Goal: Information Seeking & Learning: Compare options

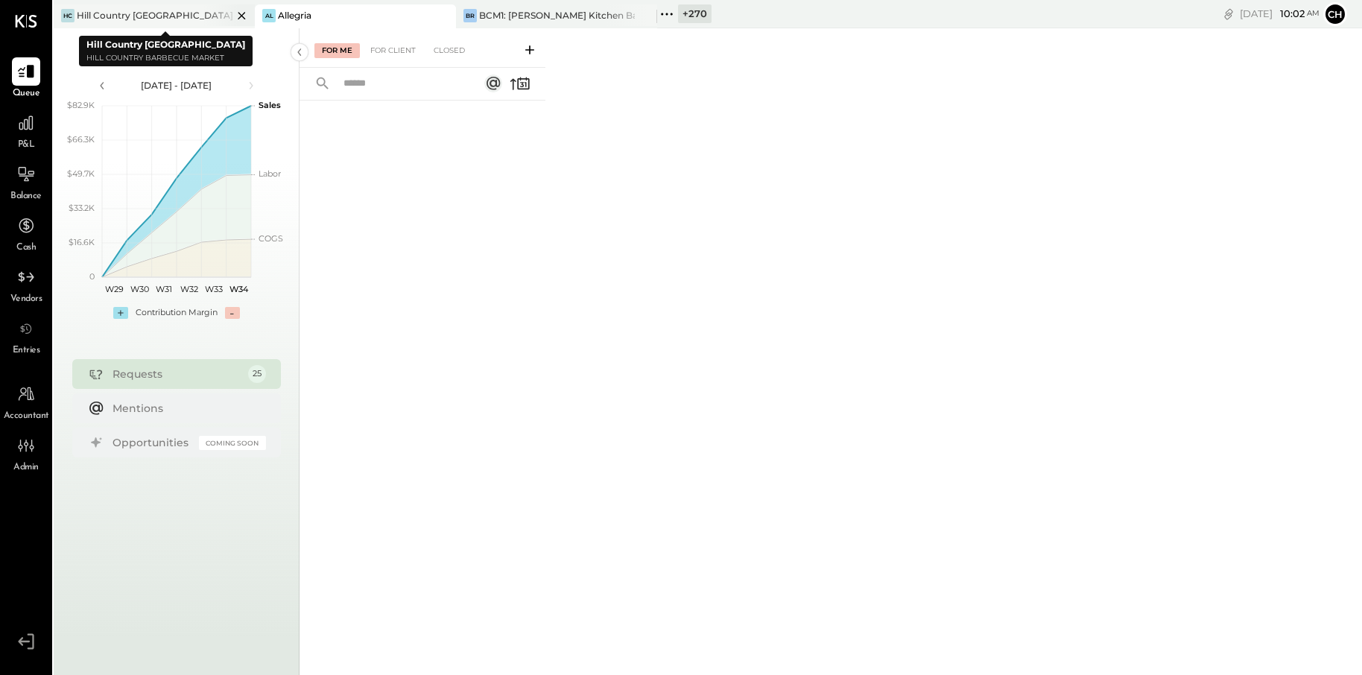
click at [236, 12] on icon at bounding box center [241, 16] width 19 height 18
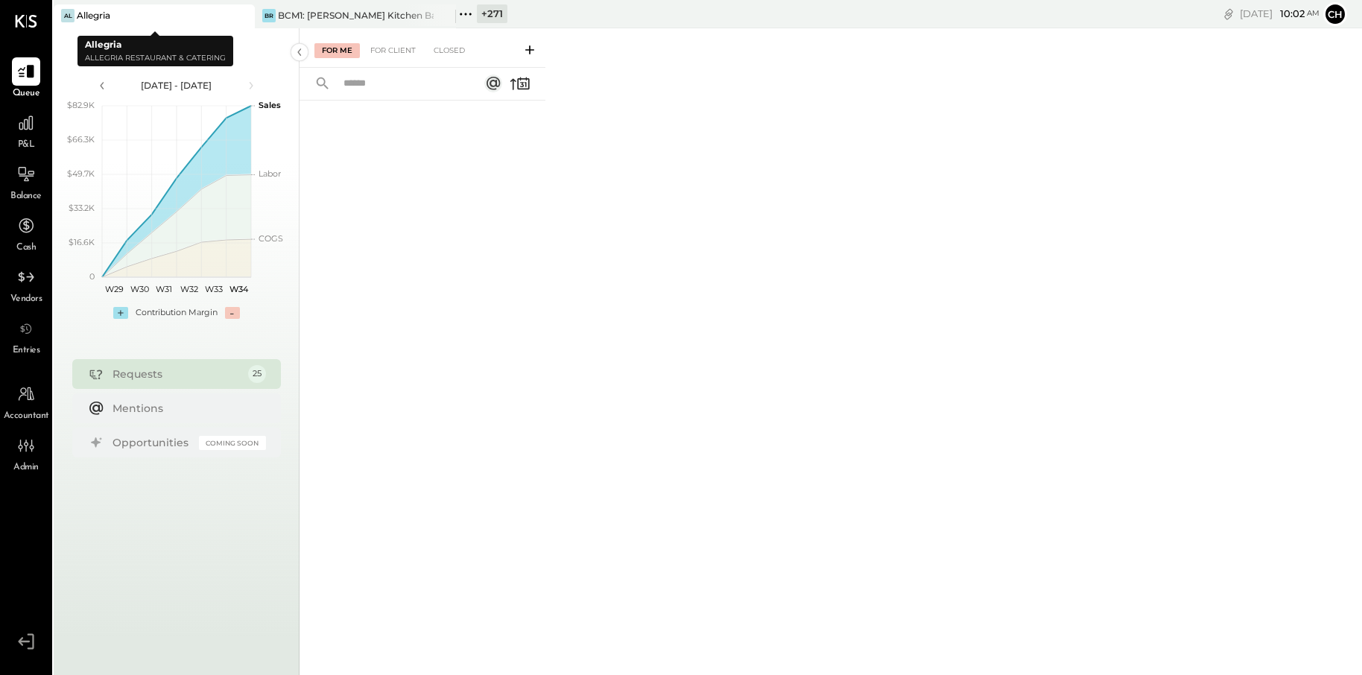
click at [243, 16] on icon at bounding box center [241, 15] width 7 height 7
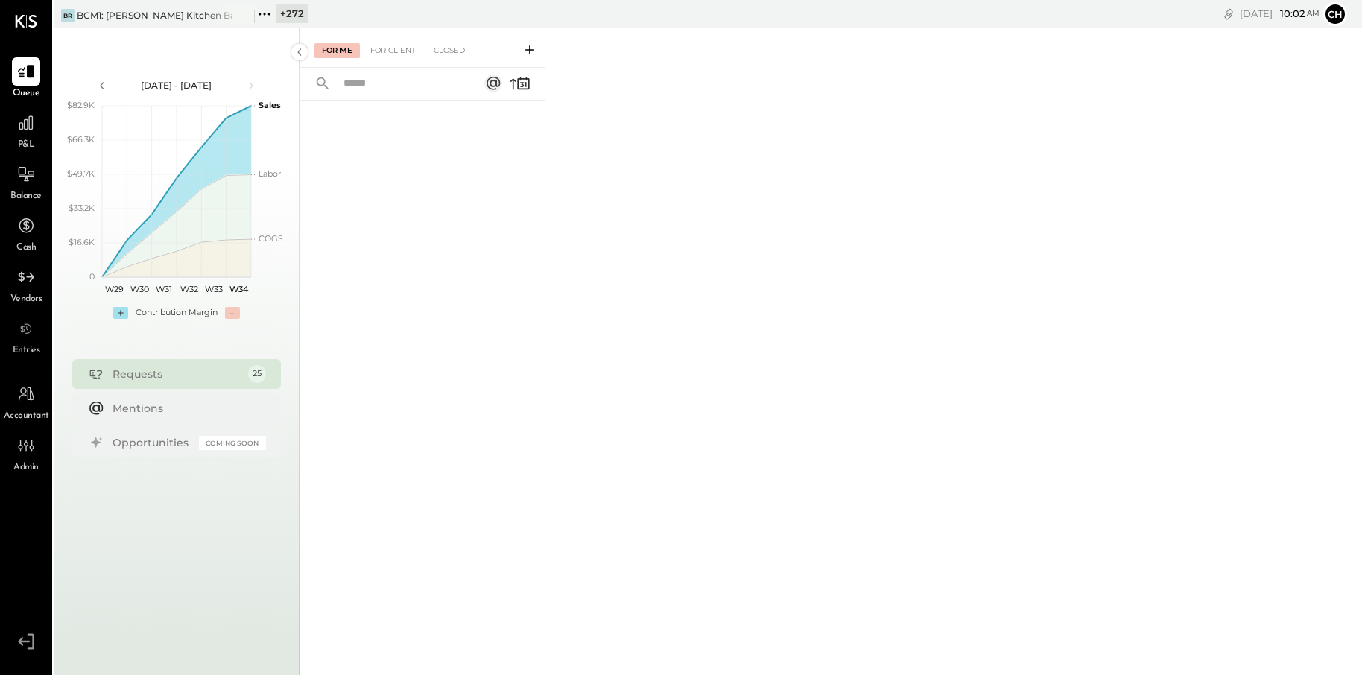
click at [243, 16] on icon at bounding box center [241, 15] width 7 height 7
click at [22, 123] on icon at bounding box center [26, 122] width 15 height 15
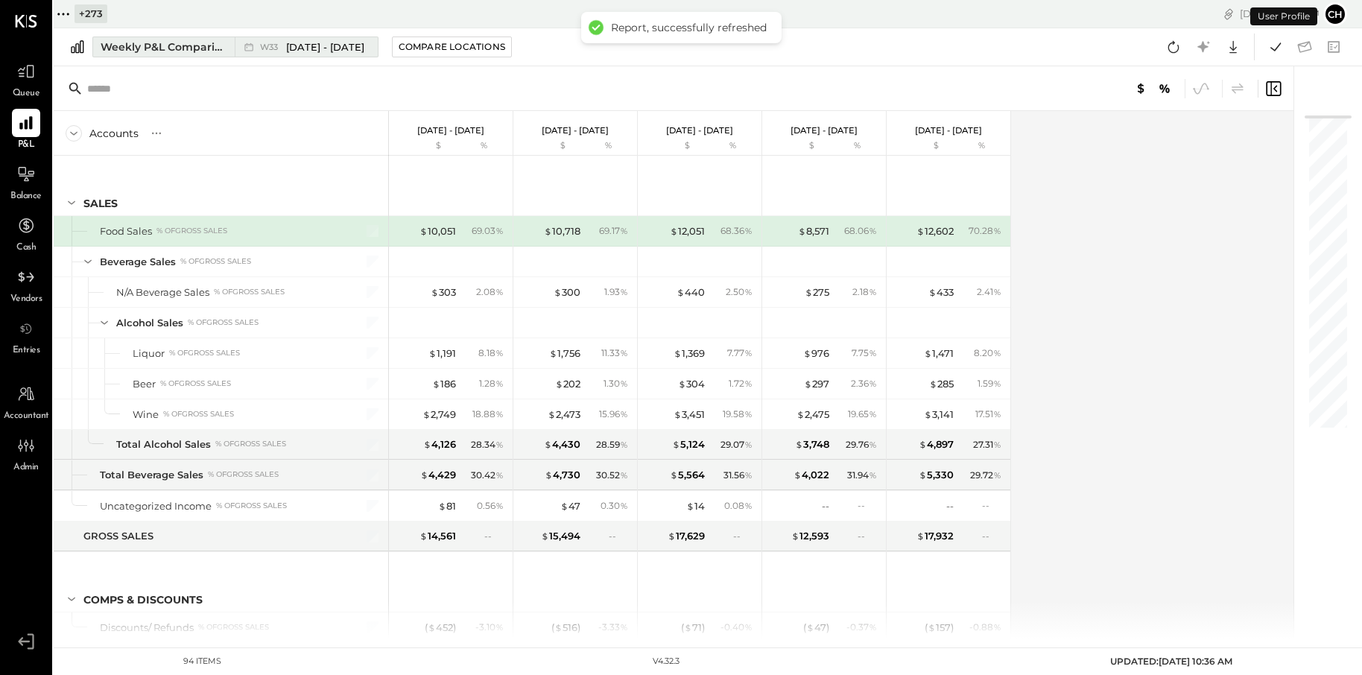
click at [197, 49] on div "Weekly P&L Comparison" at bounding box center [163, 46] width 125 height 15
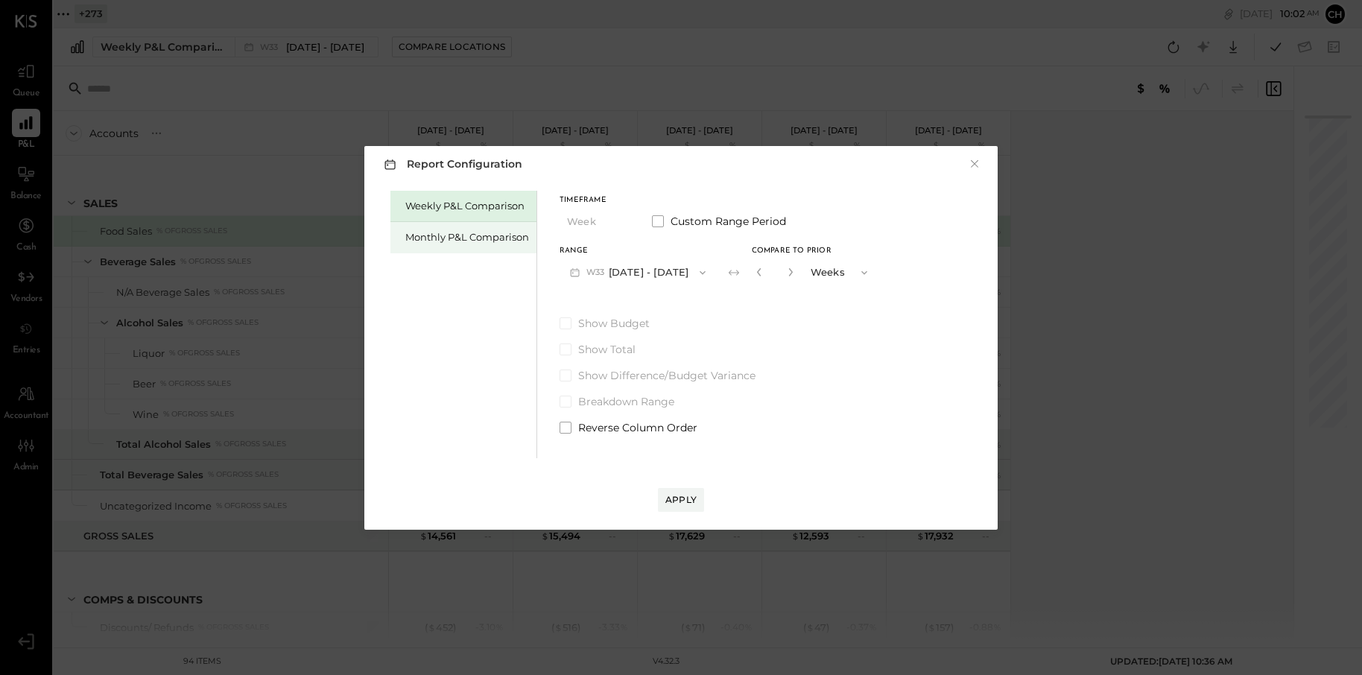
click at [433, 237] on div "Monthly P&L Comparison" at bounding box center [467, 237] width 124 height 14
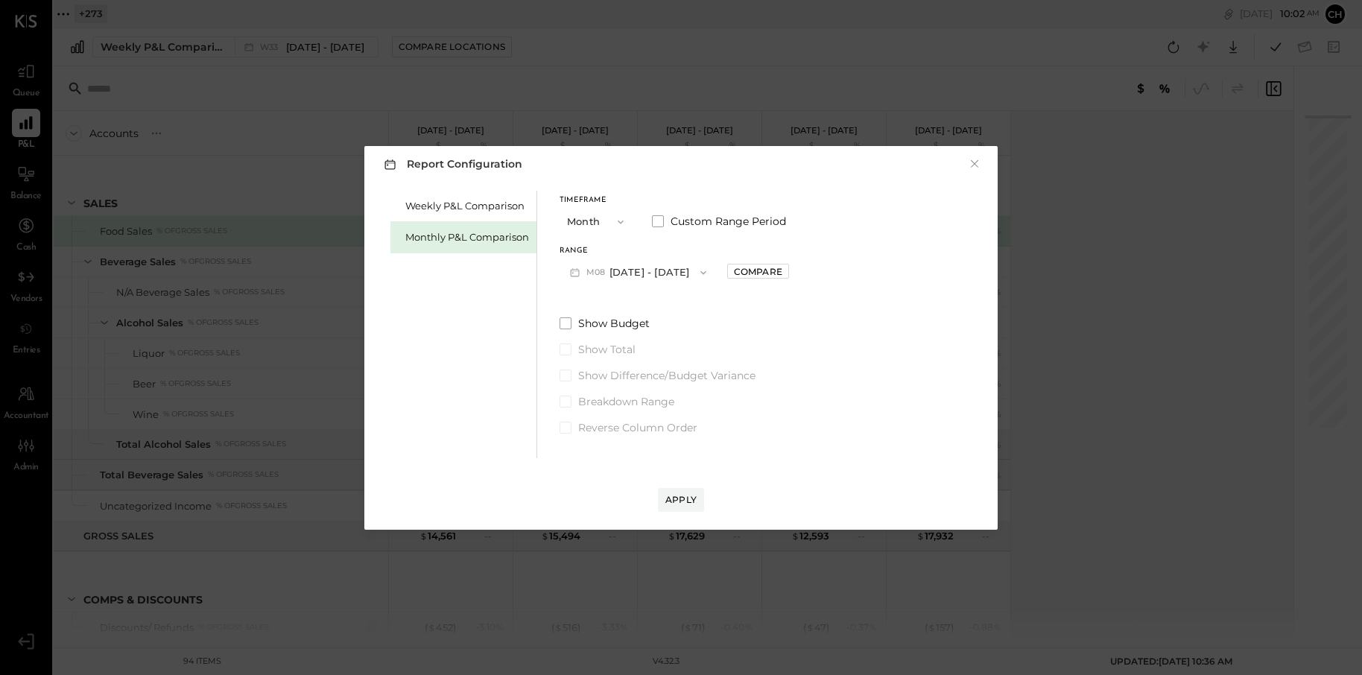
click at [650, 271] on button "M08 [DATE] - [DATE]" at bounding box center [638, 273] width 157 height 28
click at [664, 300] on div "M07 [DATE] - [DATE]" at bounding box center [645, 306] width 170 height 31
click at [734, 274] on div "Compare" at bounding box center [758, 271] width 48 height 13
click at [787, 271] on icon "button" at bounding box center [791, 271] width 9 height 9
click at [787, 272] on icon "button" at bounding box center [791, 271] width 9 height 9
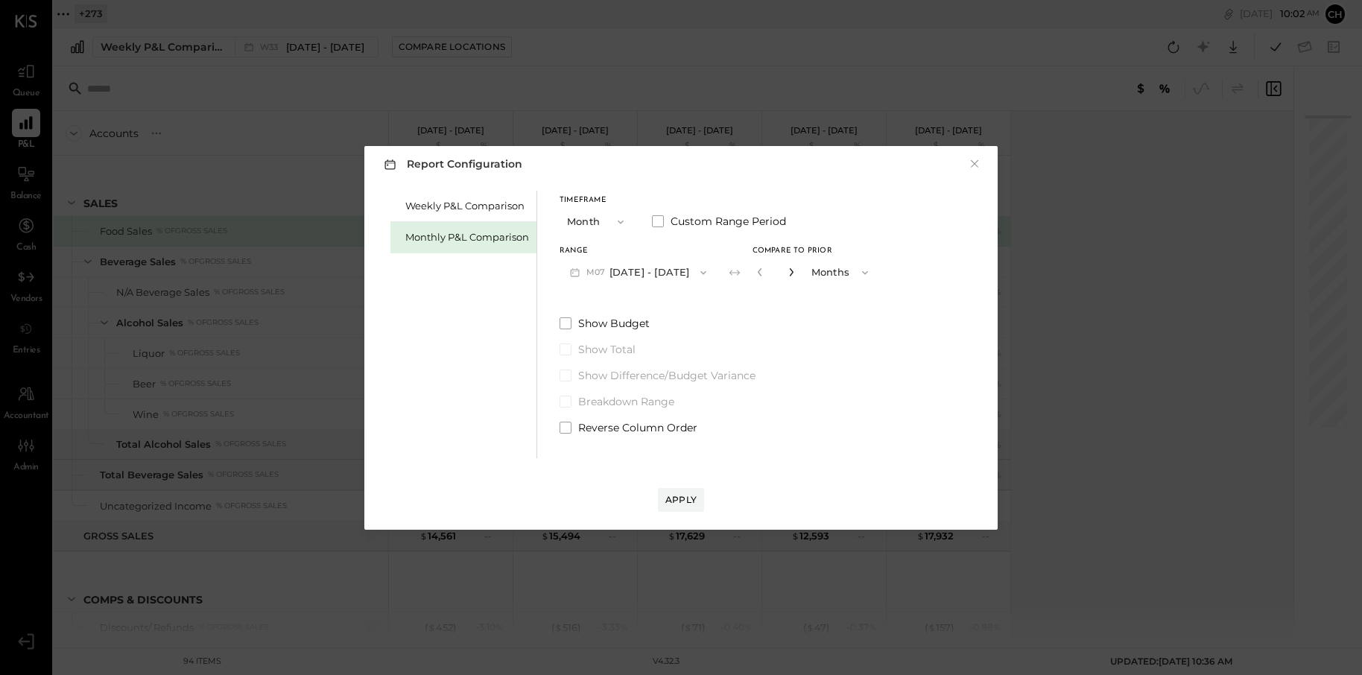
type input "*"
click at [677, 500] on div "Apply" at bounding box center [680, 499] width 31 height 13
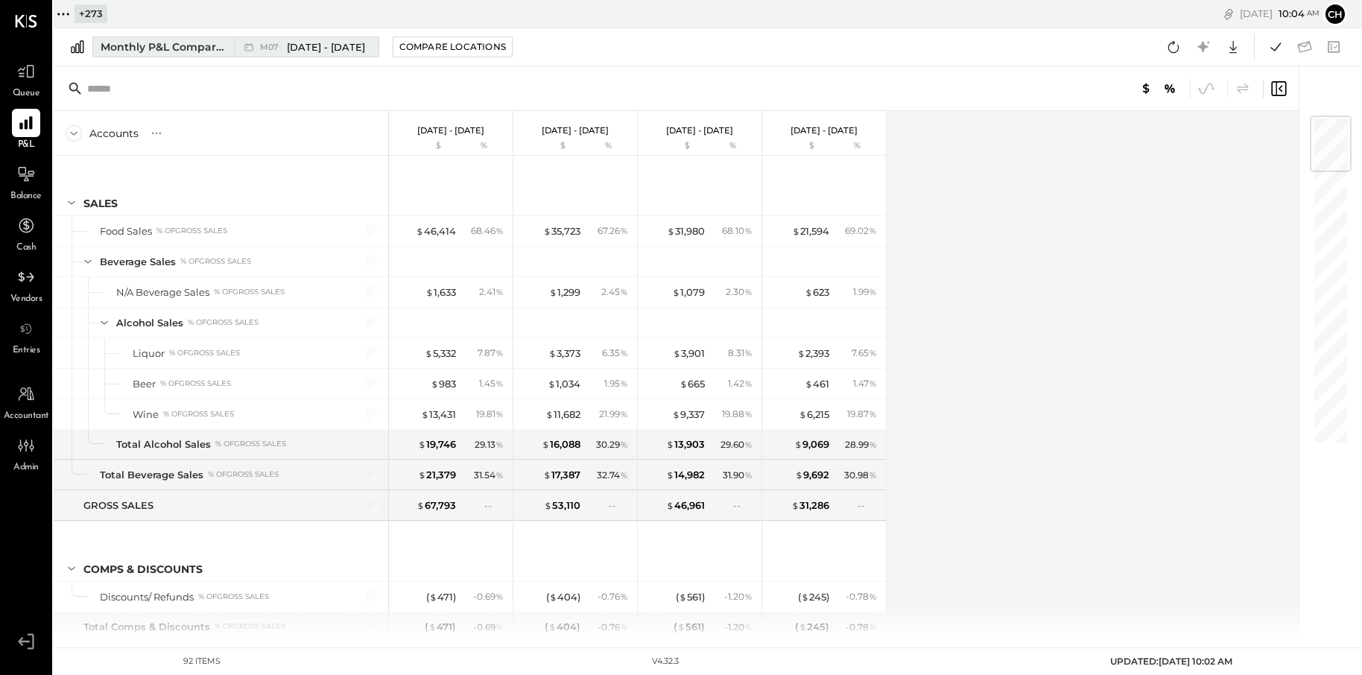
click at [209, 52] on div "Monthly P&L Comparison" at bounding box center [163, 46] width 125 height 15
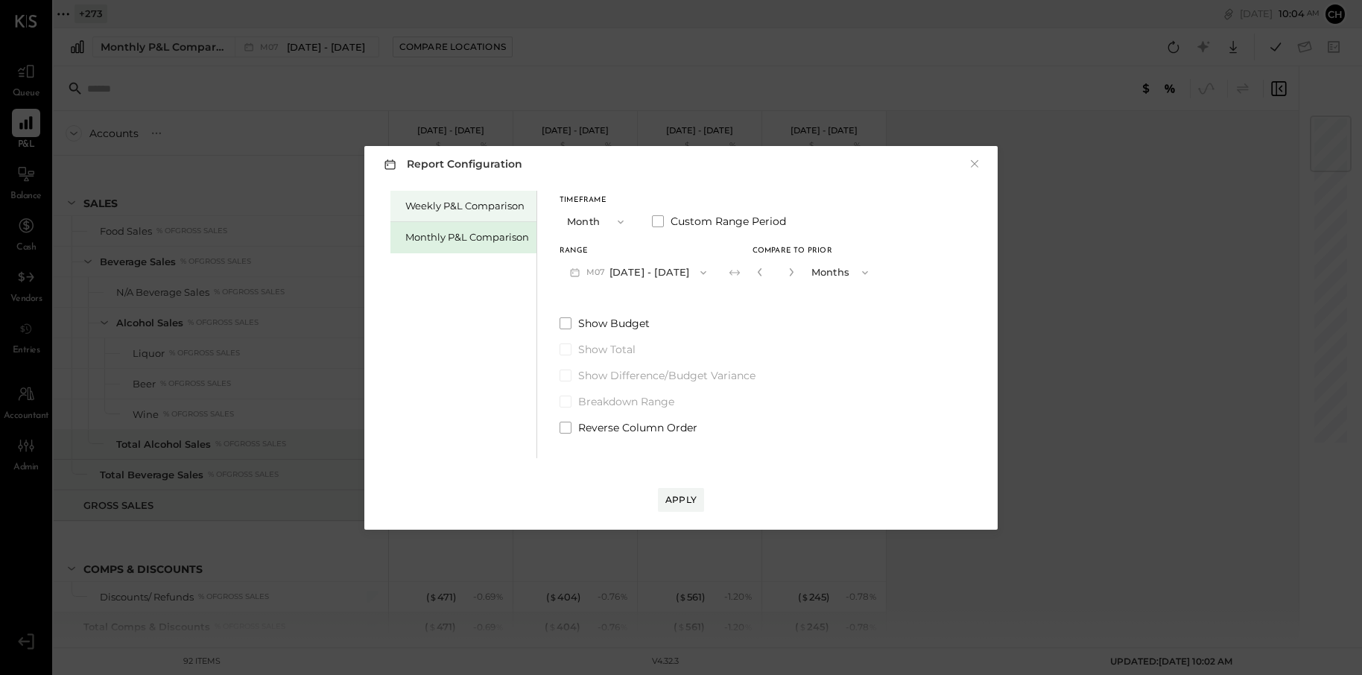
click at [467, 209] on div "Weekly P&L Comparison" at bounding box center [467, 206] width 124 height 14
click at [698, 273] on span "button" at bounding box center [699, 273] width 19 height 12
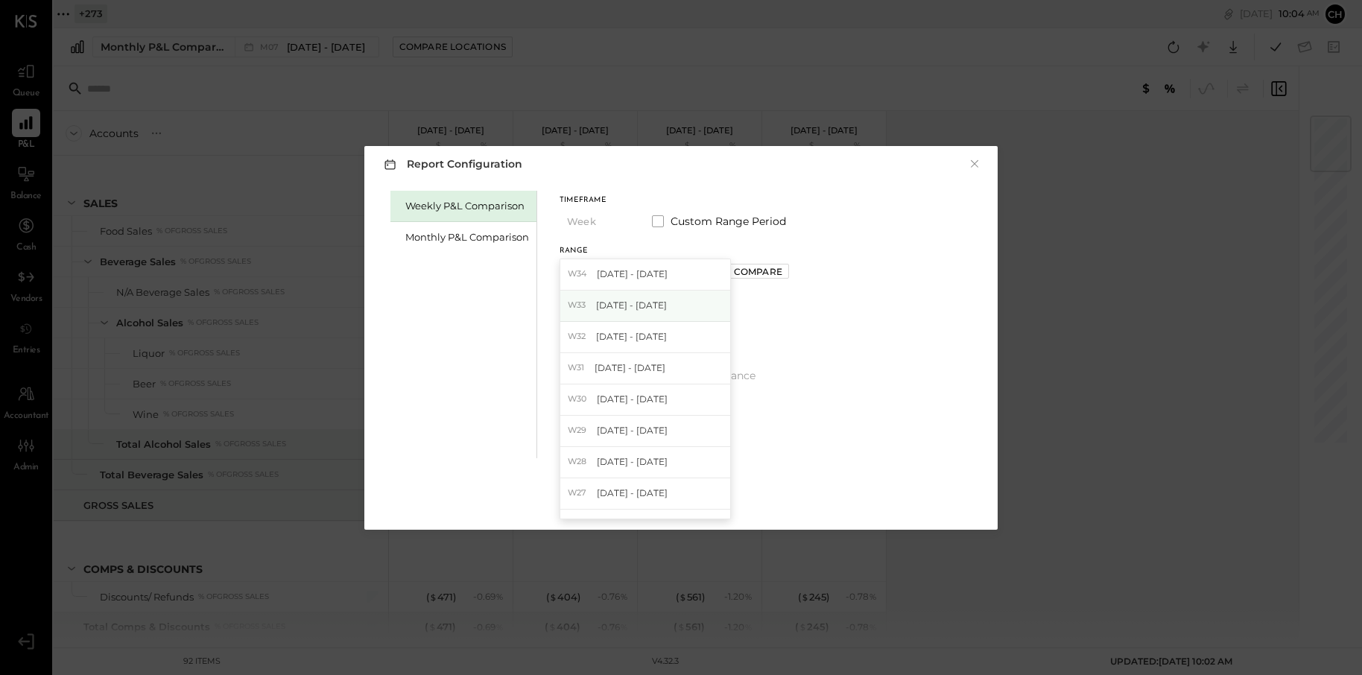
click at [691, 295] on div "W33 [DATE] - [DATE]" at bounding box center [645, 306] width 170 height 31
click at [758, 272] on div "Compare" at bounding box center [757, 271] width 48 height 13
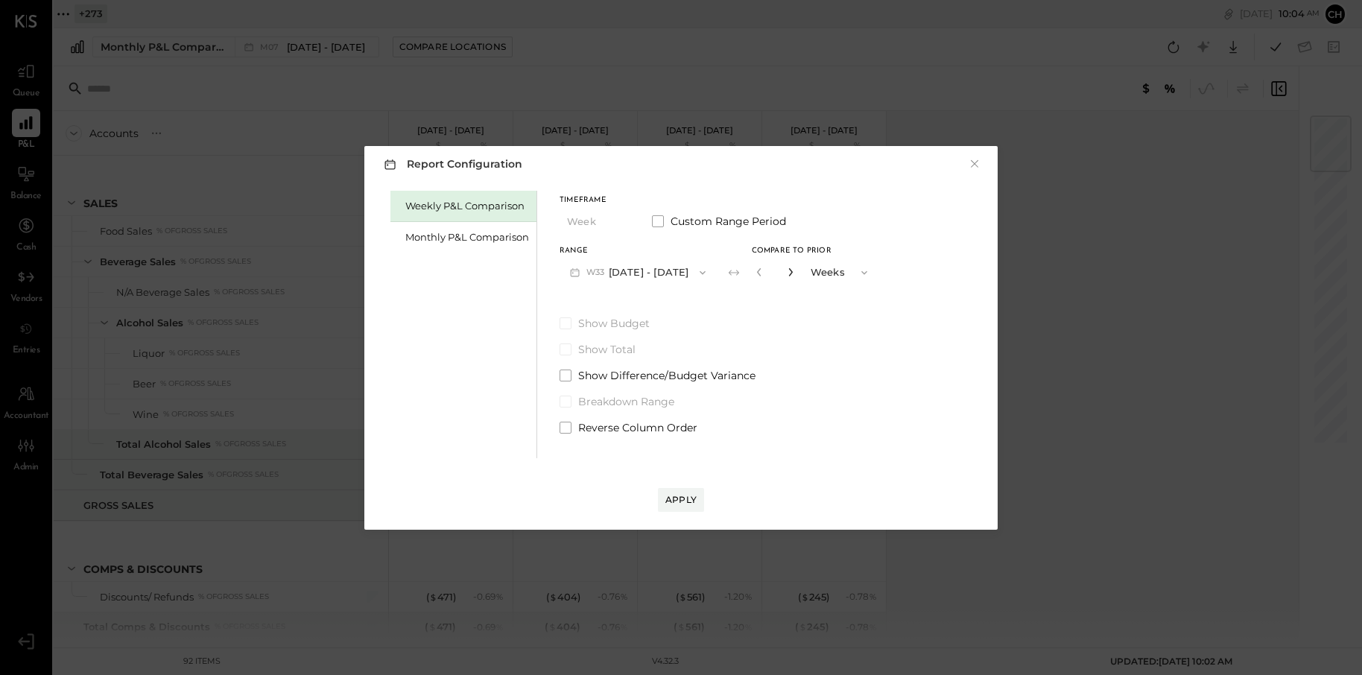
click at [788, 268] on icon "button" at bounding box center [790, 271] width 9 height 9
type input "*"
click at [685, 498] on div "Apply" at bounding box center [680, 499] width 31 height 13
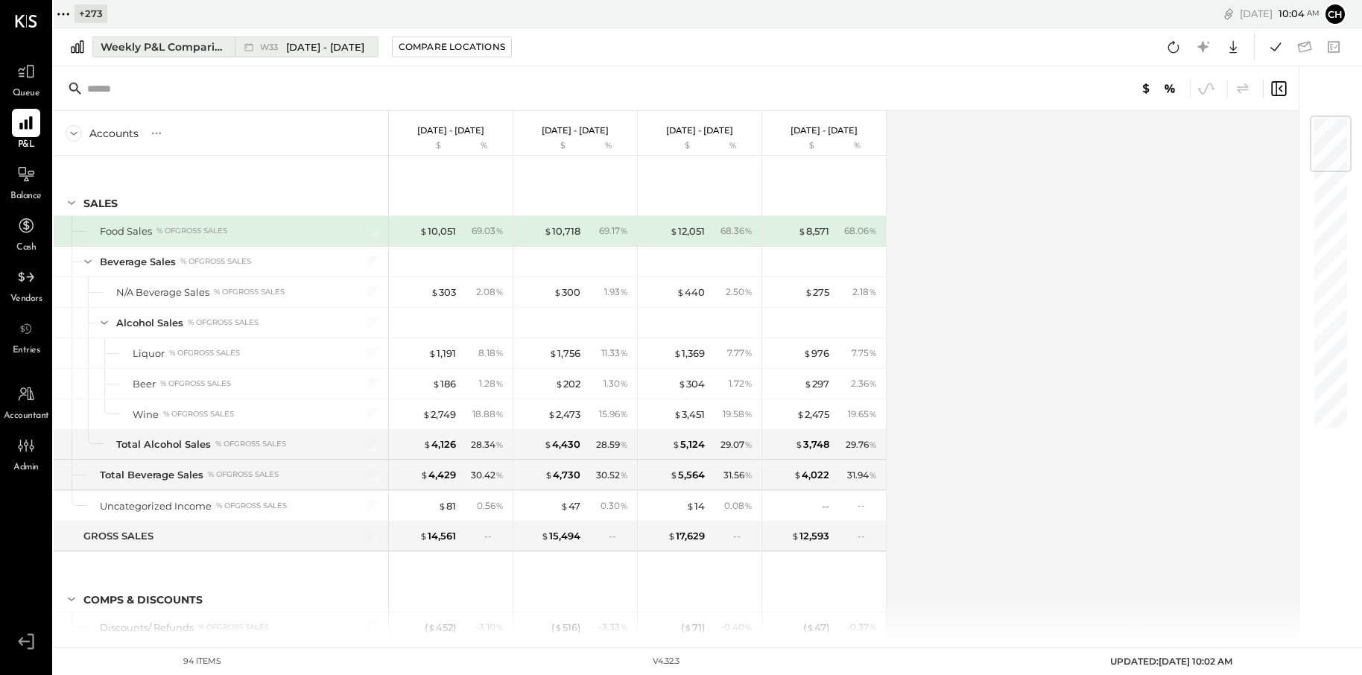
click at [162, 45] on div "Weekly P&L Comparison" at bounding box center [163, 46] width 125 height 15
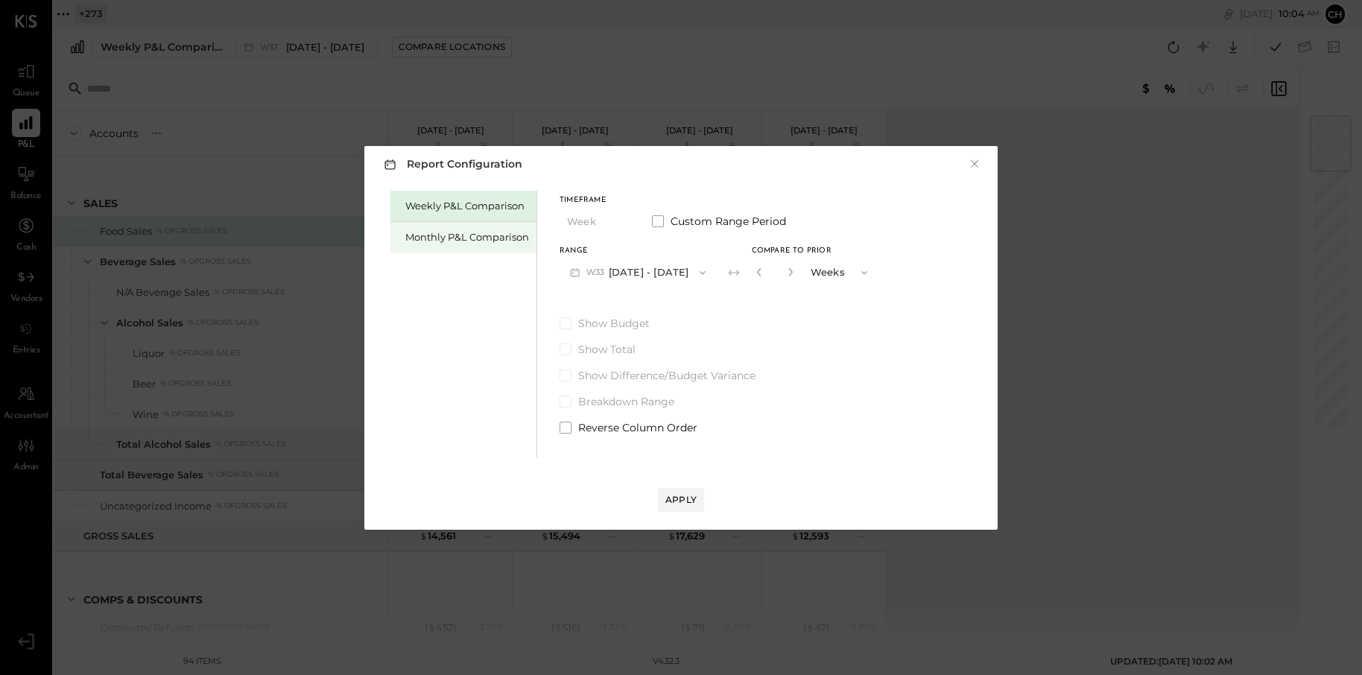
click at [448, 232] on div "Monthly P&L Comparison" at bounding box center [467, 237] width 124 height 14
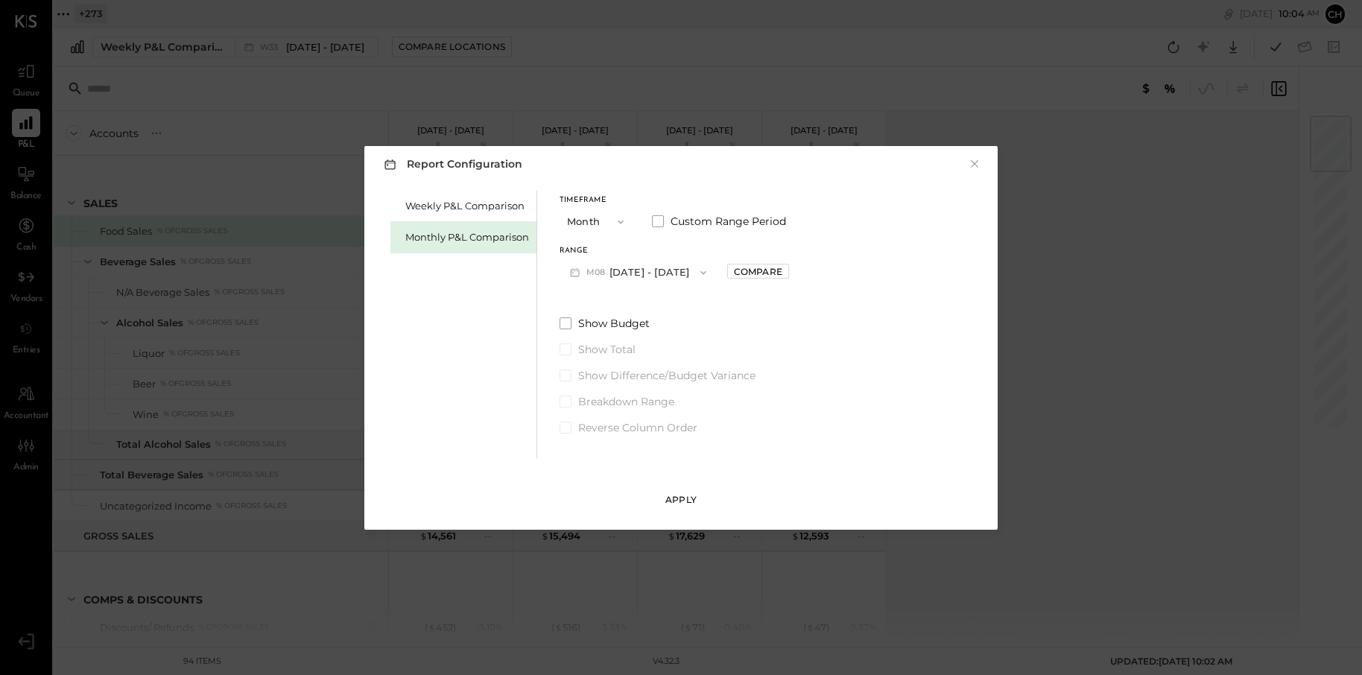
click at [679, 504] on div "Apply" at bounding box center [680, 499] width 31 height 13
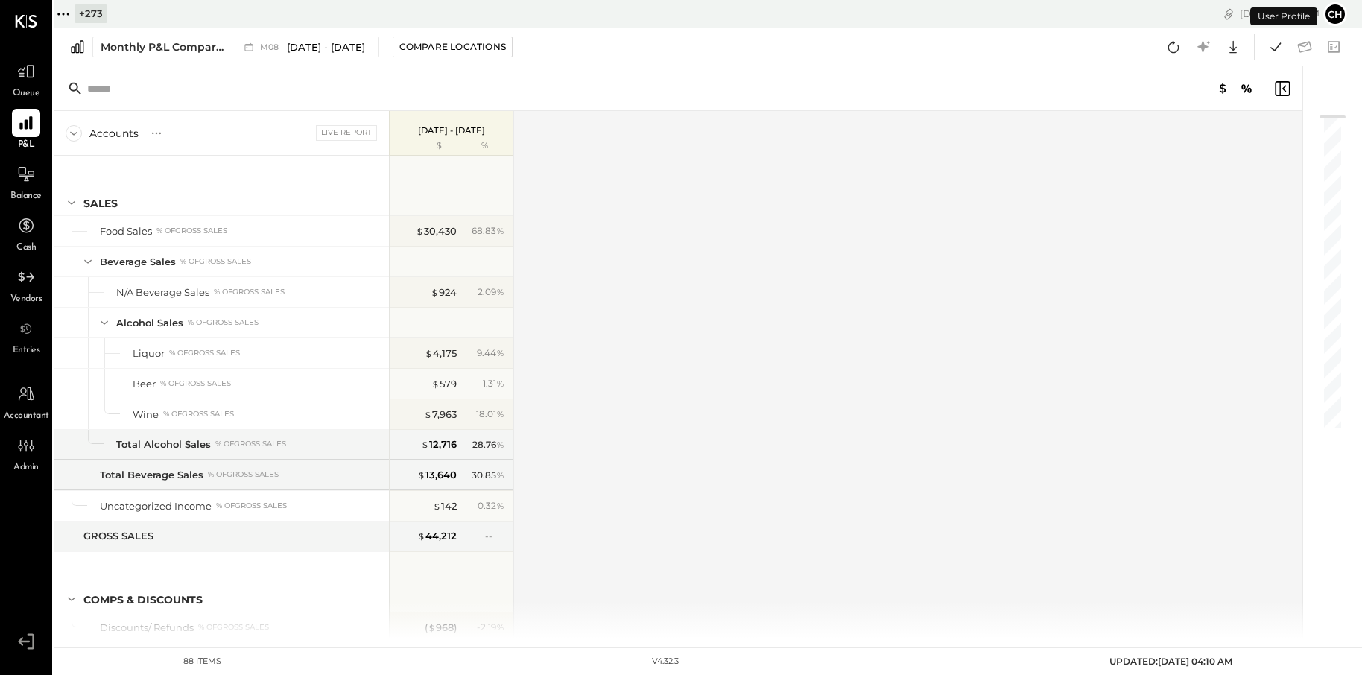
click at [63, 11] on icon at bounding box center [63, 13] width 19 height 19
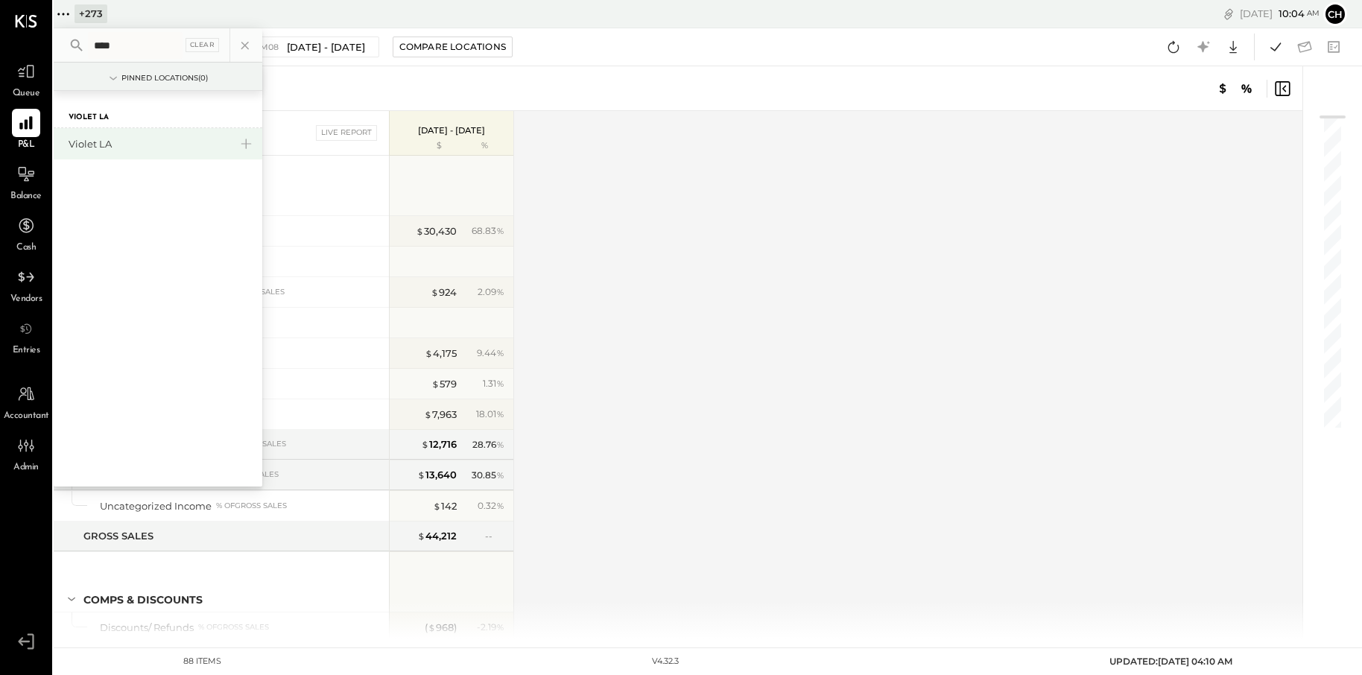
type input "****"
click at [173, 145] on div "Violet LA" at bounding box center [149, 144] width 161 height 14
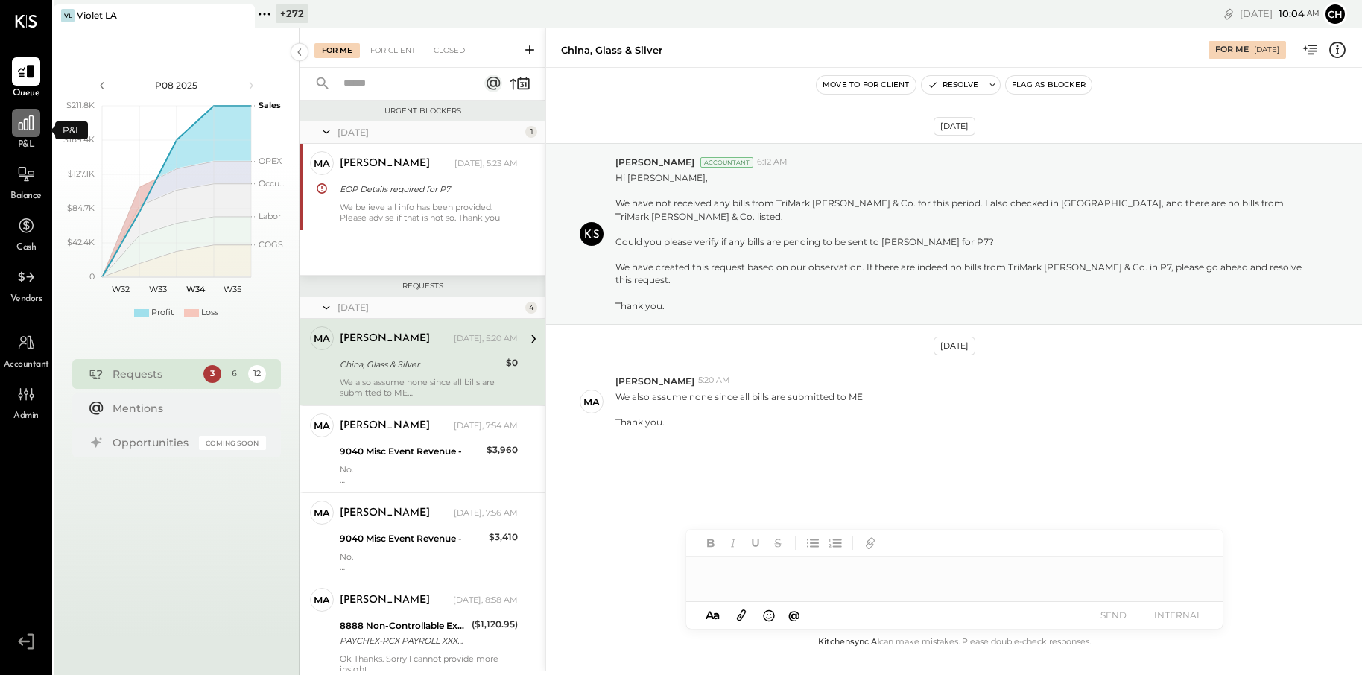
click at [22, 127] on icon at bounding box center [26, 122] width 15 height 15
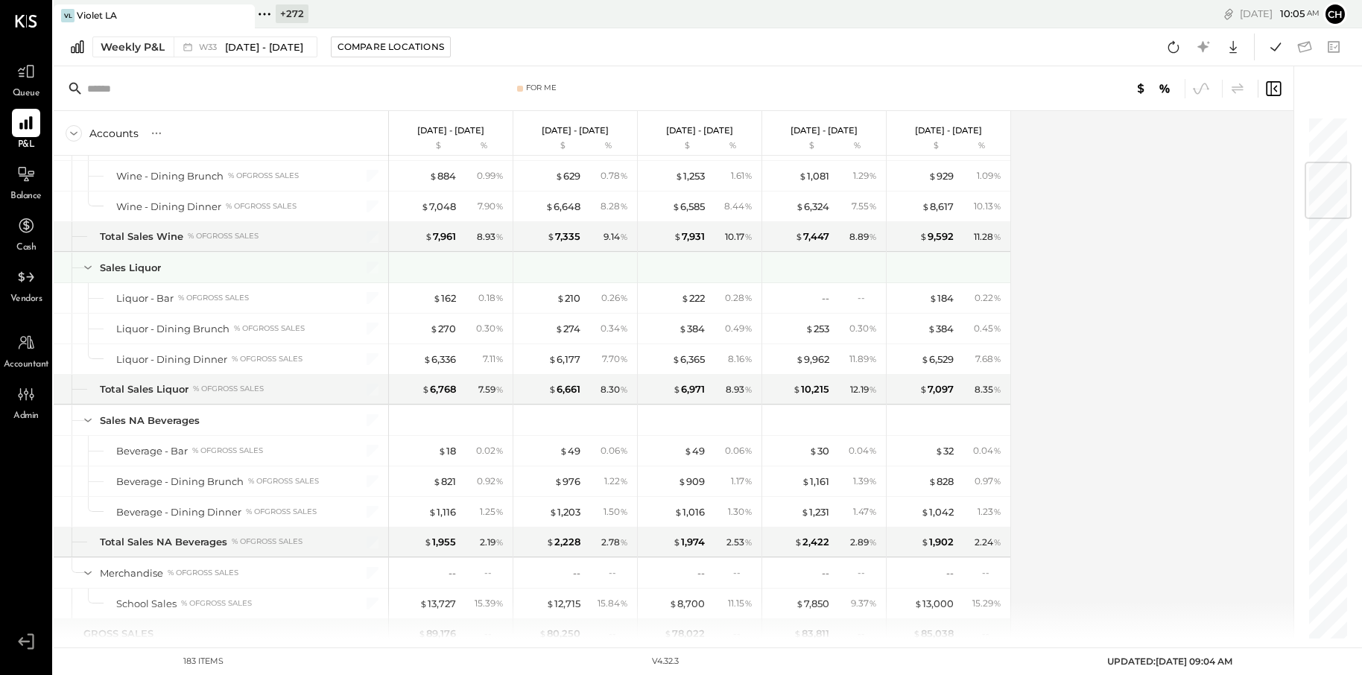
scroll to position [150, 0]
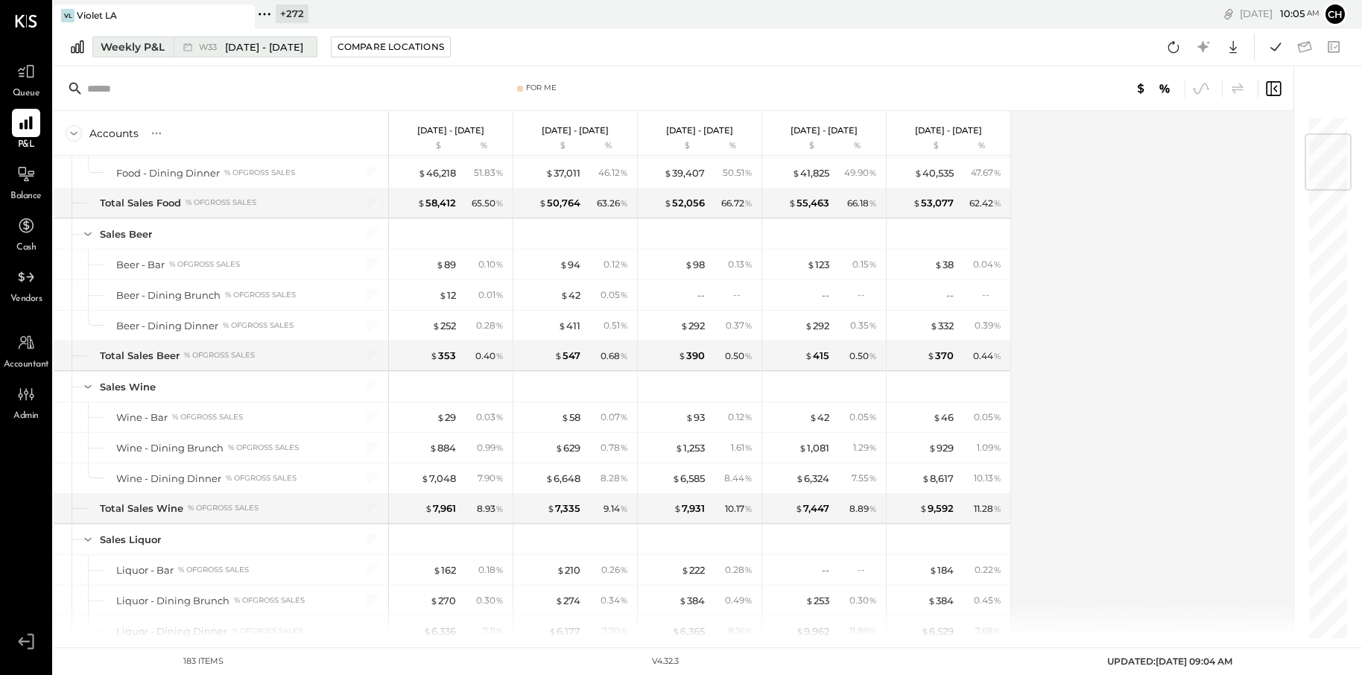
click at [162, 51] on div "Weekly P&L" at bounding box center [133, 46] width 64 height 15
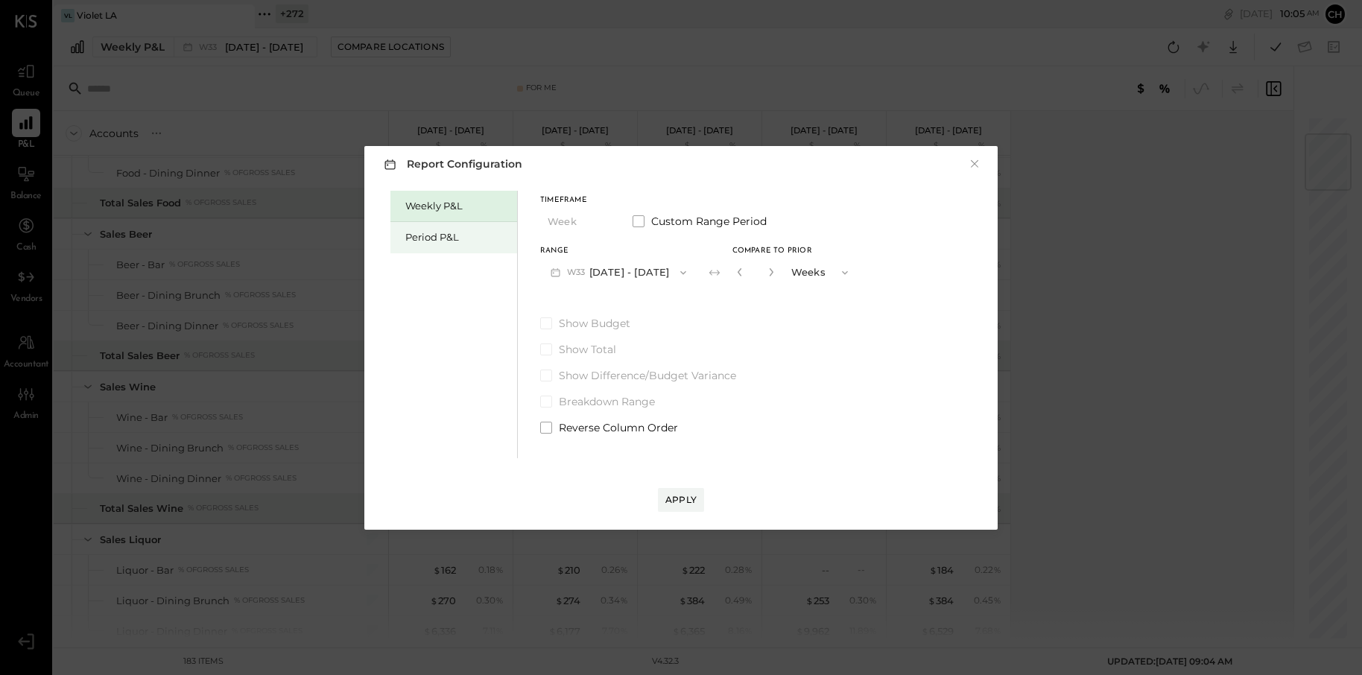
click at [421, 240] on div "Period P&L" at bounding box center [457, 237] width 104 height 14
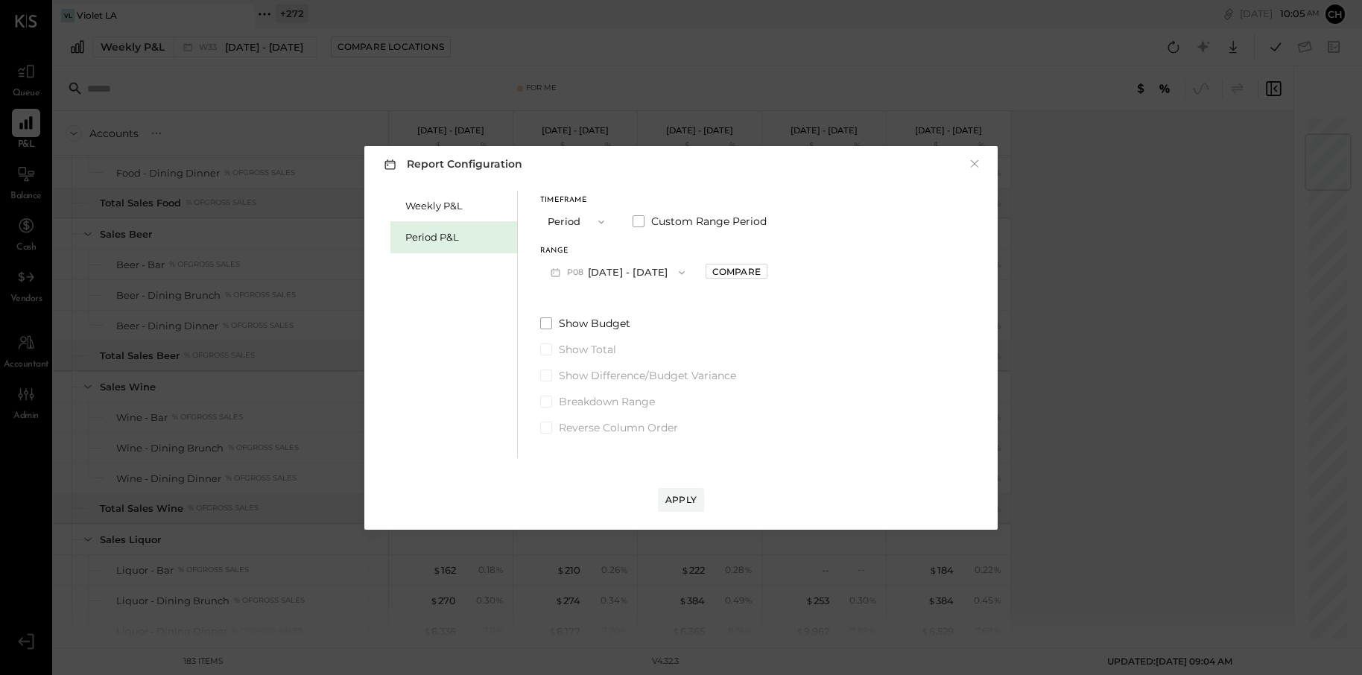
click at [639, 275] on button "P08 [DATE] - [DATE]" at bounding box center [617, 273] width 155 height 28
click at [634, 302] on span "[DATE] - [DATE]" at bounding box center [610, 305] width 71 height 13
click at [755, 268] on div "Compare" at bounding box center [736, 271] width 48 height 13
click at [774, 273] on icon "button" at bounding box center [769, 271] width 9 height 9
type input "*"
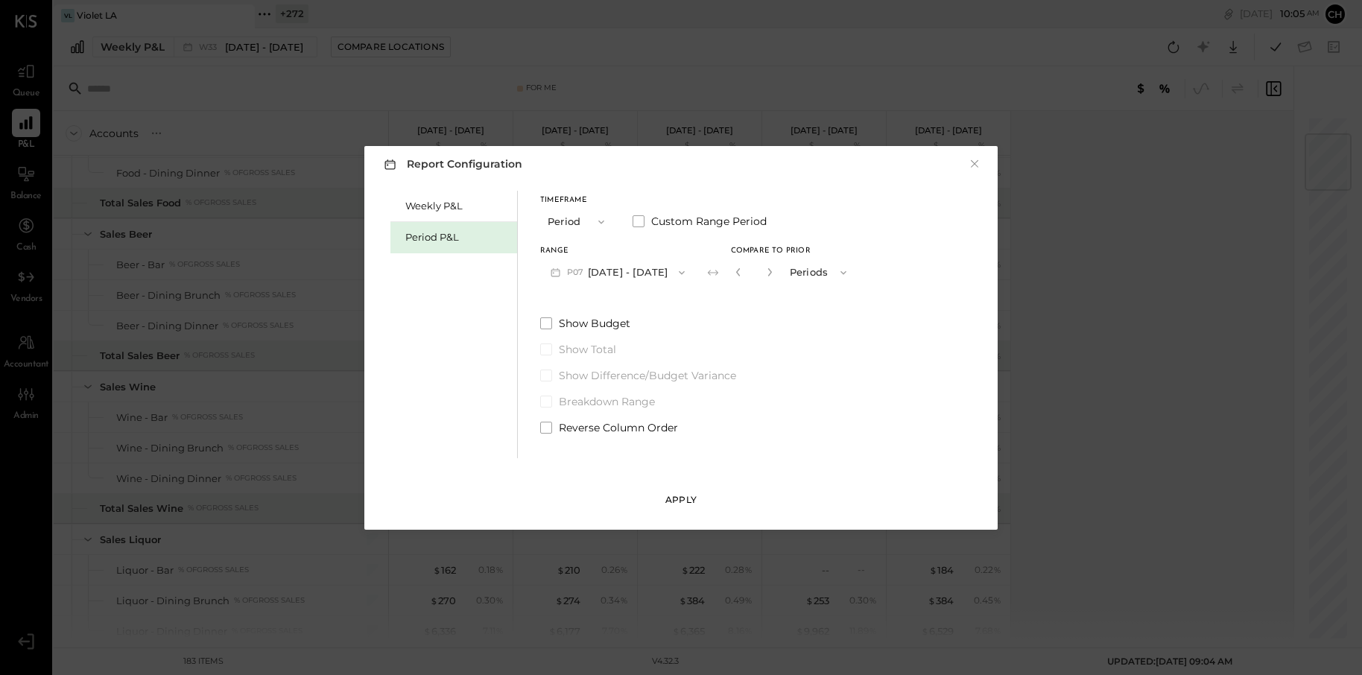
click at [693, 502] on div "Apply" at bounding box center [680, 499] width 31 height 13
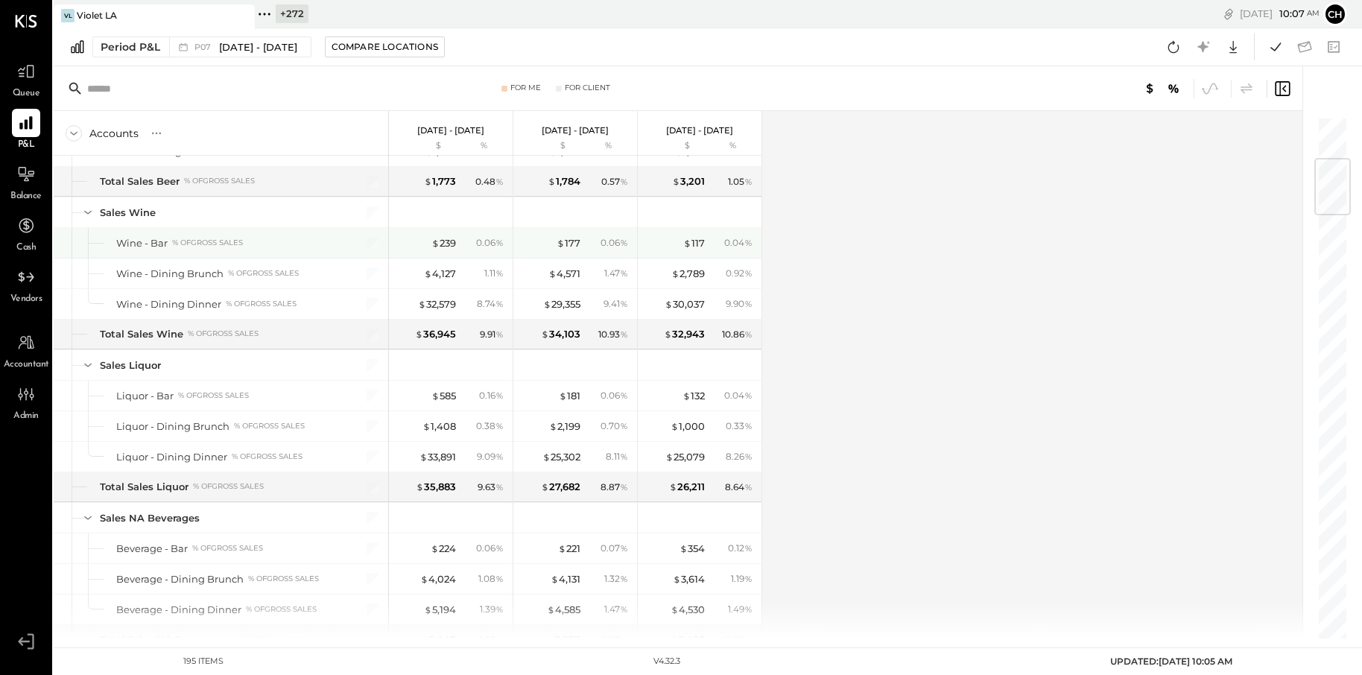
scroll to position [512, 0]
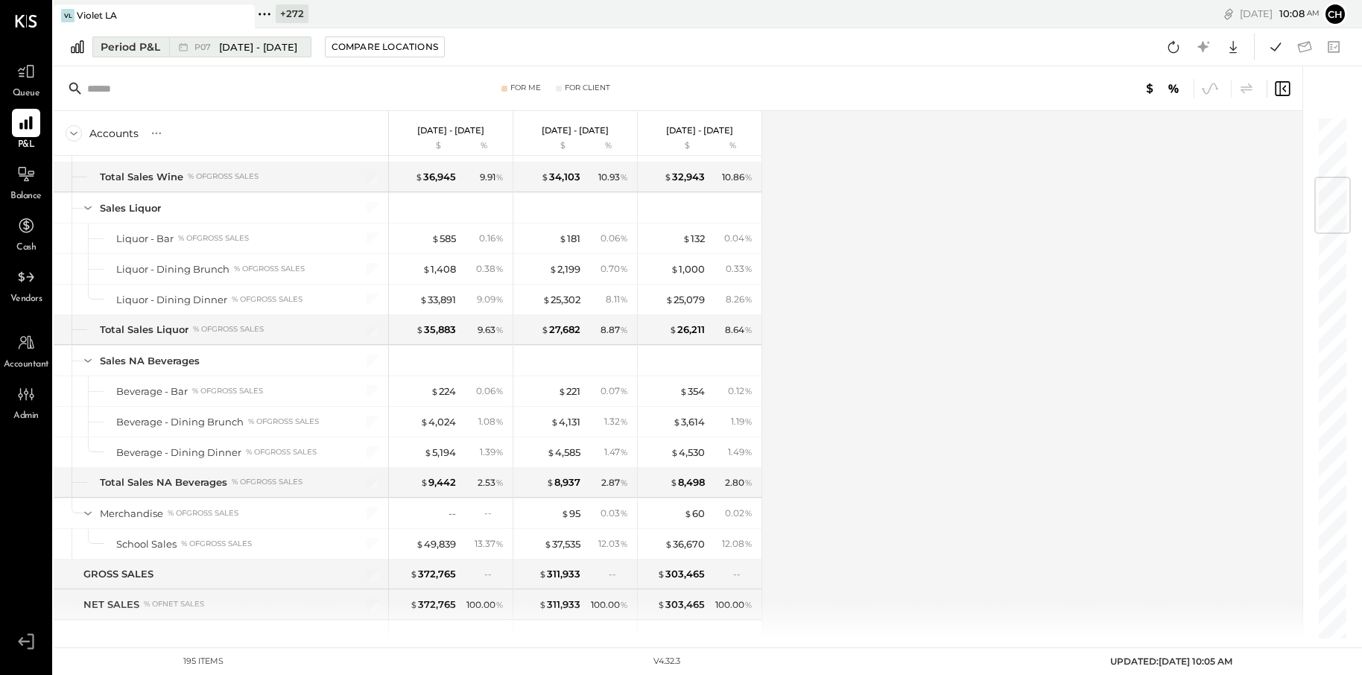
click at [231, 52] on span "[DATE] - [DATE]" at bounding box center [258, 47] width 78 height 14
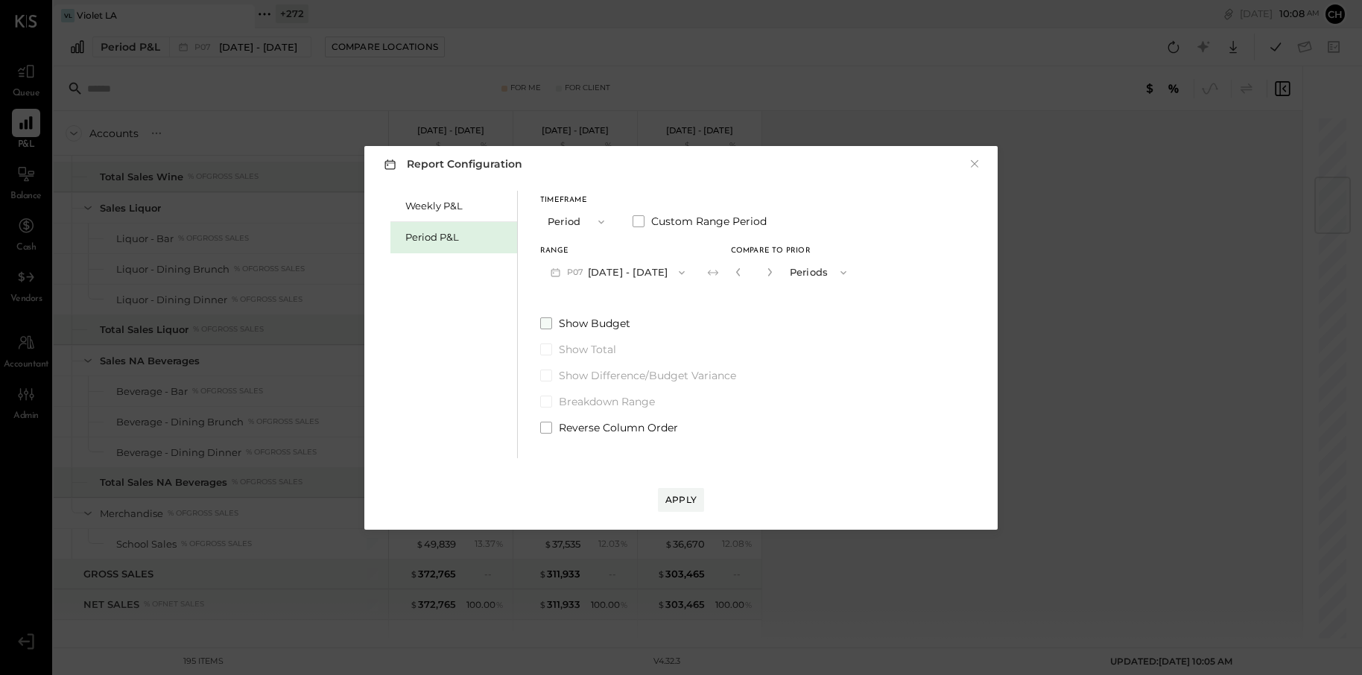
click at [548, 326] on span at bounding box center [546, 323] width 12 height 12
click at [676, 496] on div "Apply" at bounding box center [680, 499] width 31 height 13
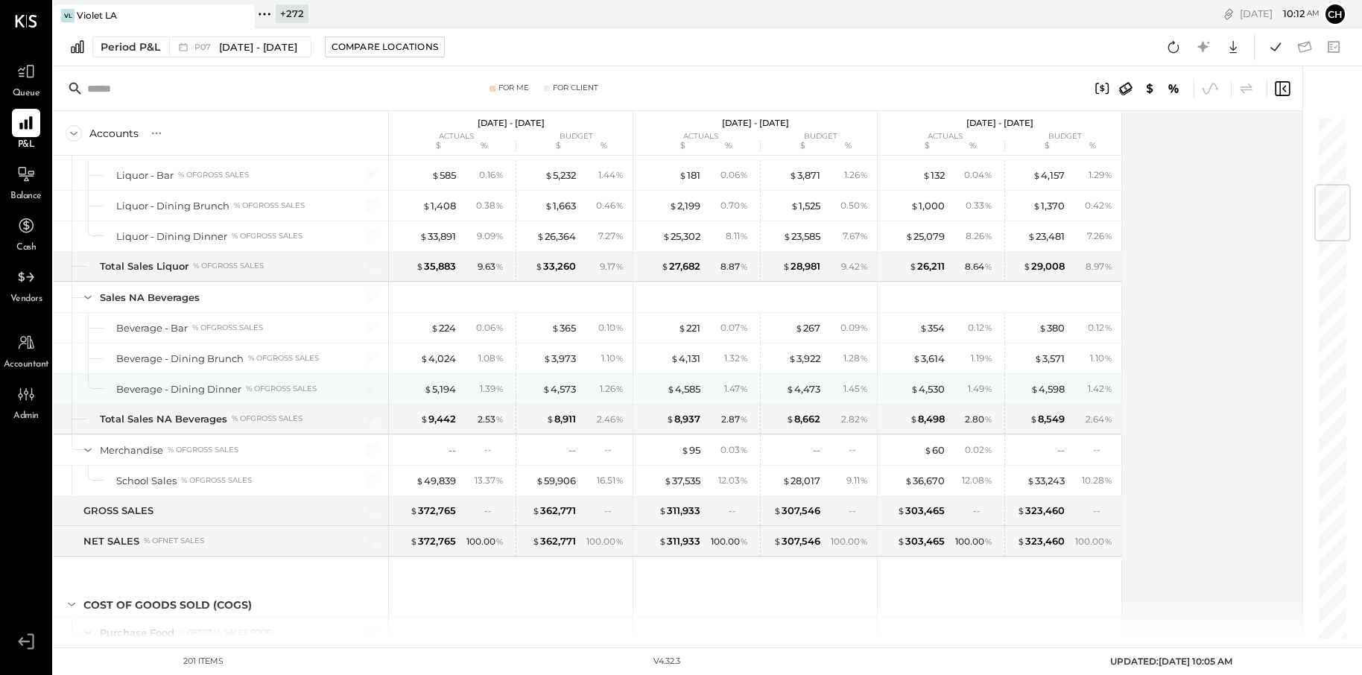
scroll to position [603, 0]
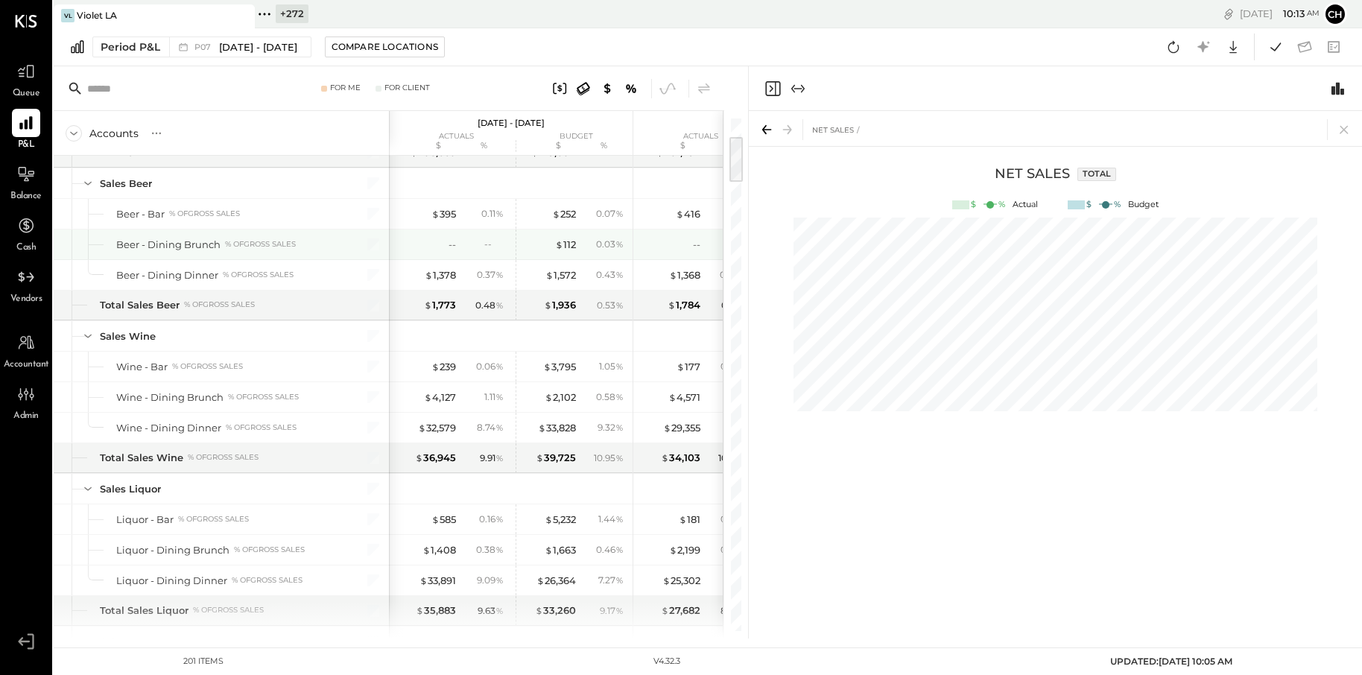
scroll to position [33, 0]
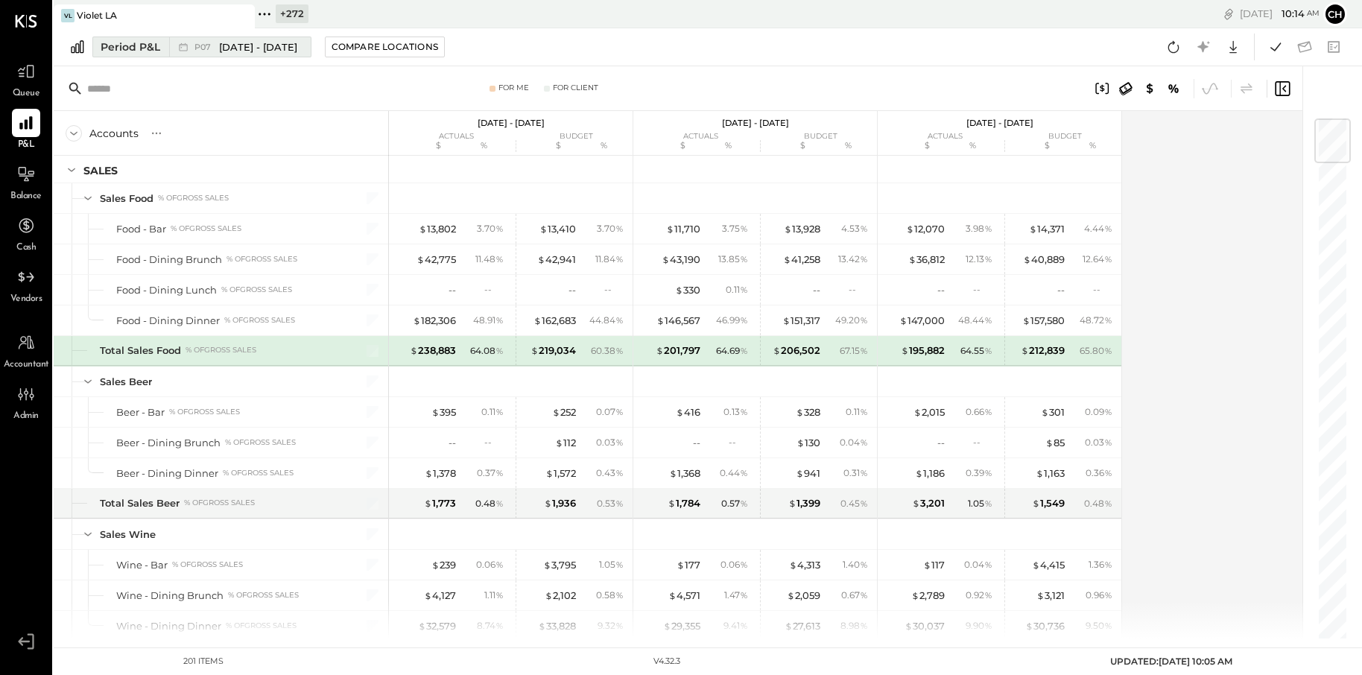
click at [287, 45] on span "[DATE] - [DATE]" at bounding box center [258, 47] width 78 height 14
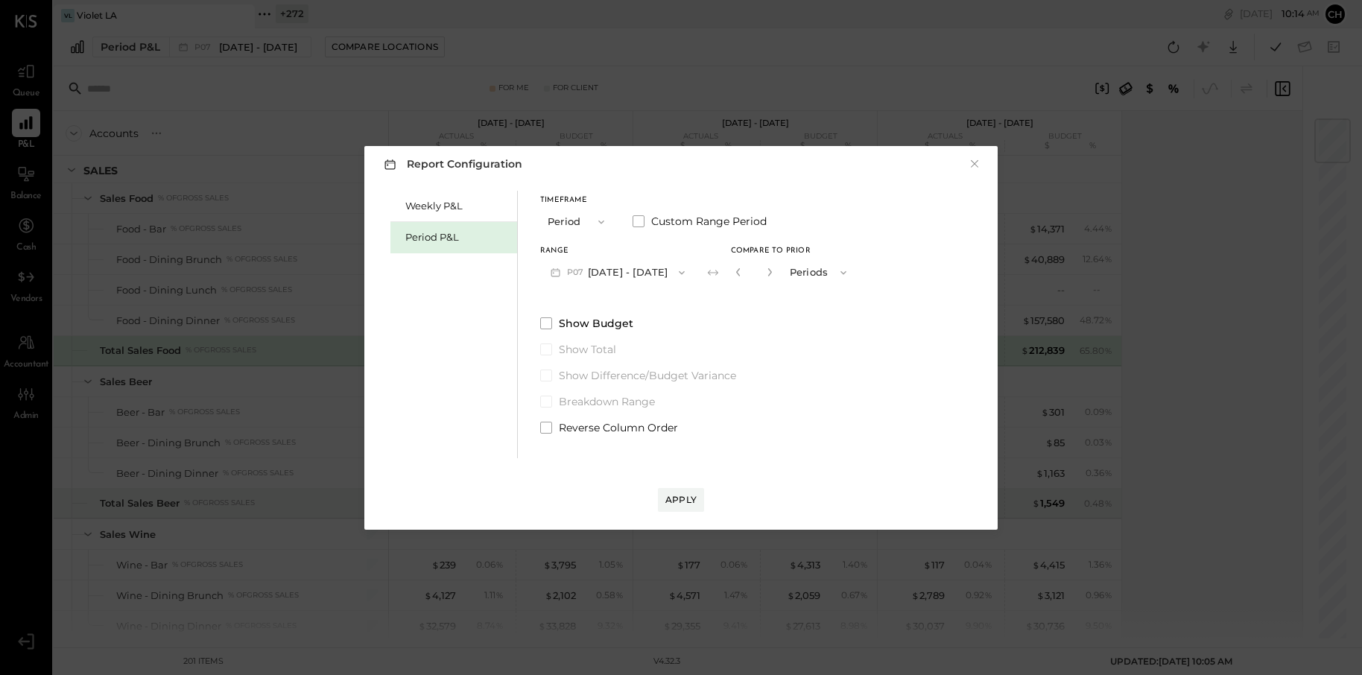
click at [598, 223] on icon "button" at bounding box center [601, 222] width 12 height 12
click at [599, 272] on div "YTD" at bounding box center [577, 275] width 73 height 27
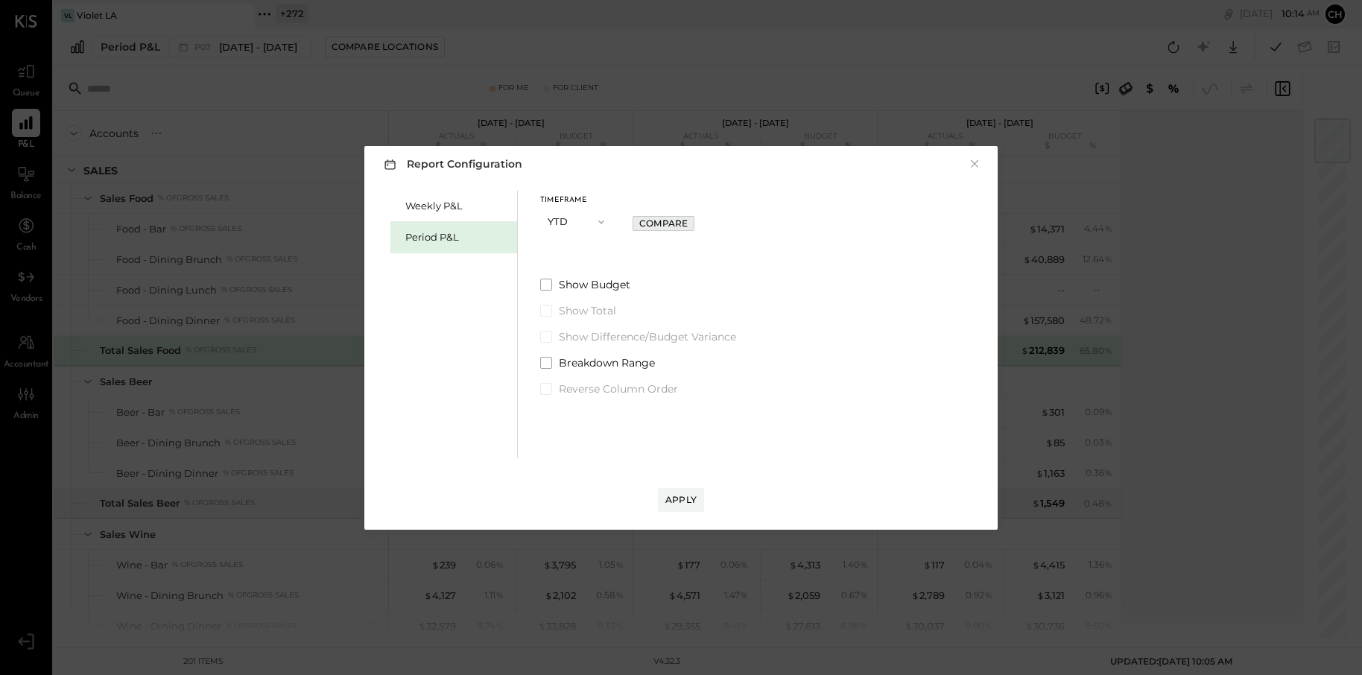
click at [654, 220] on div "Compare" at bounding box center [663, 223] width 48 height 13
click at [679, 503] on div "Apply" at bounding box center [680, 499] width 31 height 13
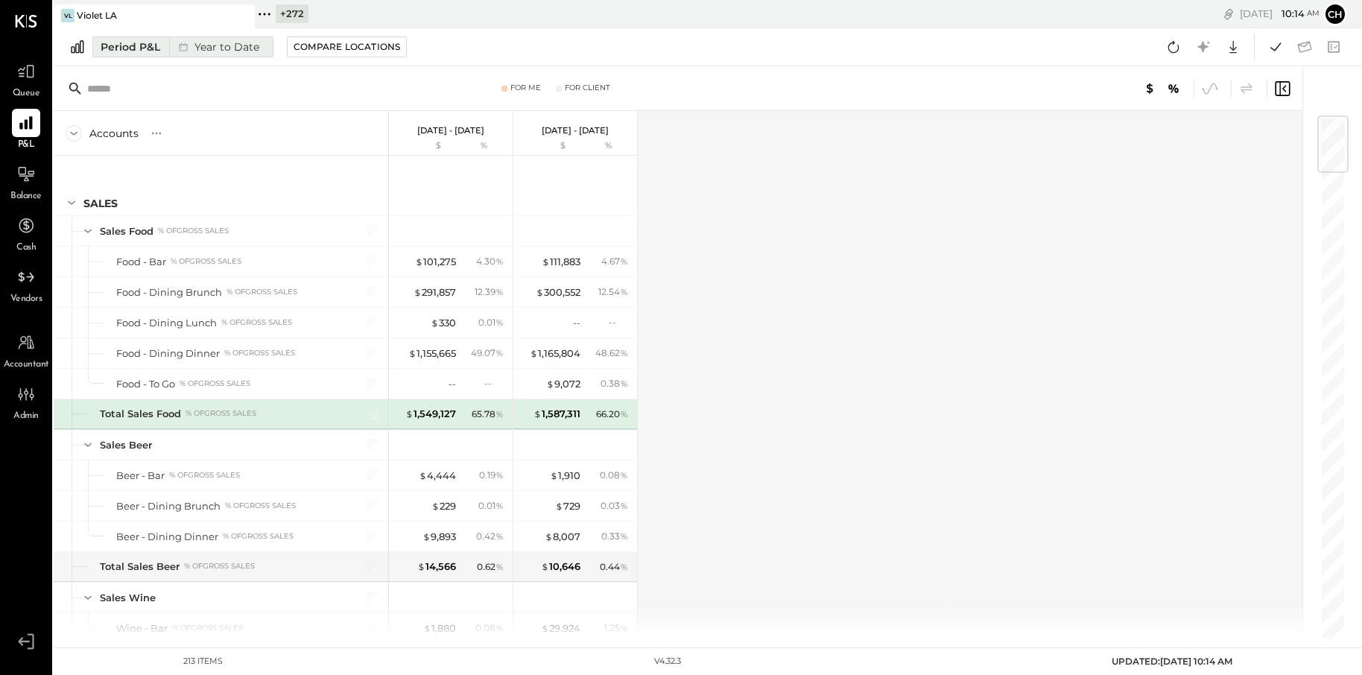
click at [148, 50] on div "Period P&L" at bounding box center [131, 46] width 60 height 15
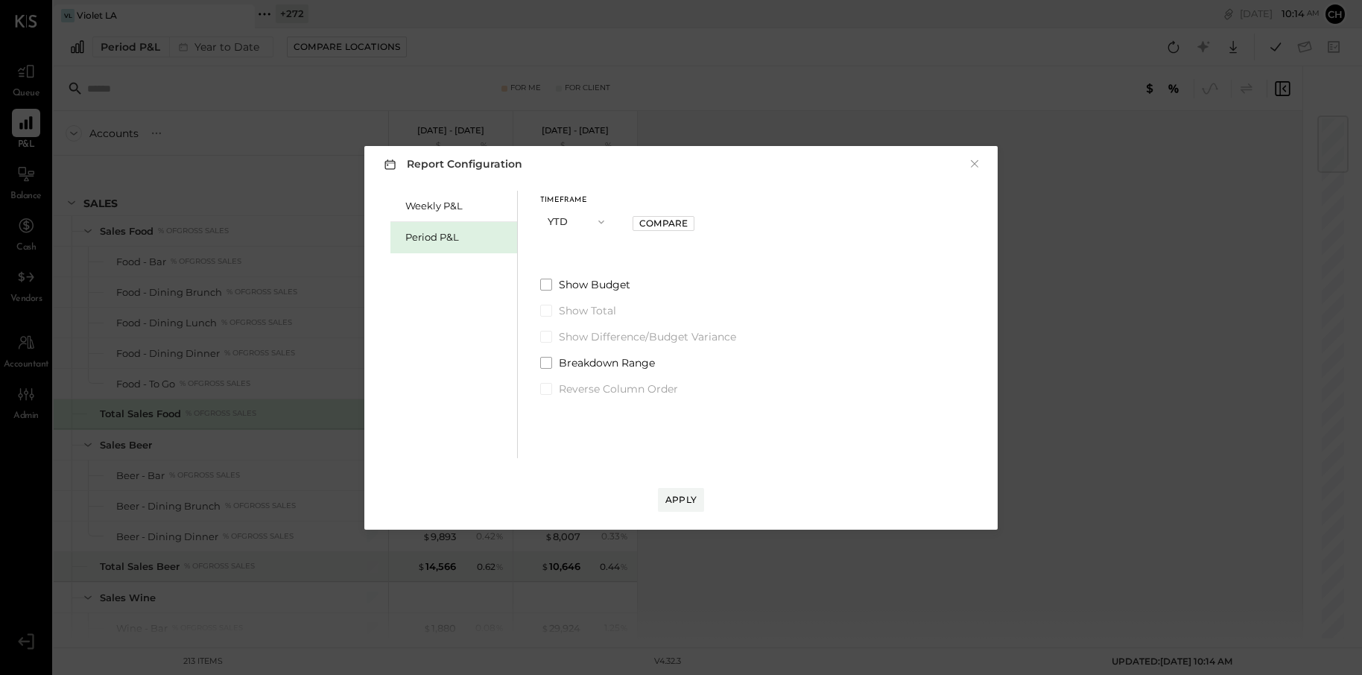
click at [595, 222] on icon "button" at bounding box center [601, 222] width 12 height 12
click at [979, 161] on button "×" at bounding box center [974, 163] width 13 height 15
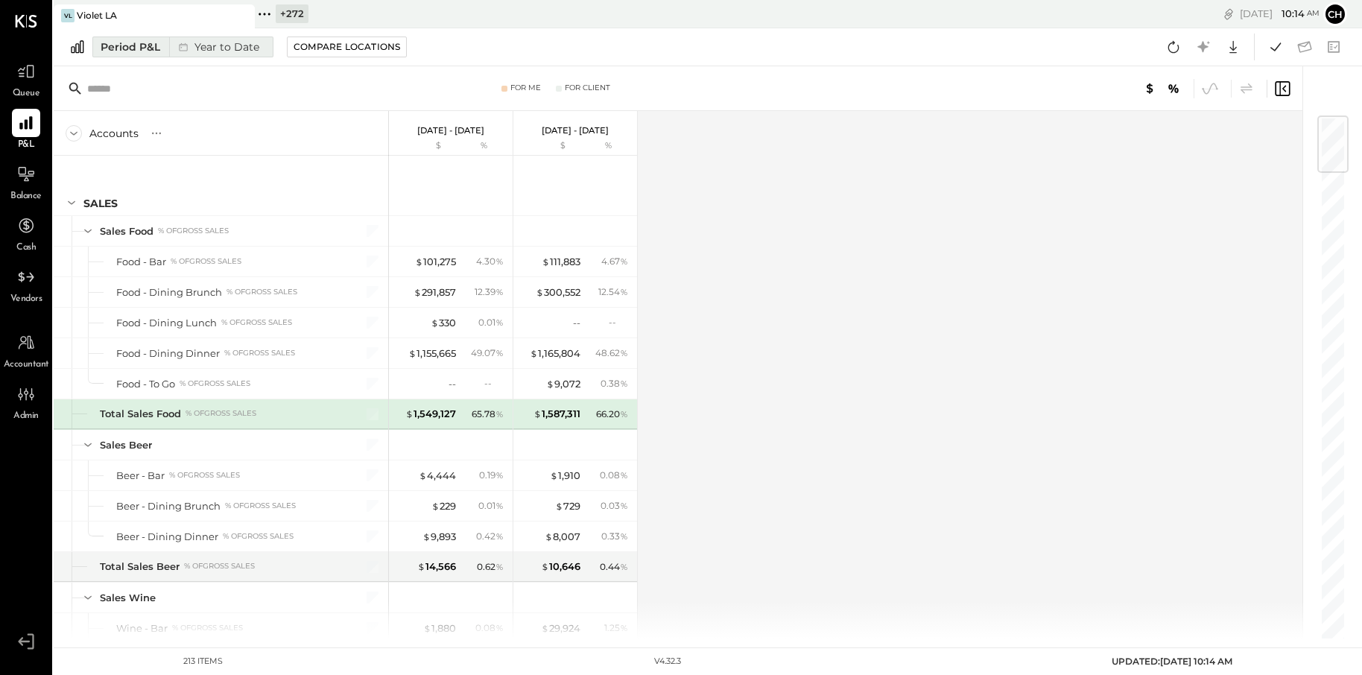
click at [132, 48] on div "Period P&L" at bounding box center [131, 46] width 60 height 15
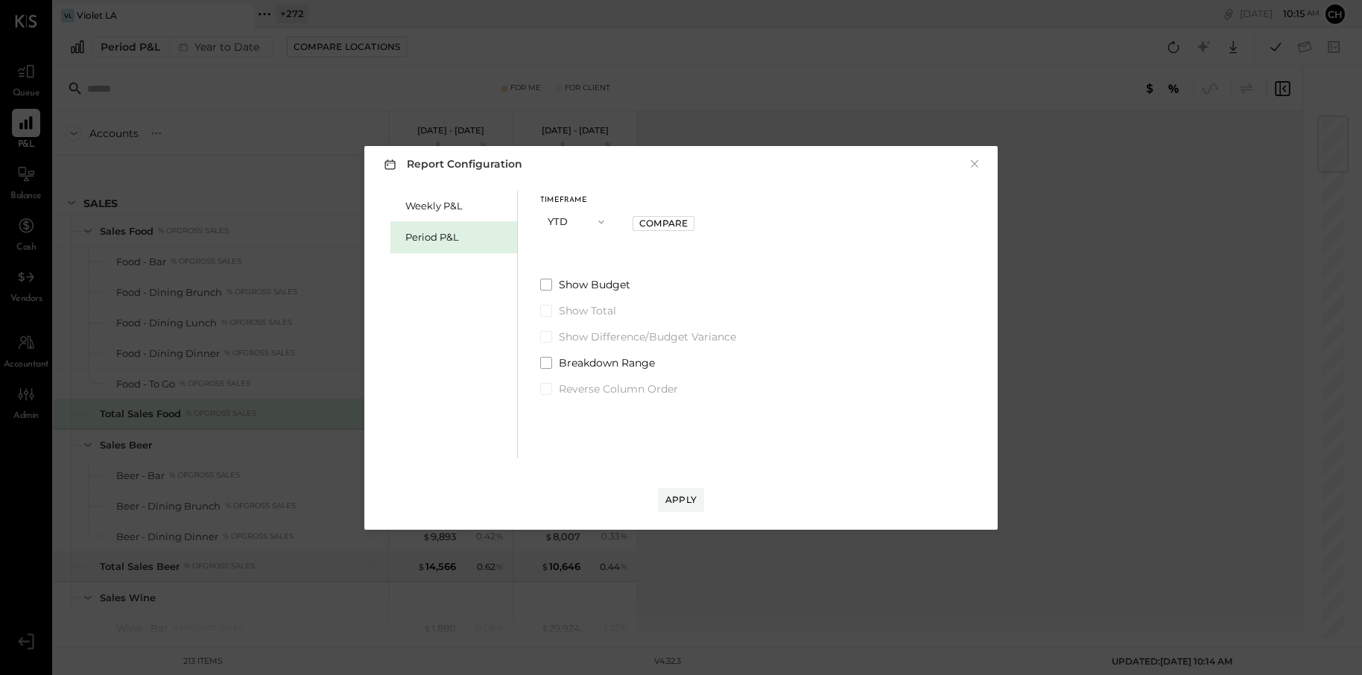
click at [592, 219] on span "button" at bounding box center [597, 222] width 19 height 12
click at [571, 228] on div "Period" at bounding box center [577, 222] width 73 height 27
click at [643, 223] on span at bounding box center [639, 221] width 12 height 12
click at [621, 273] on icon "button" at bounding box center [615, 273] width 12 height 12
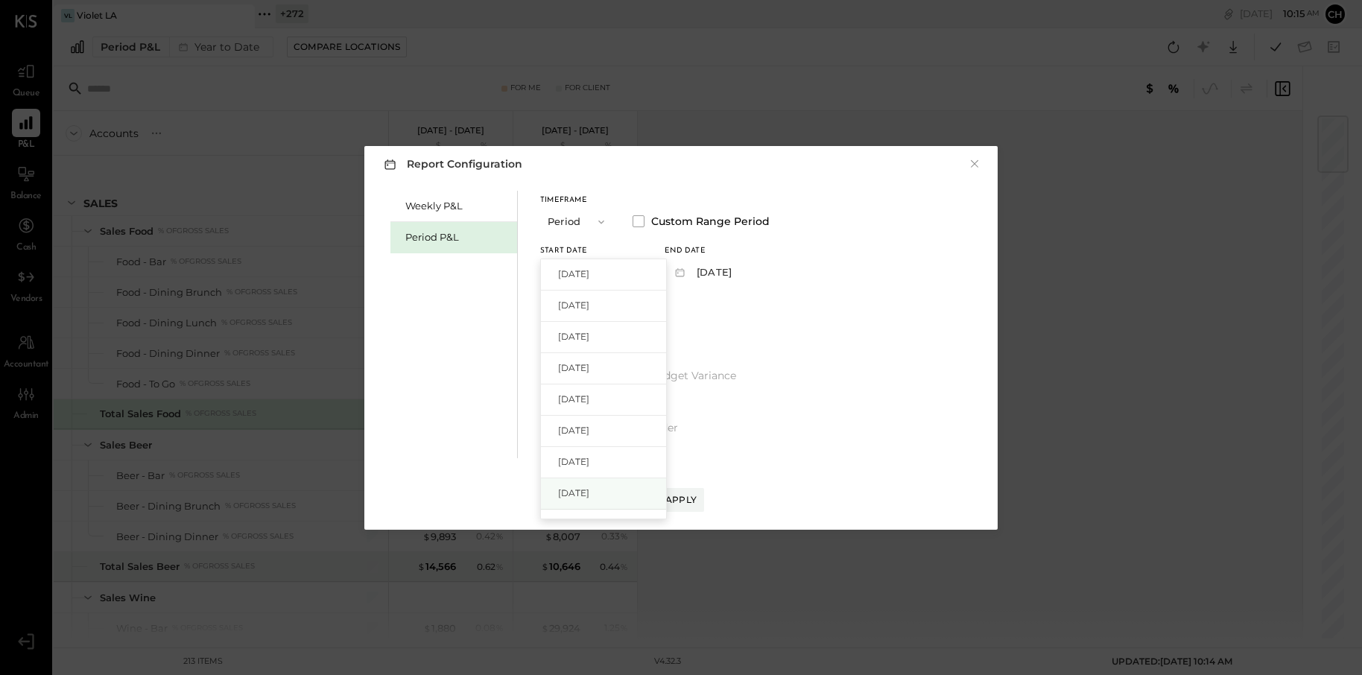
click at [589, 496] on span "[DATE]" at bounding box center [573, 493] width 31 height 13
click at [746, 273] on icon "button" at bounding box center [740, 273] width 12 height 12
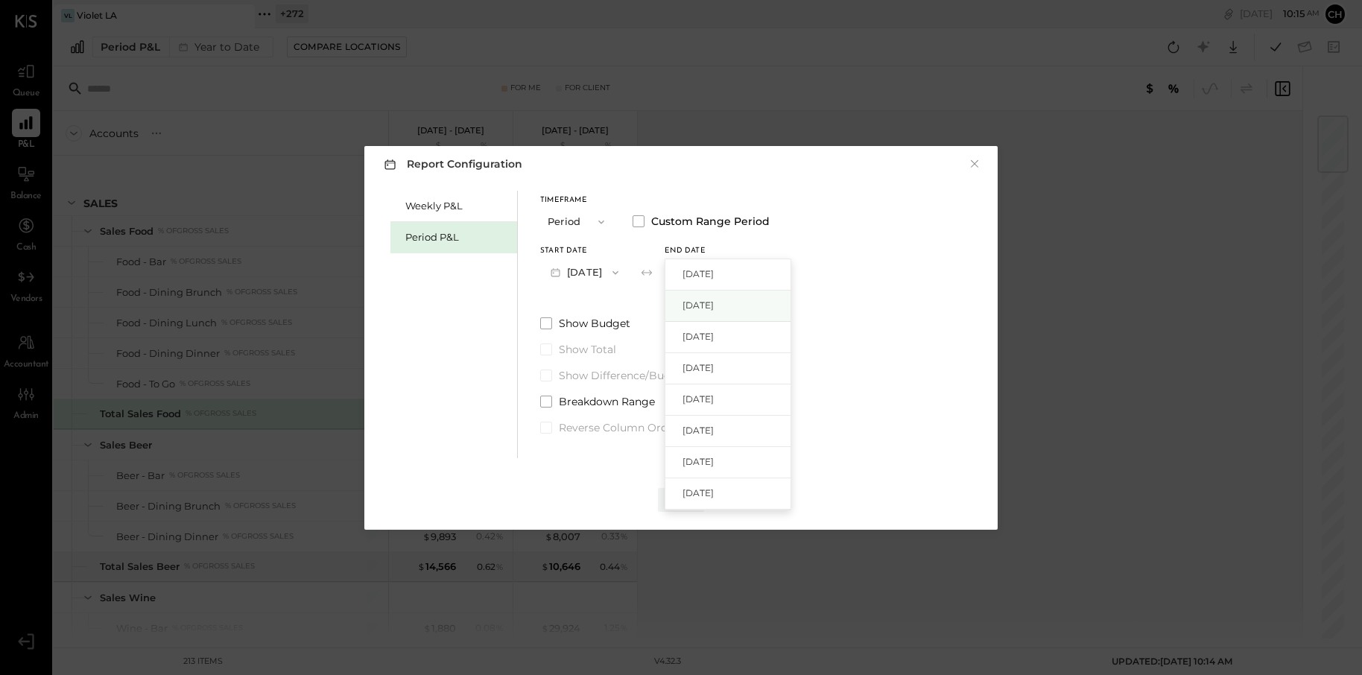
click at [714, 305] on span "[DATE]" at bounding box center [697, 305] width 31 height 13
click at [674, 494] on div "Apply" at bounding box center [680, 499] width 31 height 13
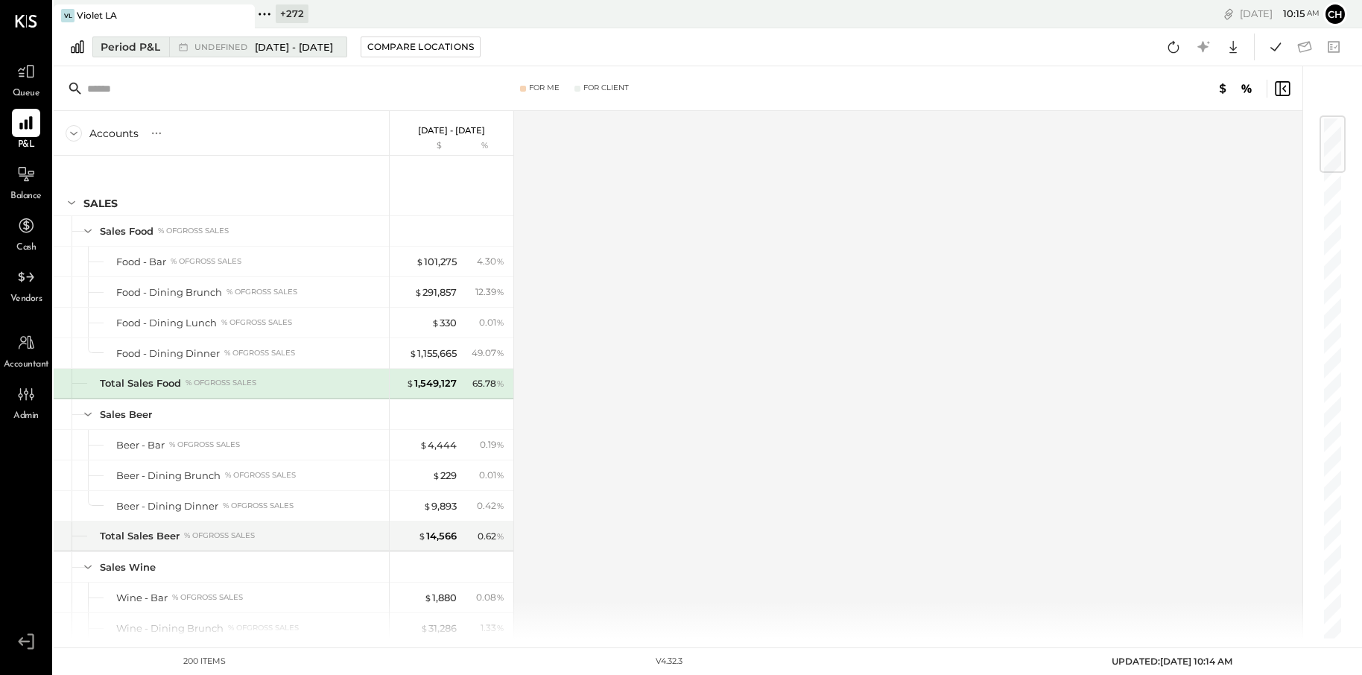
click at [333, 49] on span "[DATE] - [DATE]" at bounding box center [294, 47] width 78 height 14
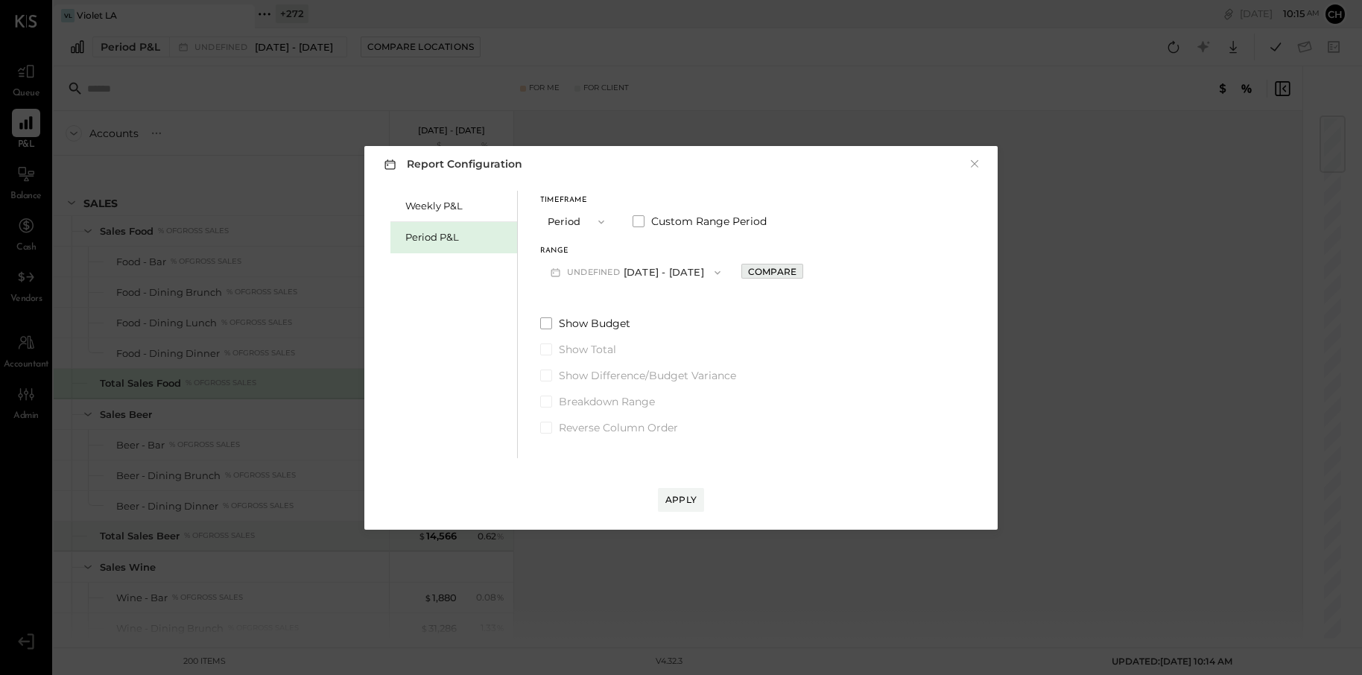
click at [796, 273] on div "Compare" at bounding box center [772, 271] width 48 height 13
click at [893, 273] on button "Periods" at bounding box center [855, 273] width 75 height 28
click at [855, 297] on span "Years" at bounding box center [842, 299] width 25 height 10
click at [682, 502] on div "Apply" at bounding box center [680, 499] width 31 height 13
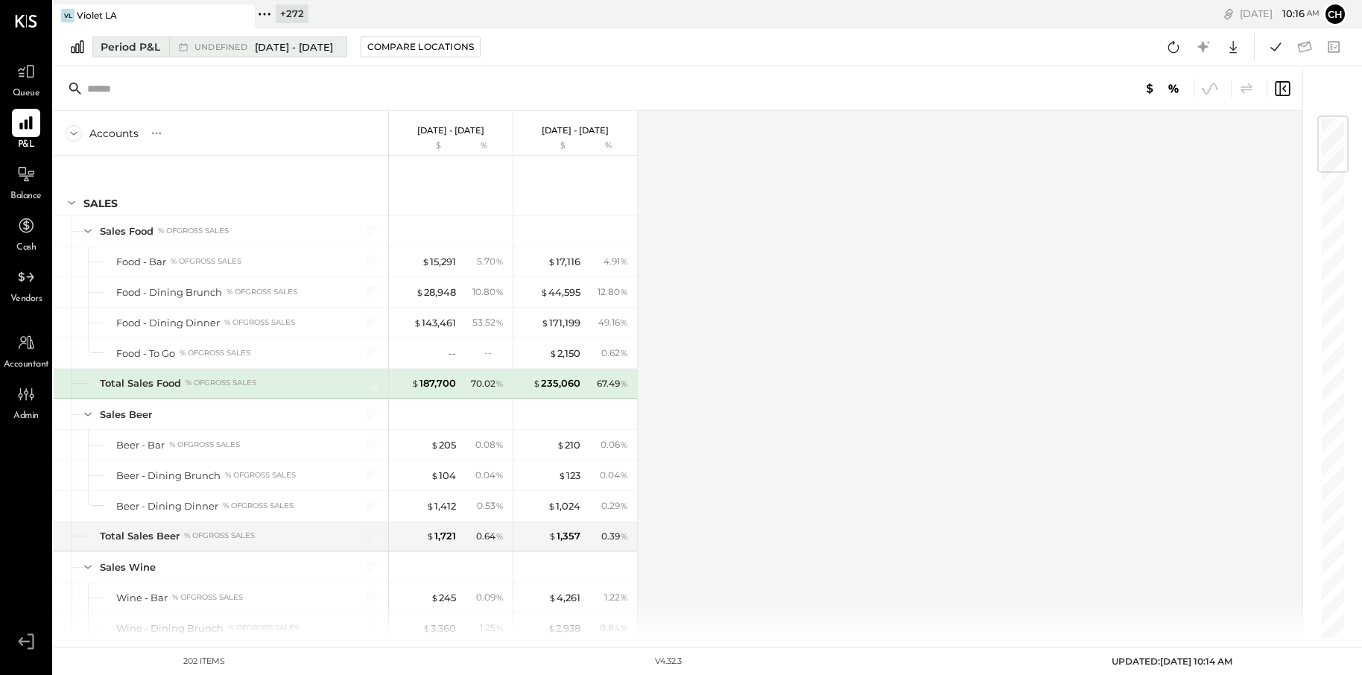
click at [222, 47] on span "undefined" at bounding box center [222, 47] width 57 height 8
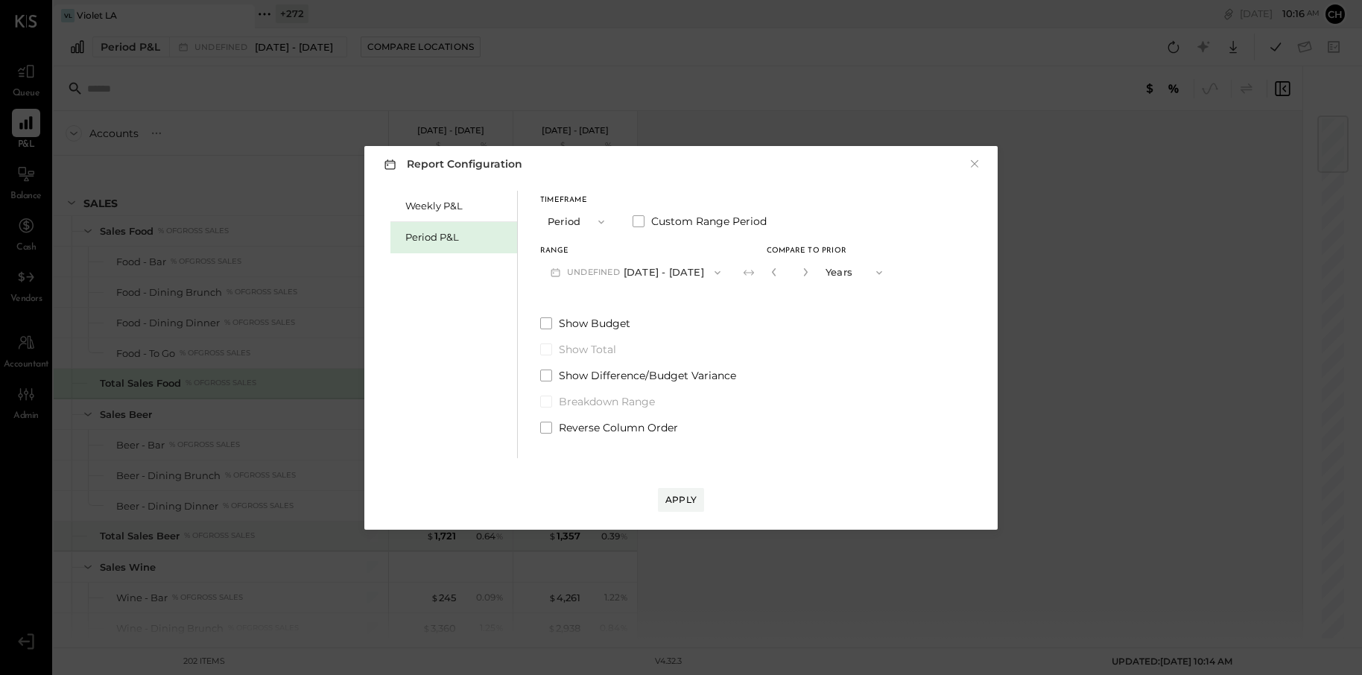
click at [583, 222] on button "Period" at bounding box center [577, 222] width 75 height 28
click at [573, 276] on div "YTD" at bounding box center [577, 275] width 73 height 27
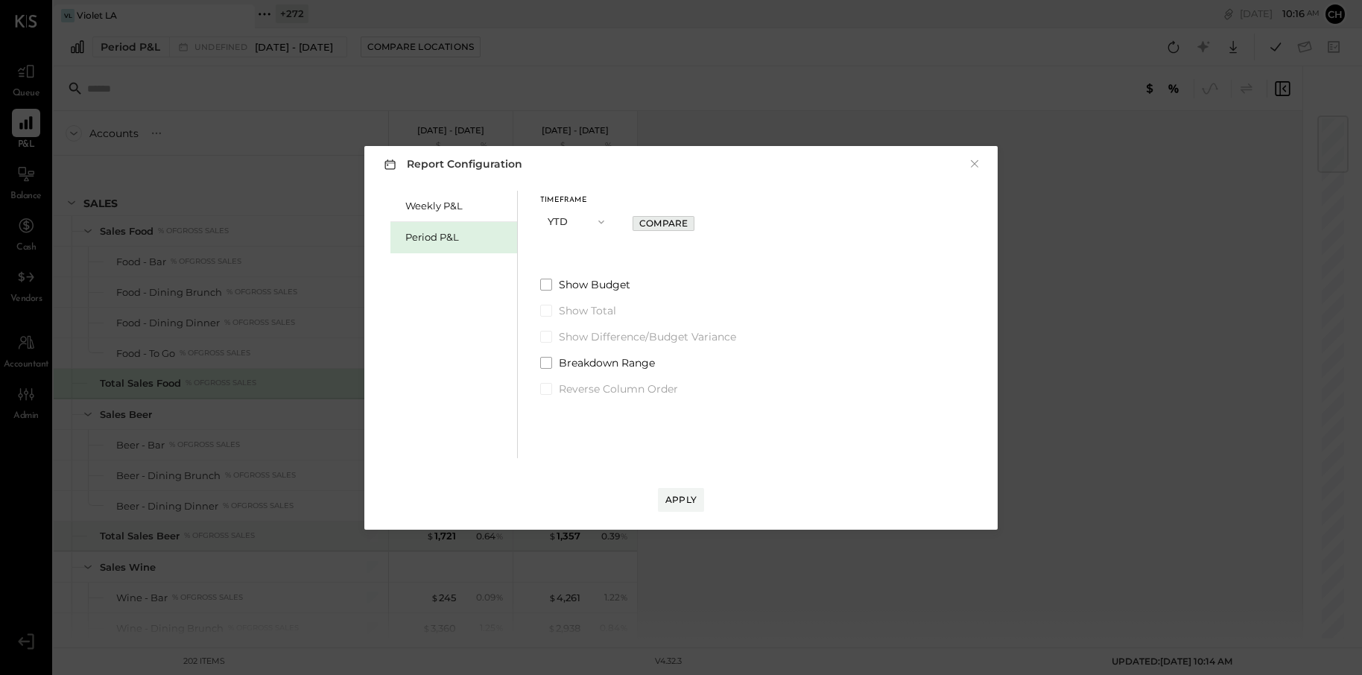
click at [663, 224] on div "Compare" at bounding box center [663, 223] width 48 height 13
click at [680, 493] on div "Apply" at bounding box center [680, 499] width 31 height 13
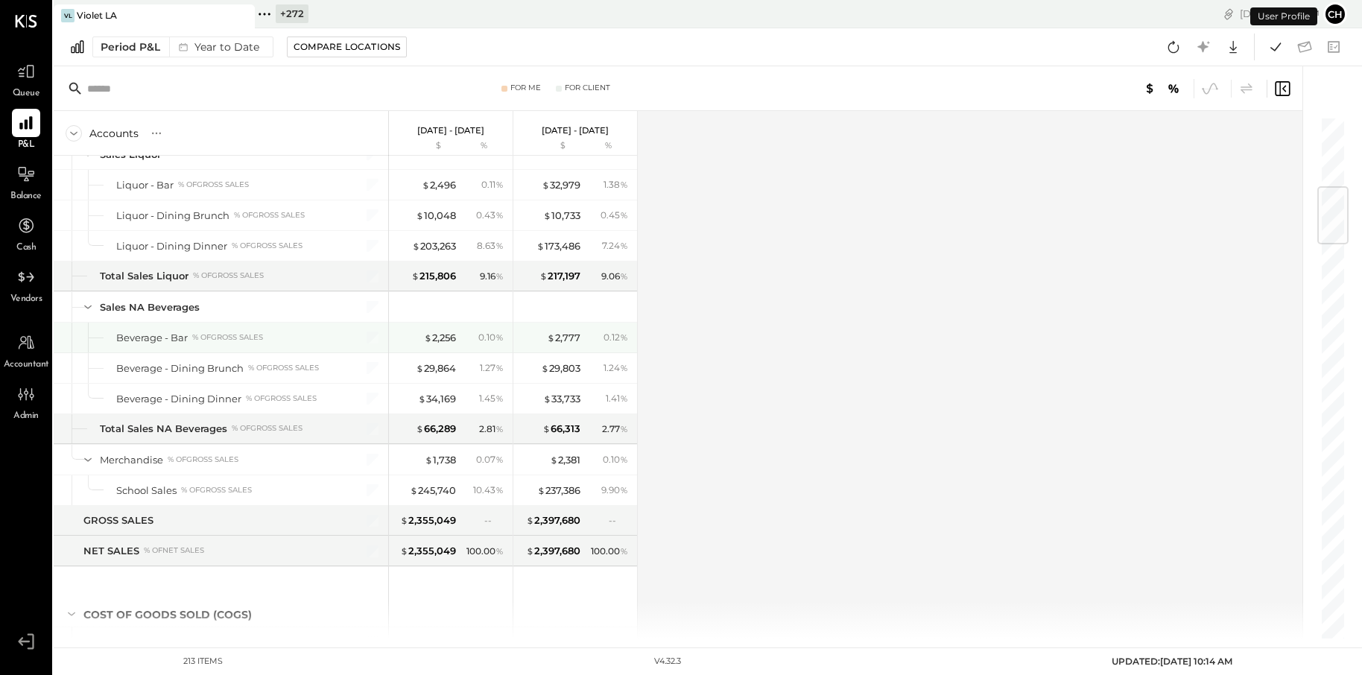
scroll to position [615, 0]
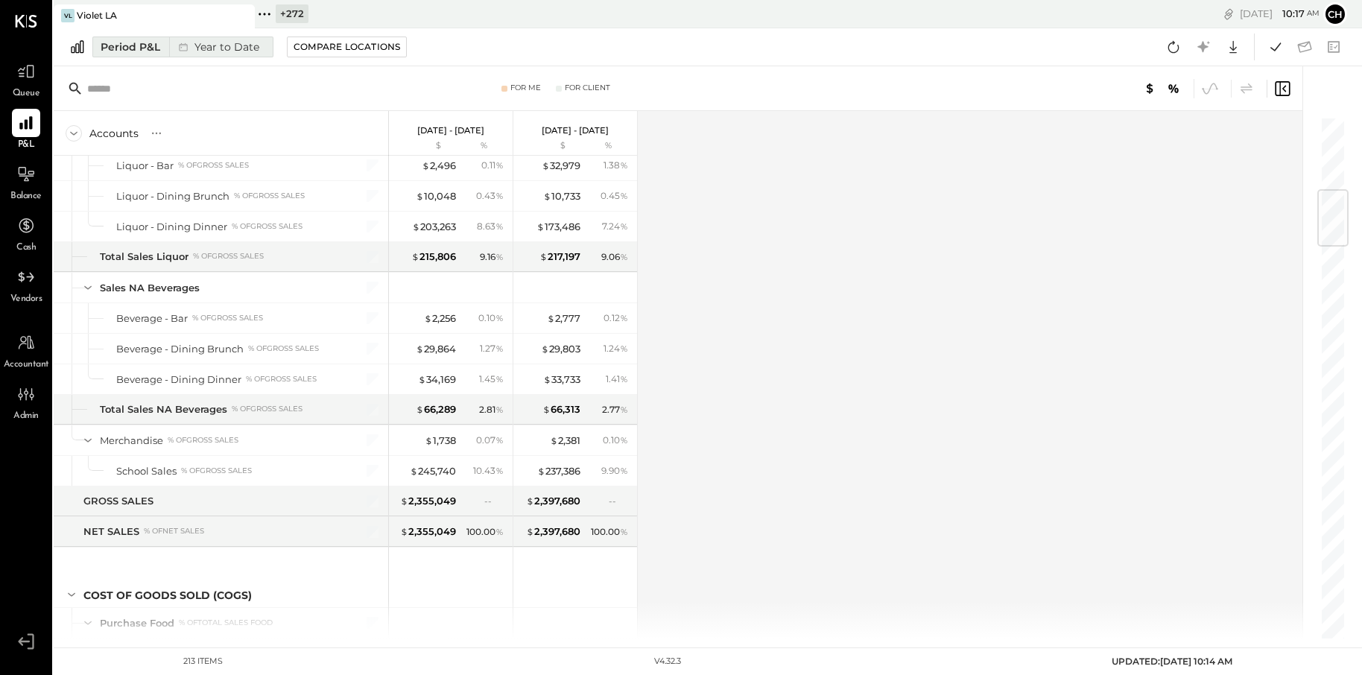
click at [232, 45] on div "Year to Date" at bounding box center [217, 46] width 96 height 19
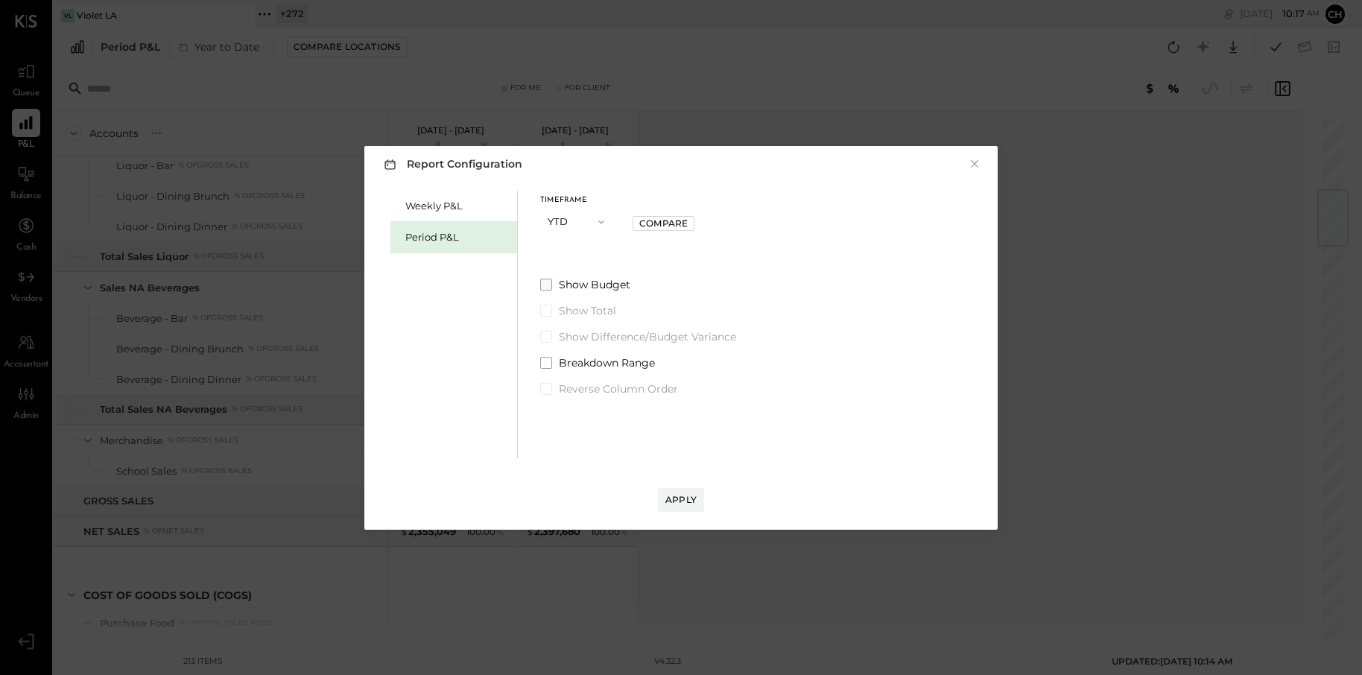
click at [554, 287] on label "Show Budget" at bounding box center [638, 284] width 196 height 15
click at [676, 504] on div "Apply" at bounding box center [680, 499] width 31 height 13
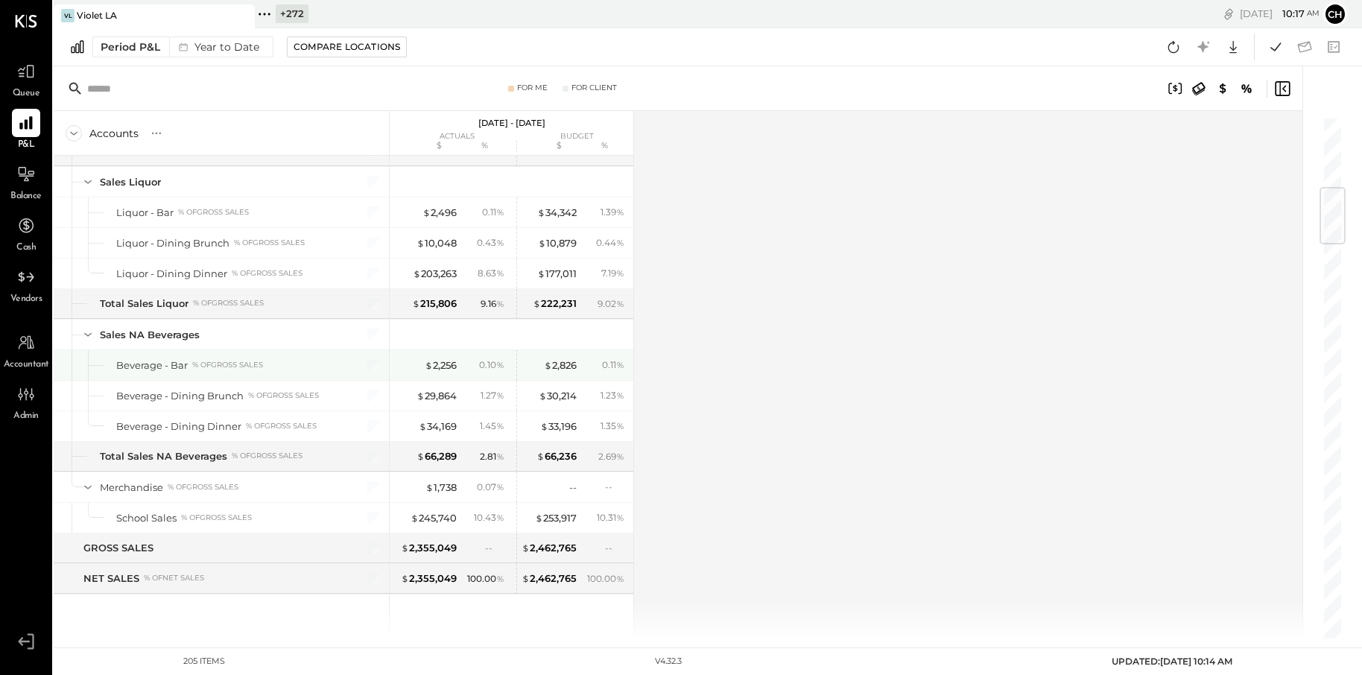
scroll to position [600, 0]
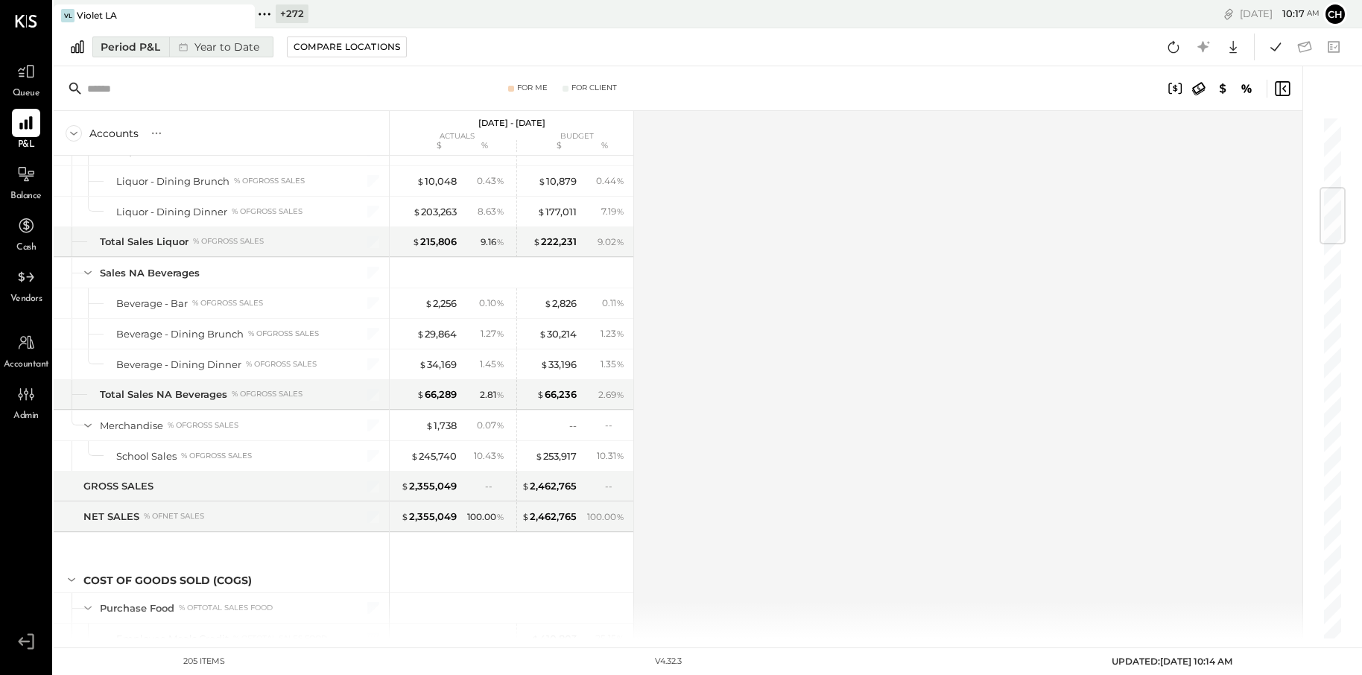
click at [170, 50] on div "Year to Date" at bounding box center [217, 46] width 96 height 19
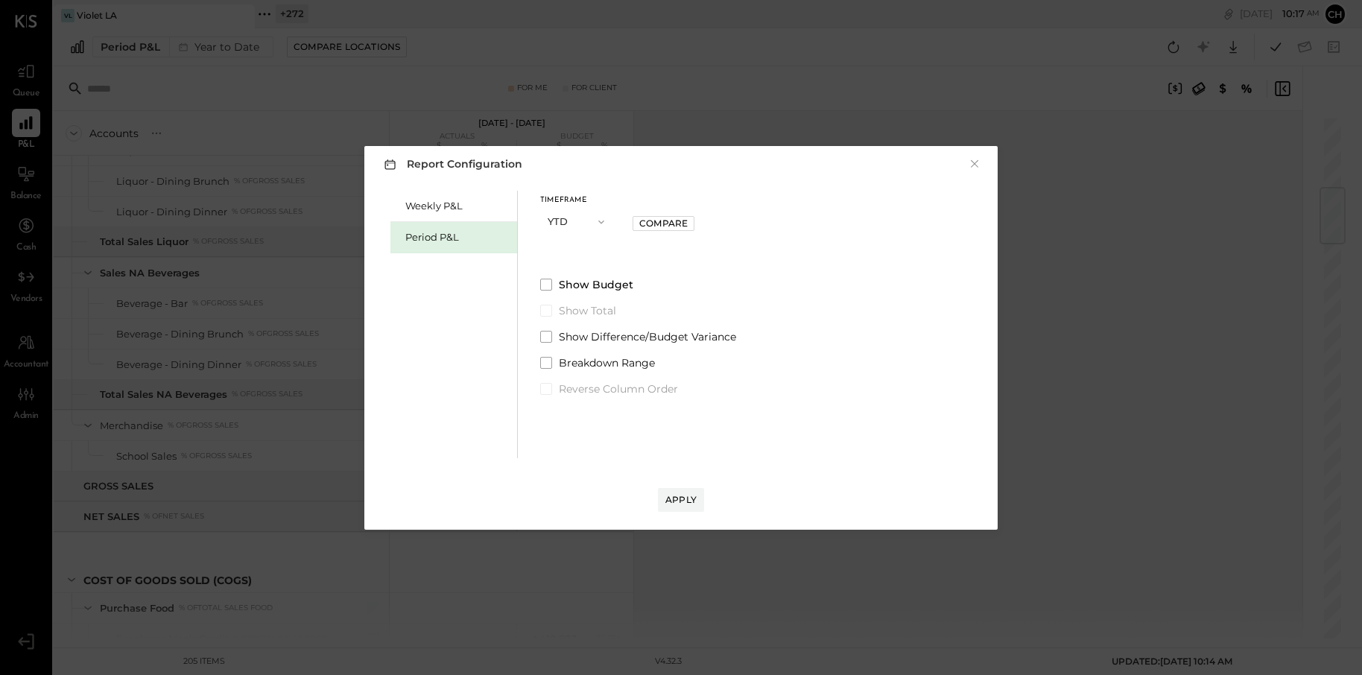
click at [577, 220] on button "YTD" at bounding box center [577, 222] width 75 height 28
click at [581, 244] on span "Quarter" at bounding box center [570, 248] width 37 height 10
click at [682, 273] on icon "button" at bounding box center [676, 273] width 12 height 12
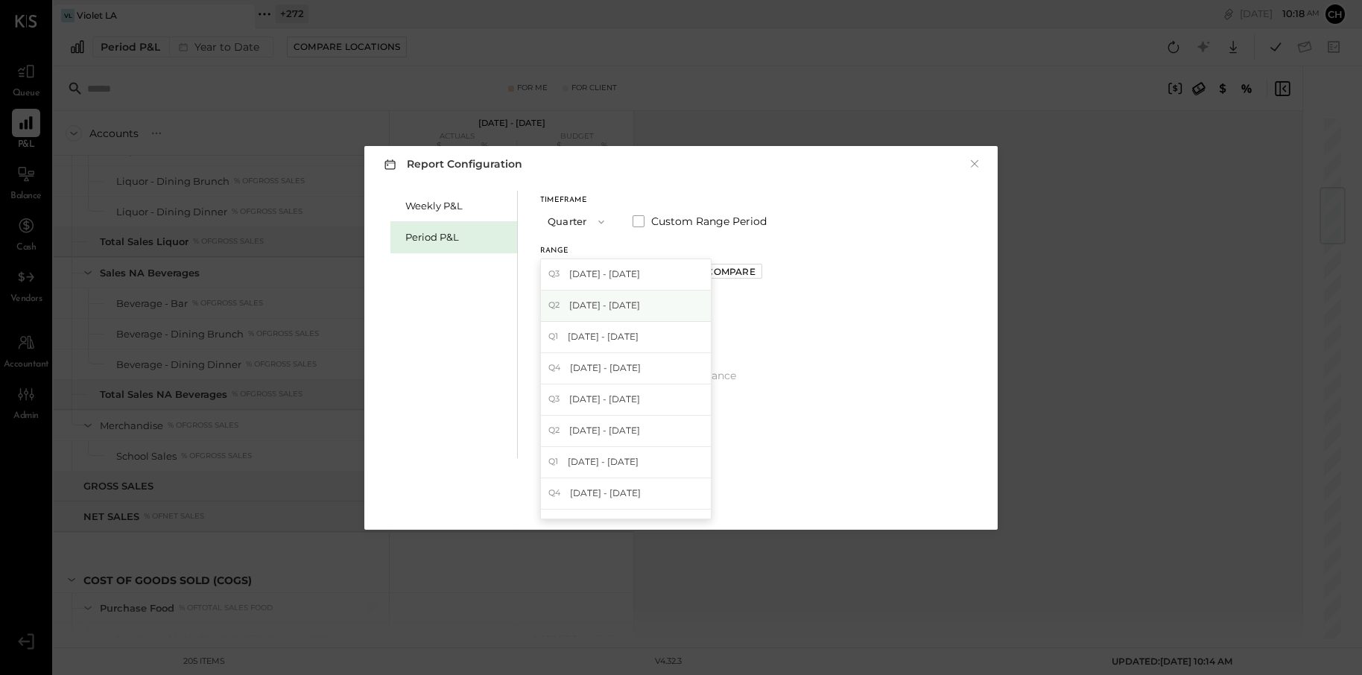
click at [662, 303] on div "Q2 [DATE] - [DATE]" at bounding box center [626, 306] width 170 height 31
click at [735, 270] on div "Compare" at bounding box center [730, 271] width 48 height 13
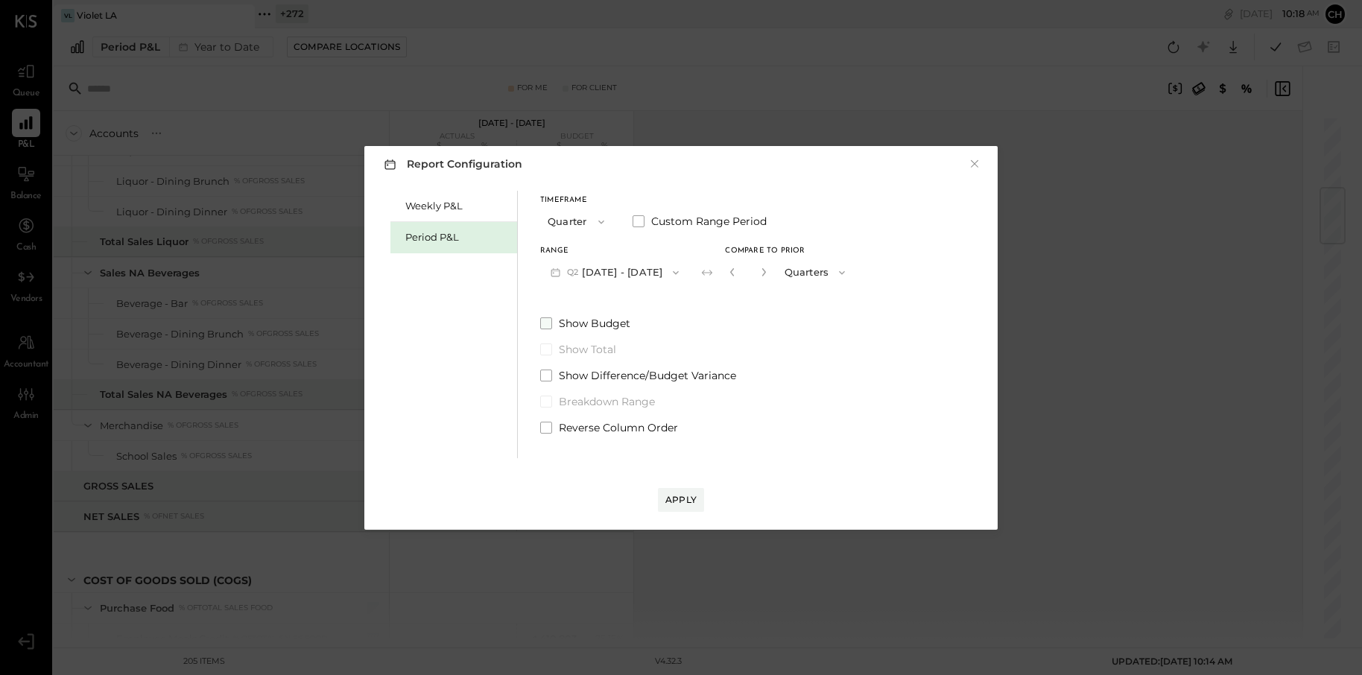
click at [544, 327] on span at bounding box center [546, 323] width 12 height 12
click at [682, 495] on div "Apply" at bounding box center [680, 499] width 31 height 13
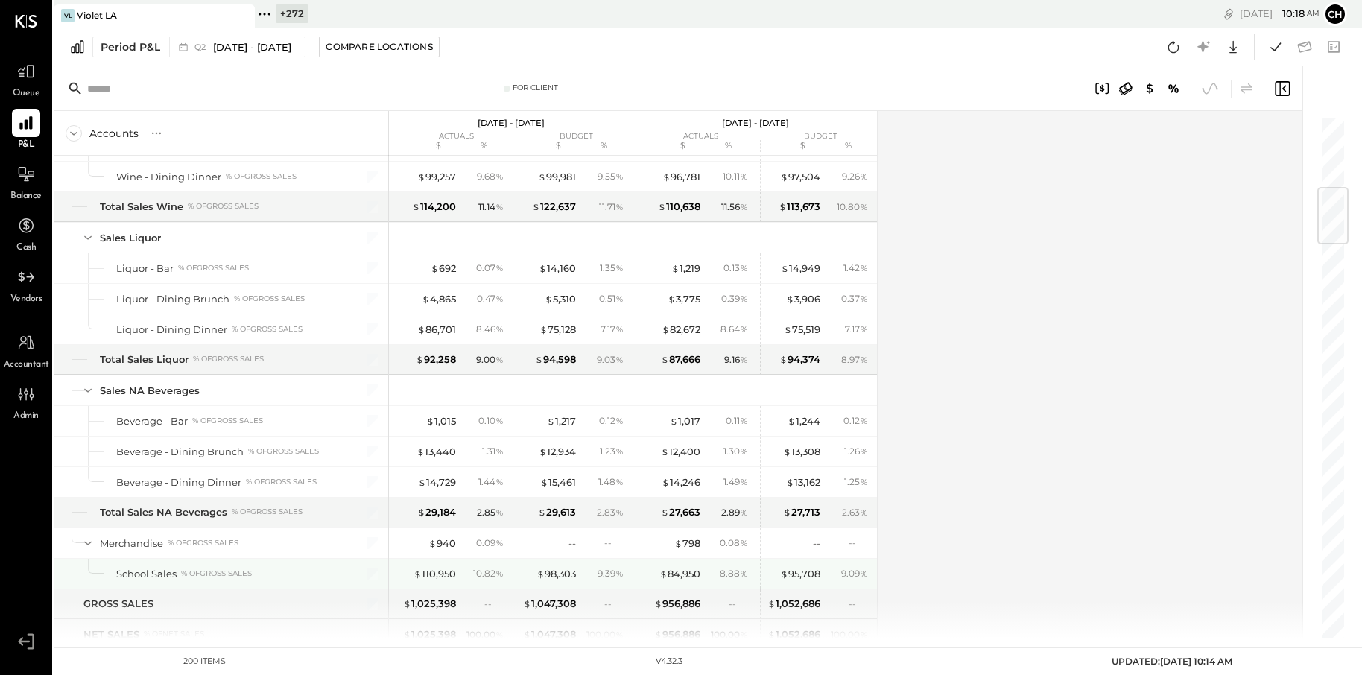
scroll to position [602, 0]
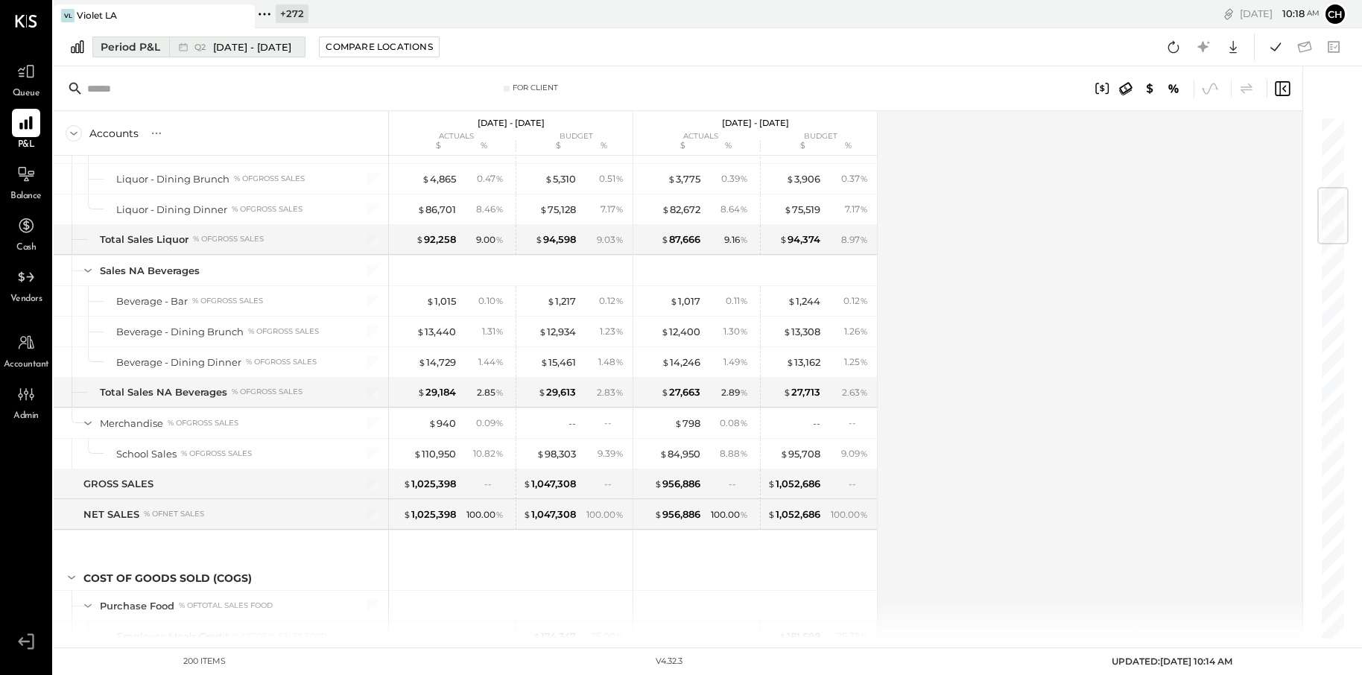
click at [277, 53] on span "[DATE] - [DATE]" at bounding box center [252, 47] width 78 height 14
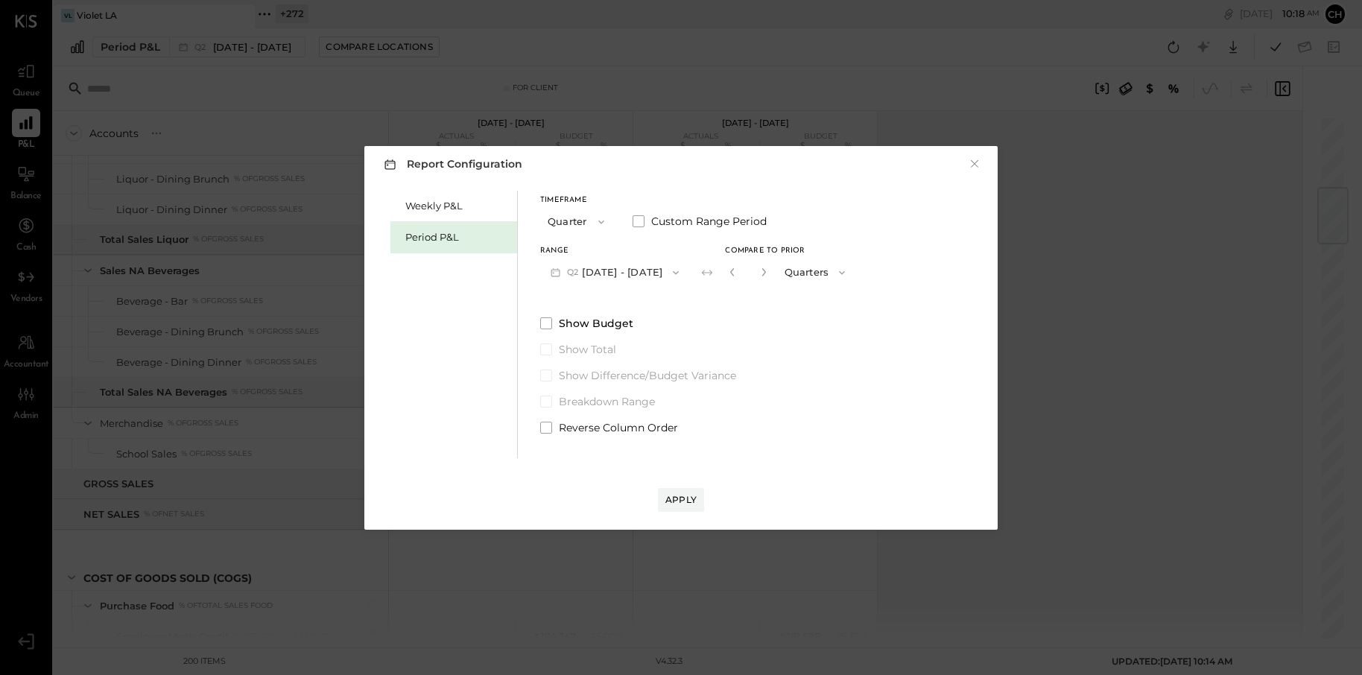
click at [627, 272] on button "Q2 [DATE] - [DATE]" at bounding box center [614, 273] width 149 height 28
click at [618, 279] on span "[DATE] - [DATE]" at bounding box center [604, 273] width 71 height 13
click at [684, 500] on div "Apply" at bounding box center [680, 499] width 31 height 13
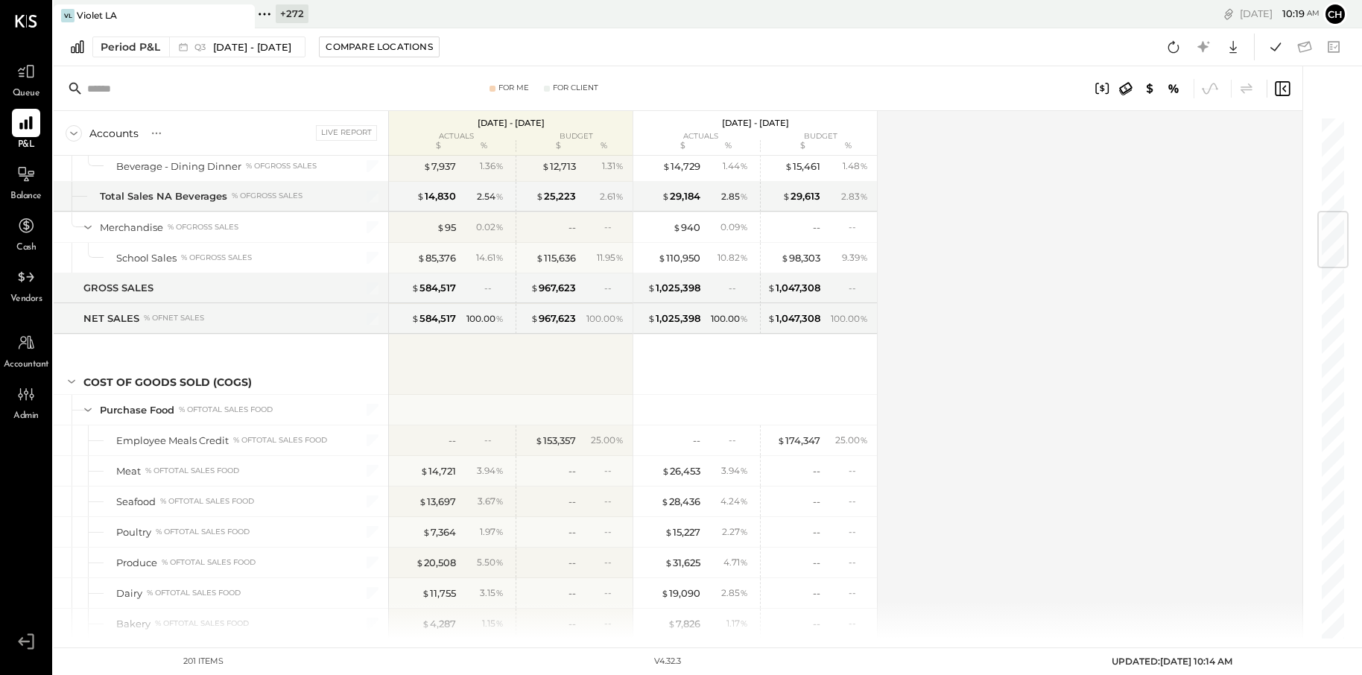
scroll to position [691, 0]
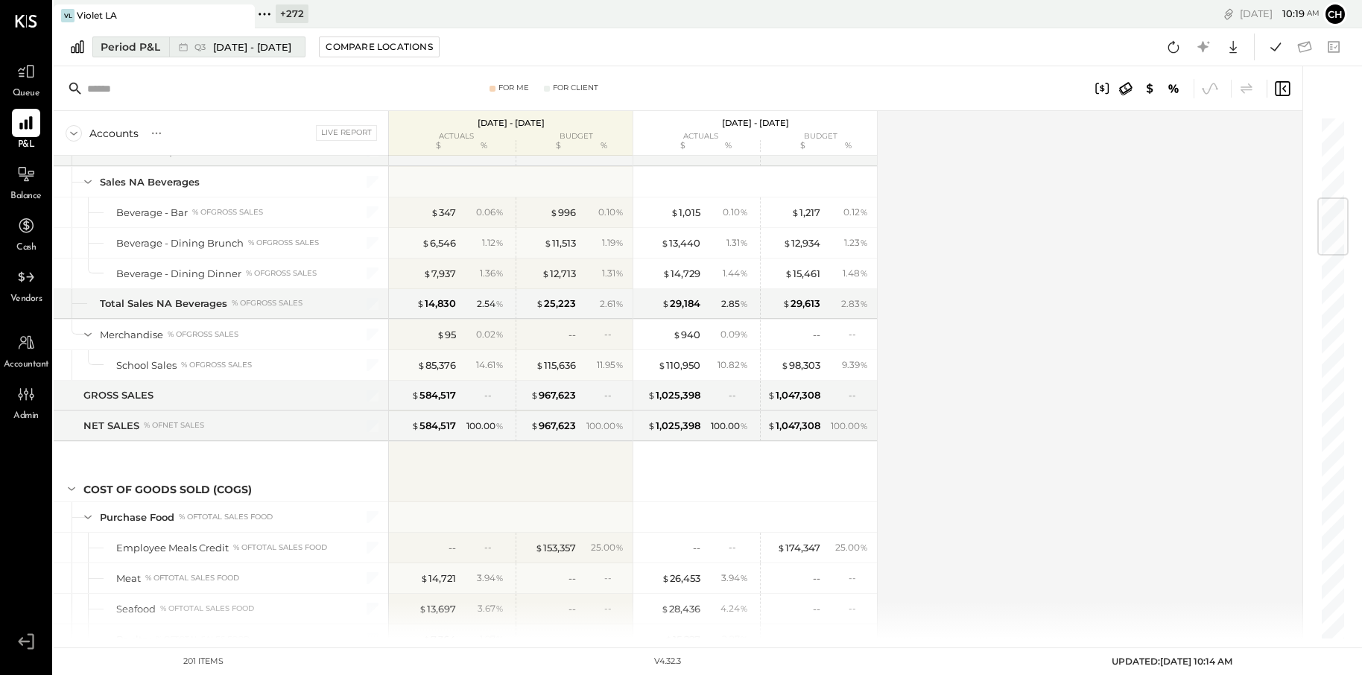
click at [235, 49] on span "[DATE] - [DATE]" at bounding box center [252, 47] width 78 height 14
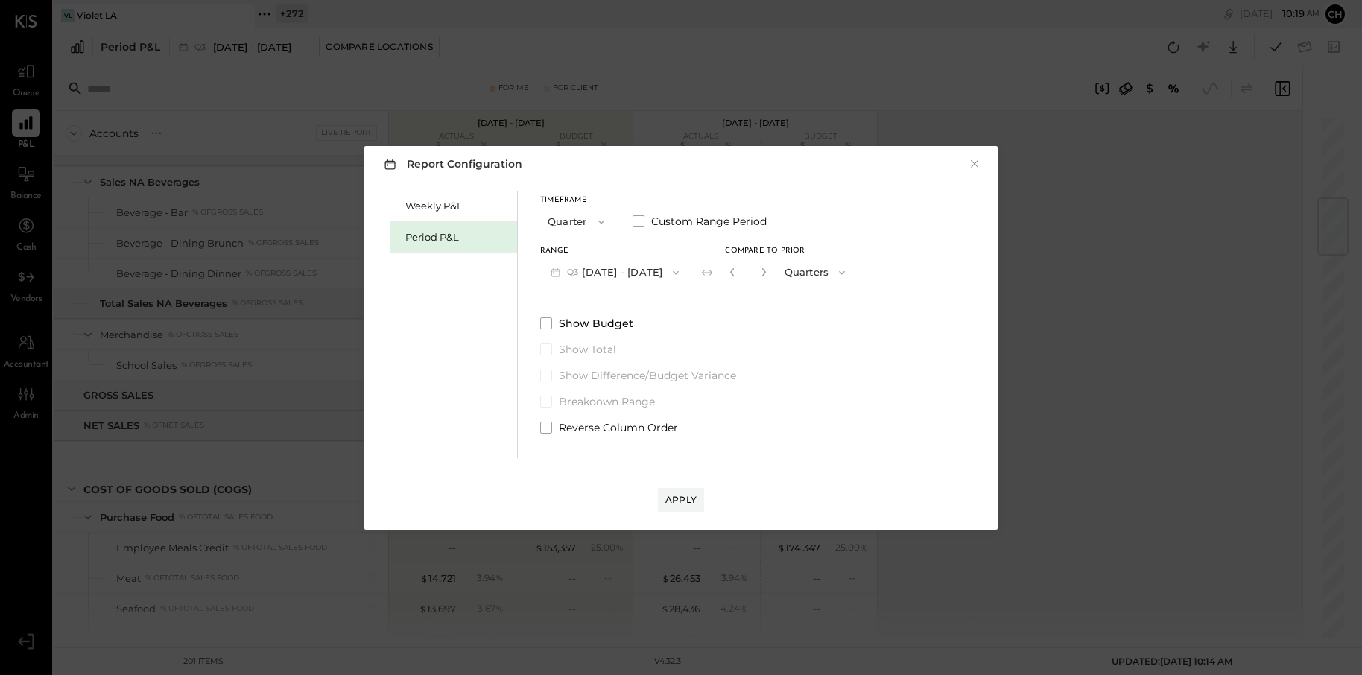
click at [587, 214] on button "Quarter" at bounding box center [577, 222] width 75 height 28
click at [578, 215] on div "Period" at bounding box center [577, 222] width 73 height 27
click at [618, 276] on button "P08 [DATE] - [DATE]" at bounding box center [617, 273] width 155 height 28
click at [623, 304] on span "[DATE] - [DATE]" at bounding box center [610, 305] width 71 height 13
click at [743, 272] on div "Compare" at bounding box center [736, 271] width 48 height 13
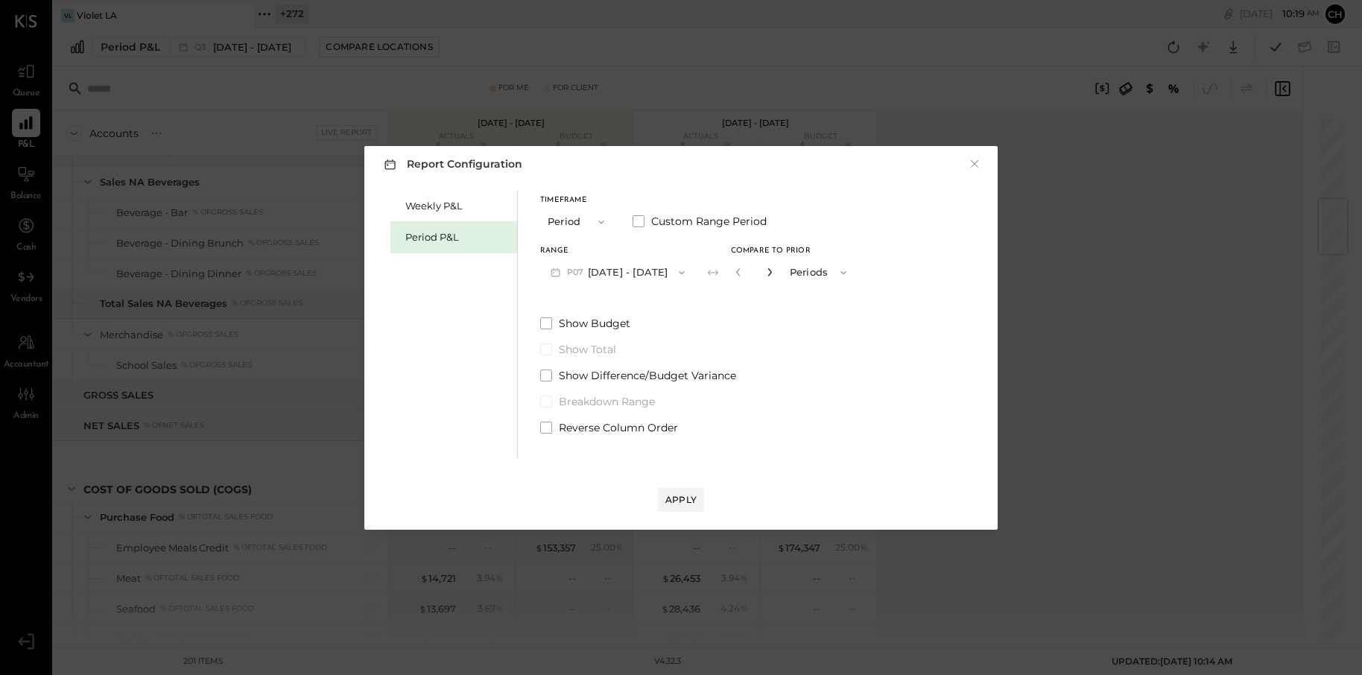
click at [771, 273] on icon "button" at bounding box center [769, 272] width 4 height 8
type input "*"
click at [618, 323] on span "Show Budget" at bounding box center [595, 323] width 72 height 15
click at [687, 495] on div "Apply" at bounding box center [680, 499] width 31 height 13
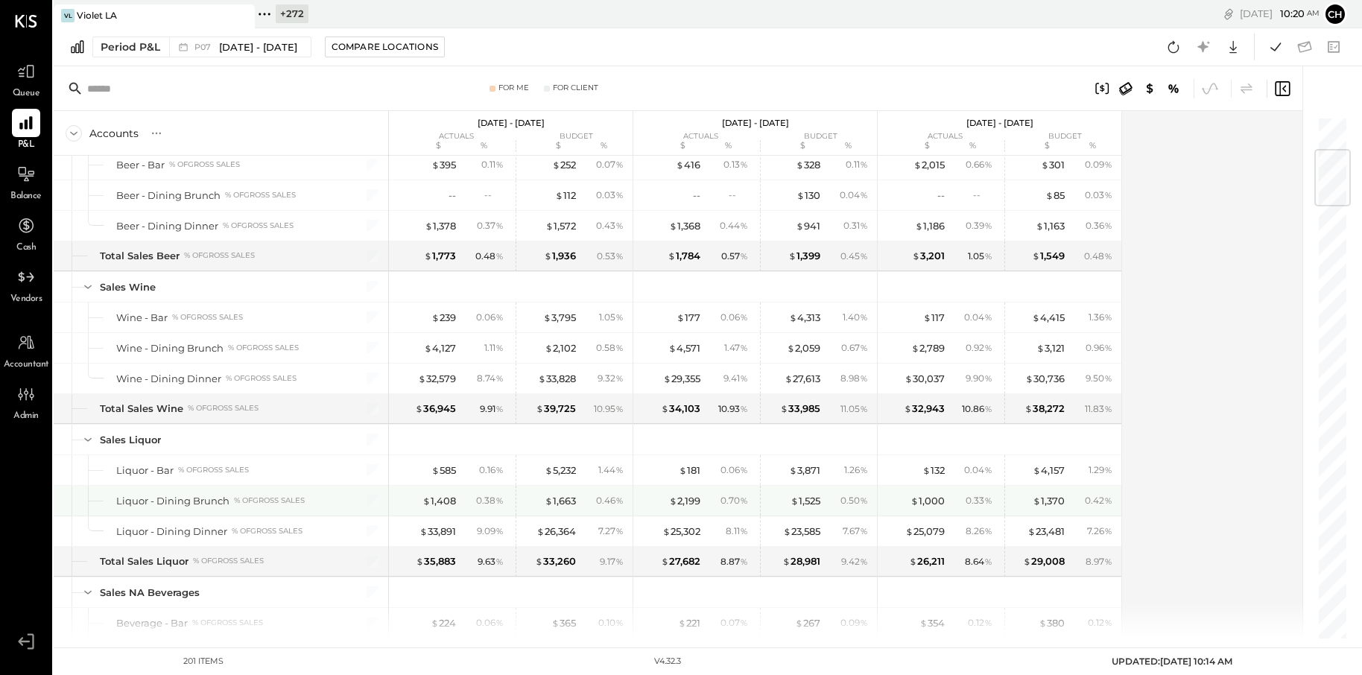
scroll to position [297, 0]
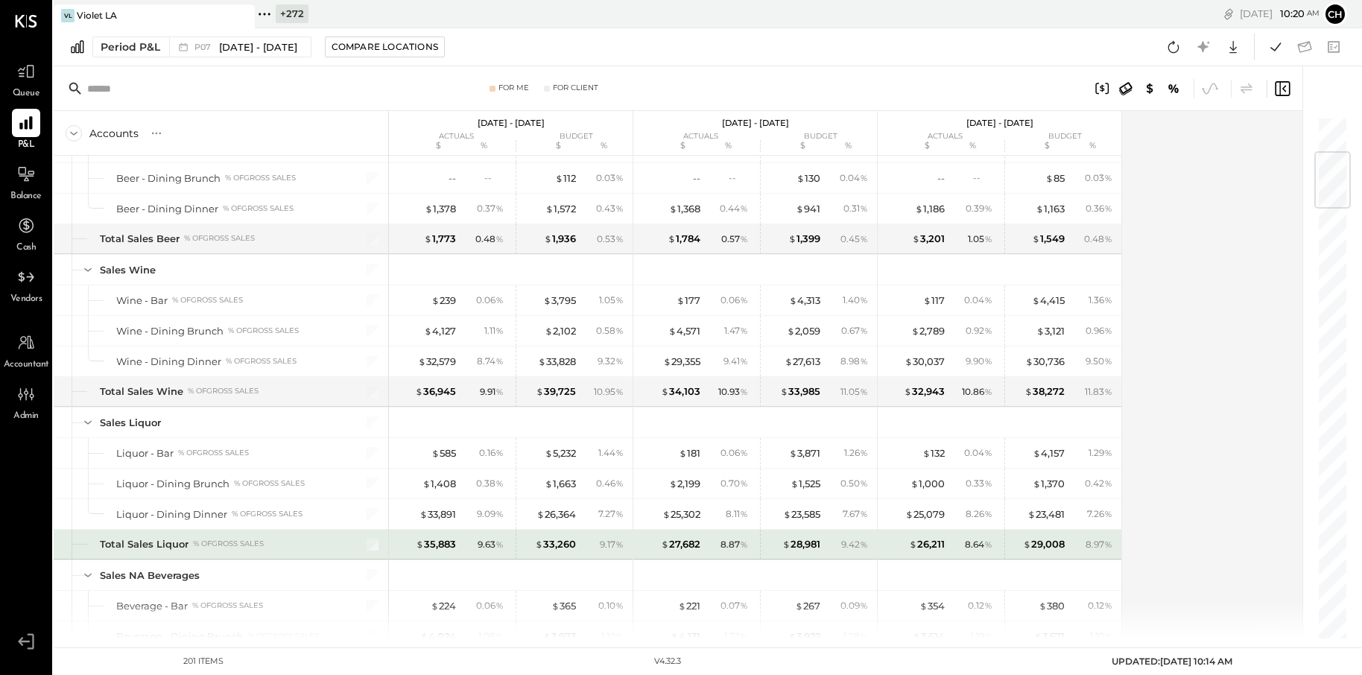
click at [364, 542] on div at bounding box center [363, 545] width 37 height 30
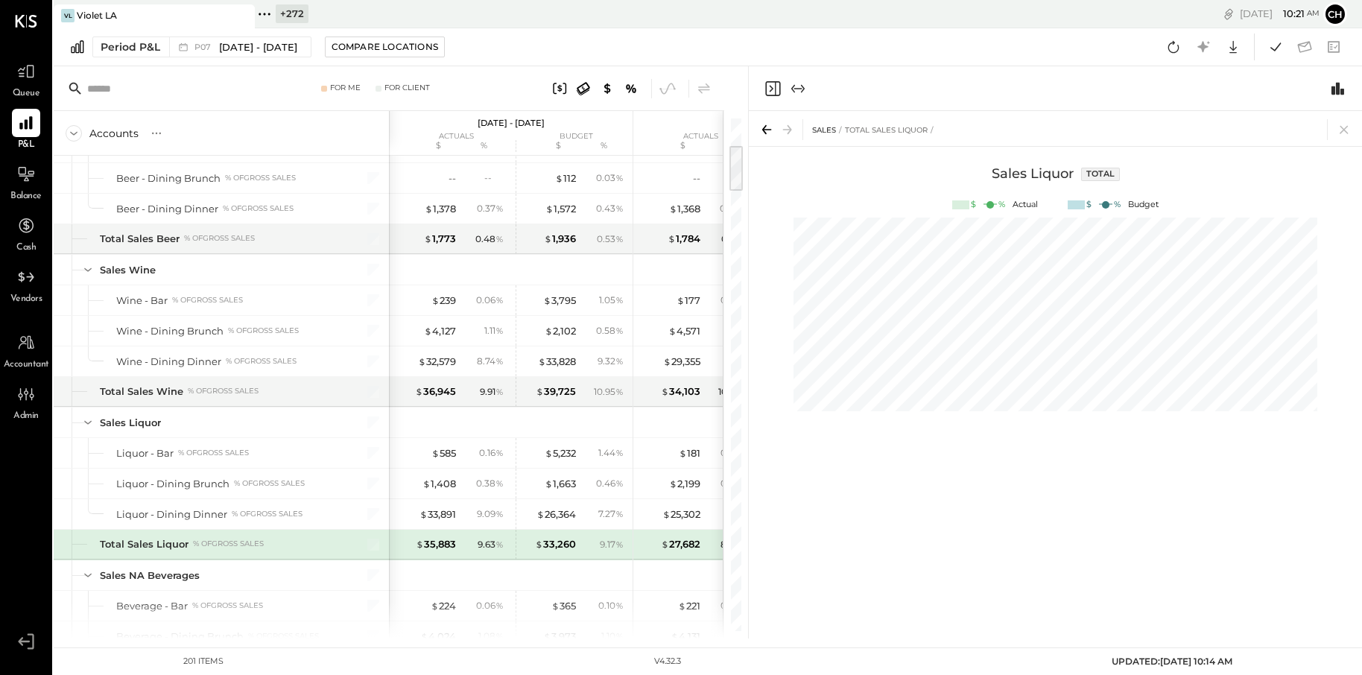
click at [384, 538] on div "Total Sales Liquor % of GROSS SALES" at bounding box center [221, 545] width 335 height 30
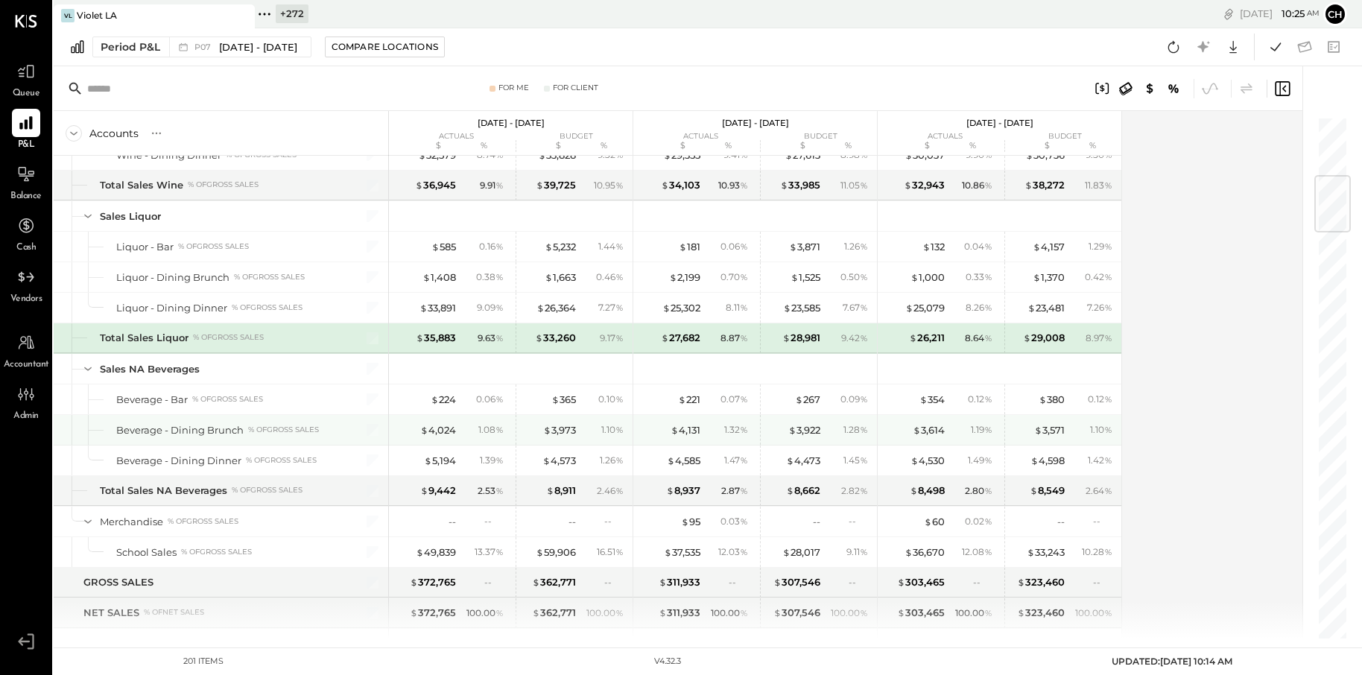
scroll to position [494, 0]
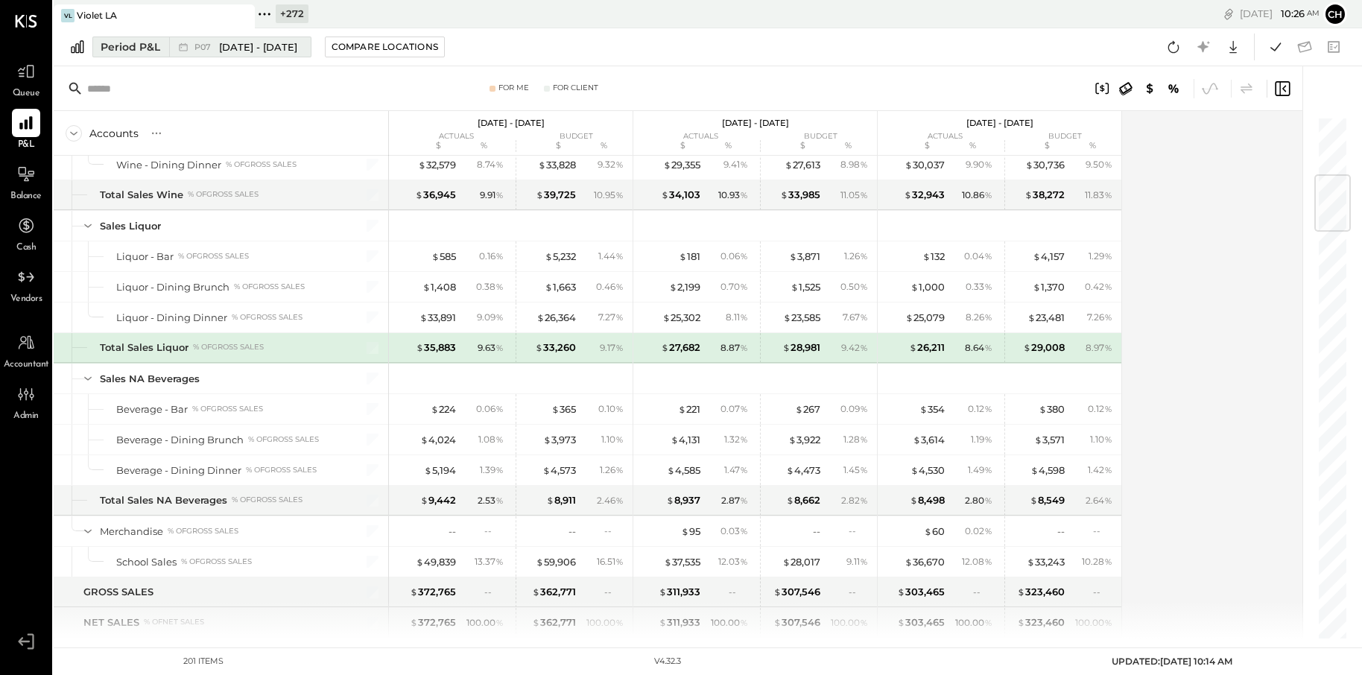
click at [286, 54] on div "P07 [DATE] - [DATE]" at bounding box center [236, 46] width 134 height 19
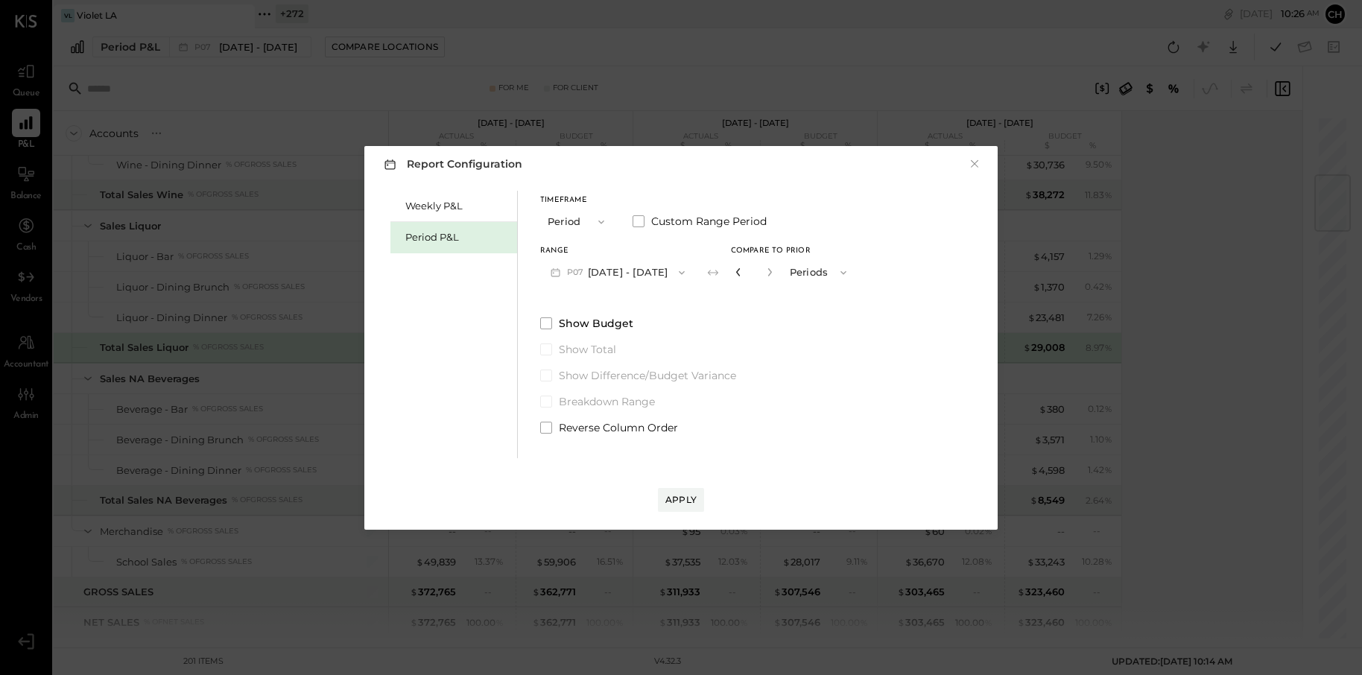
click at [743, 270] on icon "button" at bounding box center [738, 271] width 9 height 9
type input "*"
click at [842, 275] on button "Periods" at bounding box center [819, 273] width 75 height 28
click at [840, 300] on div "Years" at bounding box center [819, 298] width 73 height 27
click at [697, 498] on button "Apply" at bounding box center [681, 500] width 46 height 24
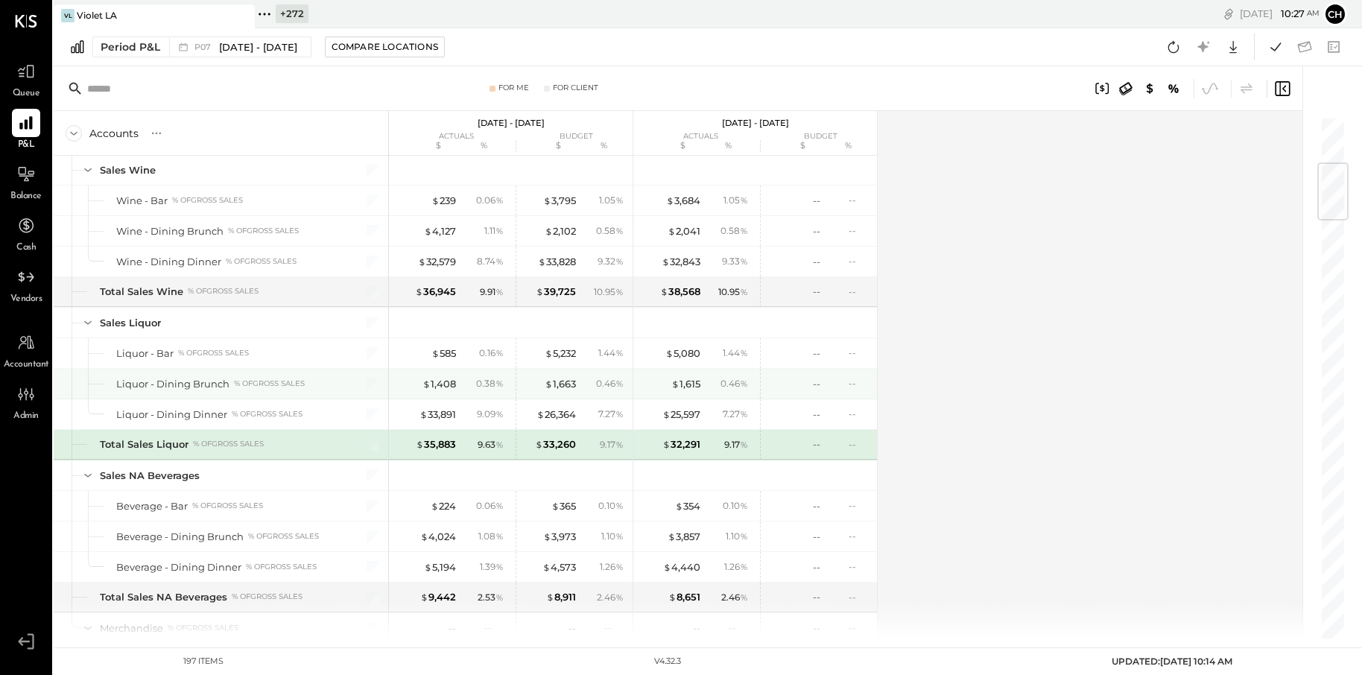
scroll to position [394, 0]
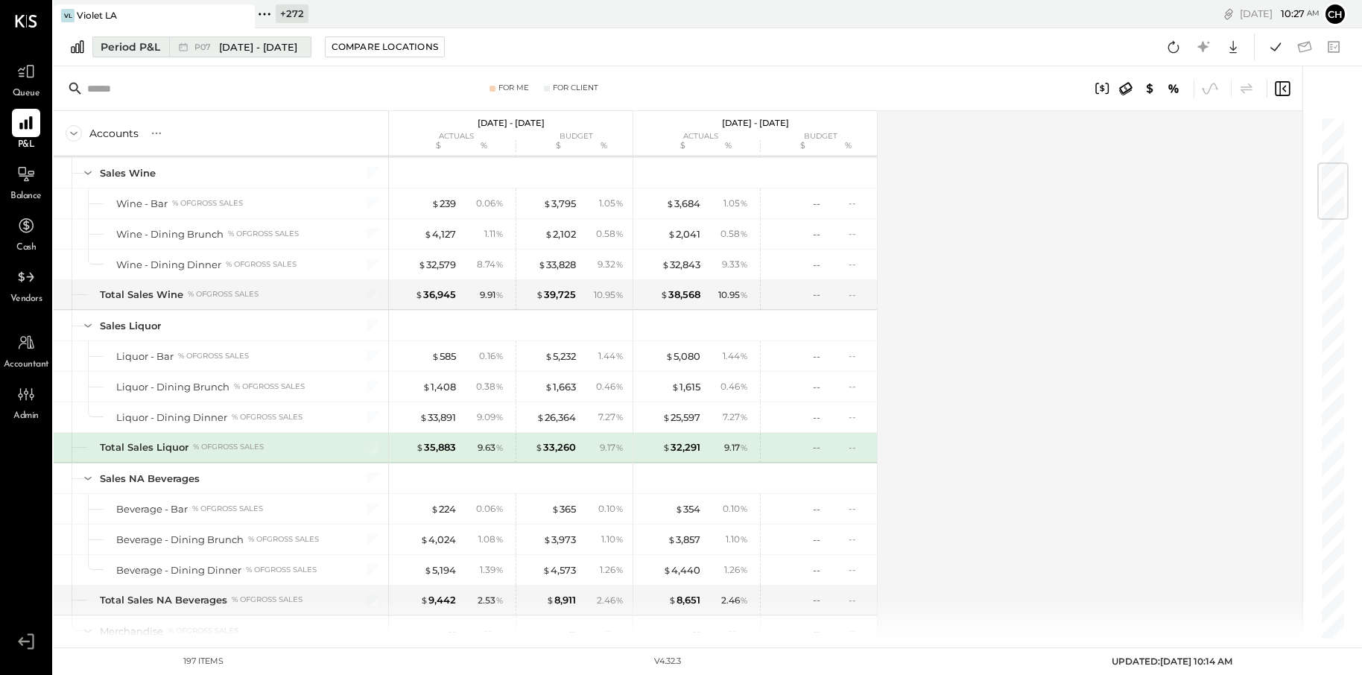
click at [278, 51] on span "[DATE] - [DATE]" at bounding box center [258, 47] width 78 height 14
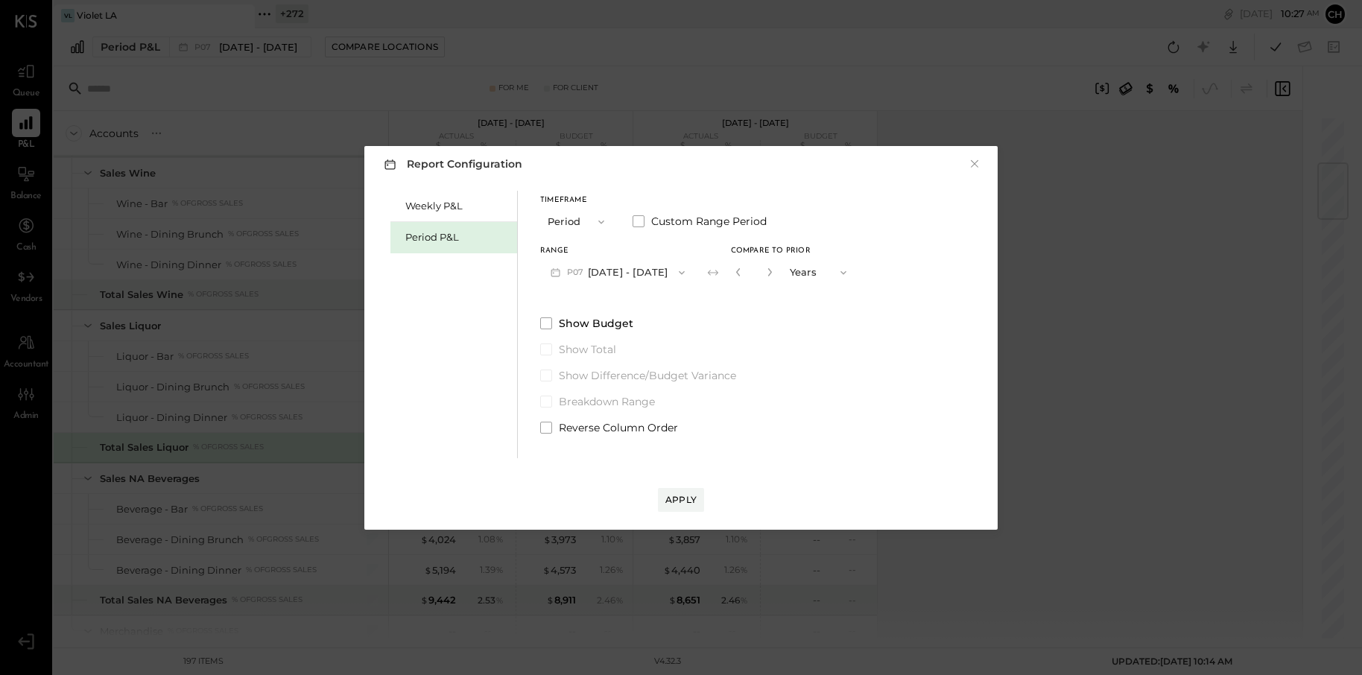
click at [837, 270] on button "Years" at bounding box center [819, 273] width 75 height 28
click at [836, 305] on div "Years" at bounding box center [819, 298] width 73 height 27
click at [680, 499] on div "Apply" at bounding box center [680, 499] width 31 height 13
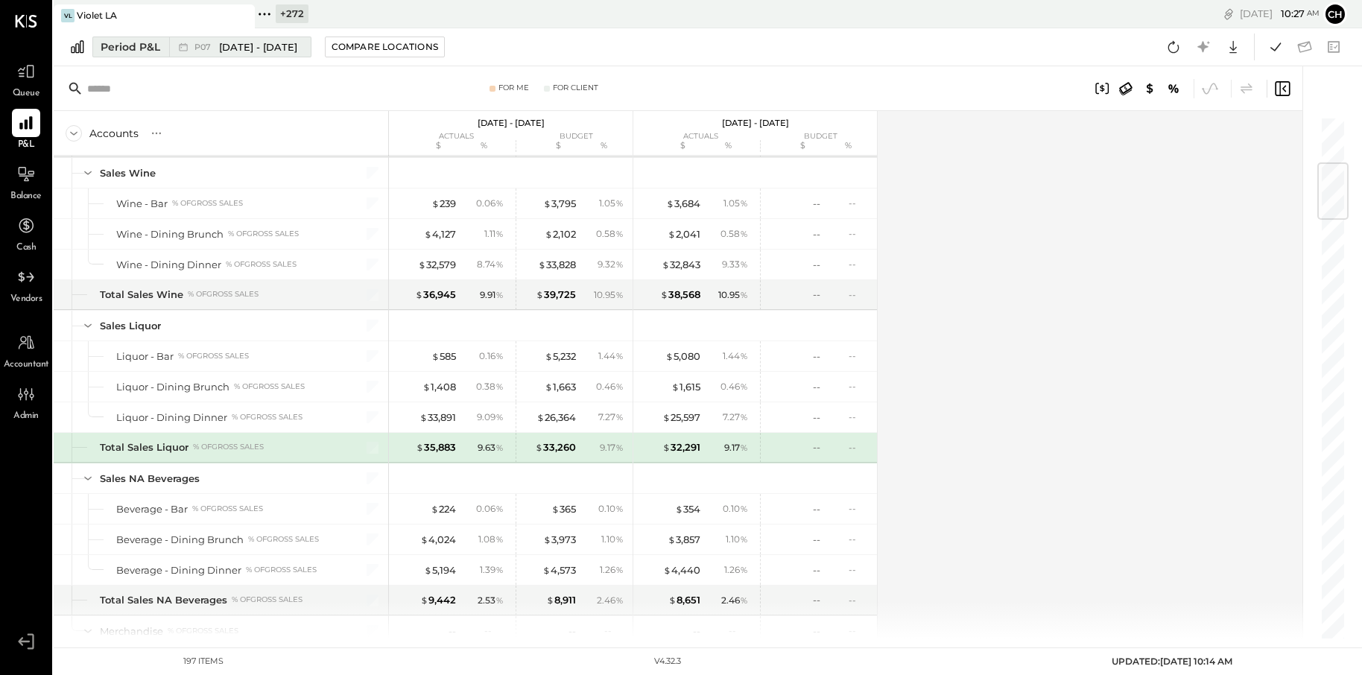
click at [297, 48] on span "[DATE] - [DATE]" at bounding box center [258, 47] width 78 height 14
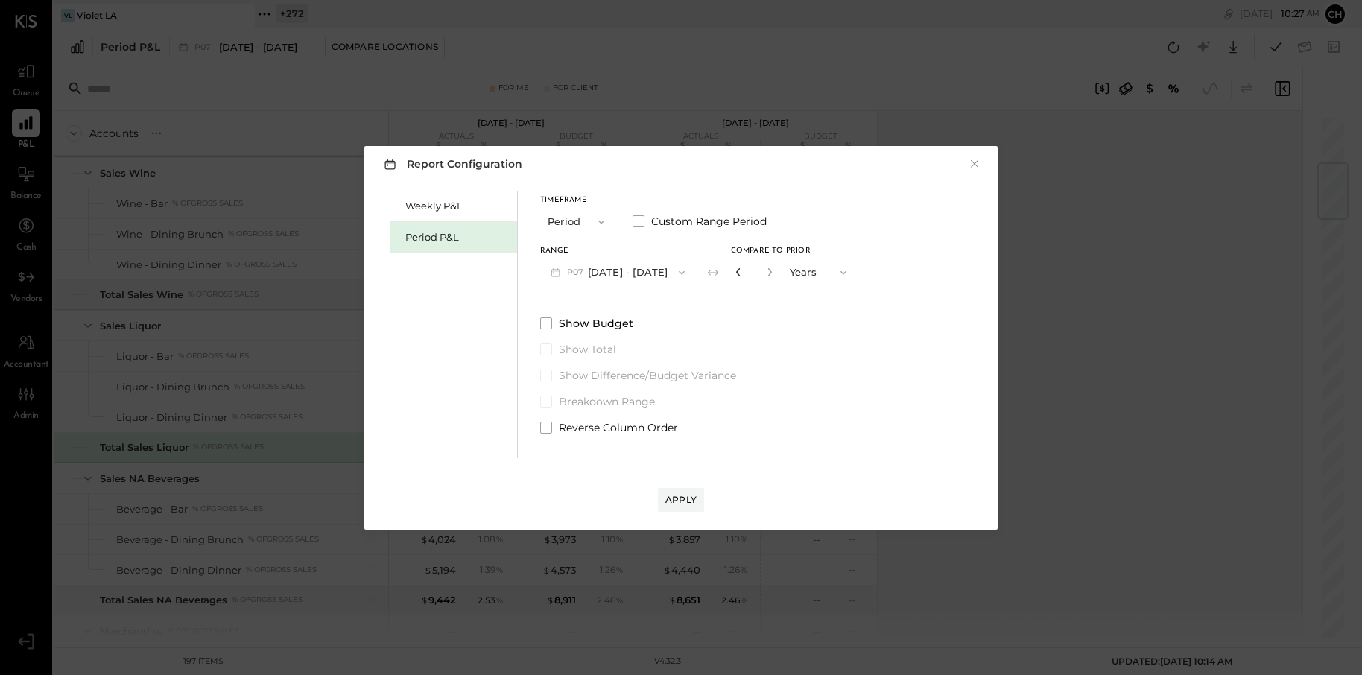
click at [743, 270] on icon "button" at bounding box center [738, 271] width 9 height 9
click at [627, 267] on button "P07 [DATE] - [DATE]" at bounding box center [617, 273] width 155 height 28
click at [646, 304] on span "[DATE] - [DATE]" at bounding box center [610, 305] width 71 height 13
click at [758, 265] on div "Compare" at bounding box center [736, 271] width 48 height 13
click at [823, 273] on button "Periods" at bounding box center [819, 273] width 75 height 28
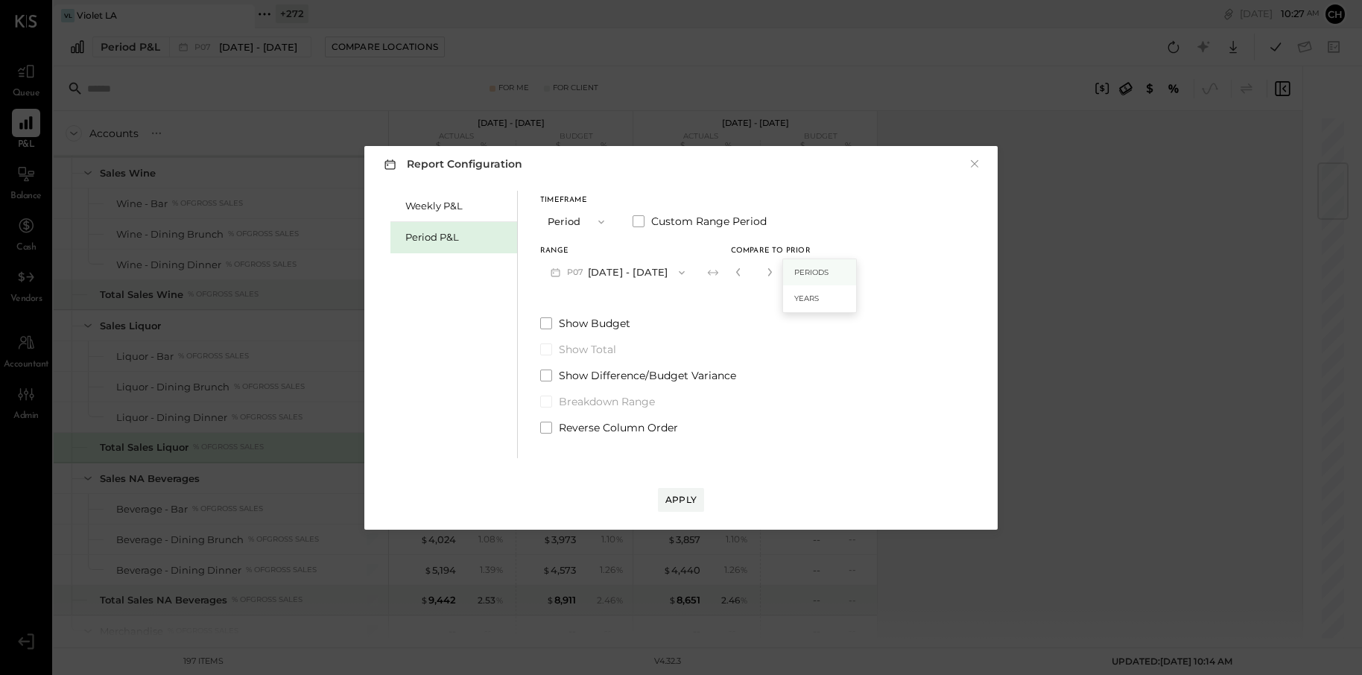
click at [827, 273] on span "Periods" at bounding box center [811, 272] width 34 height 10
click at [545, 325] on span at bounding box center [546, 323] width 12 height 12
click at [681, 499] on div "Apply" at bounding box center [680, 499] width 31 height 13
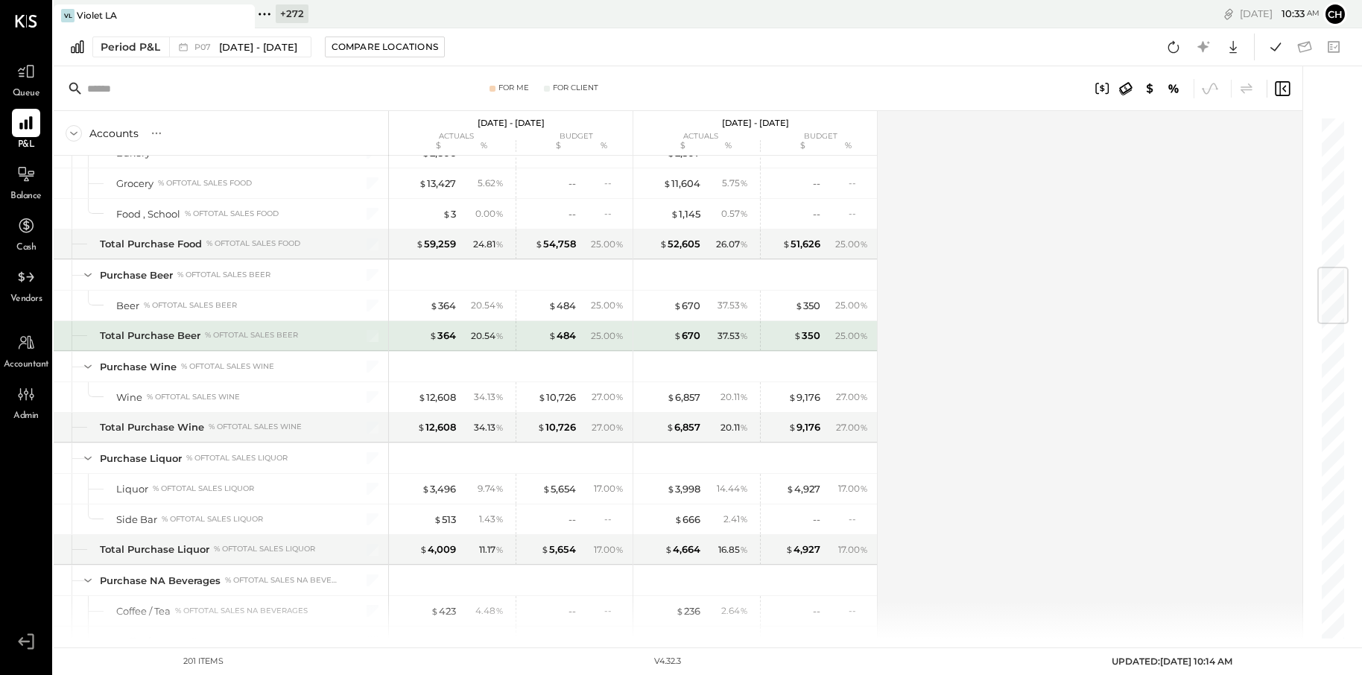
scroll to position [1286, 0]
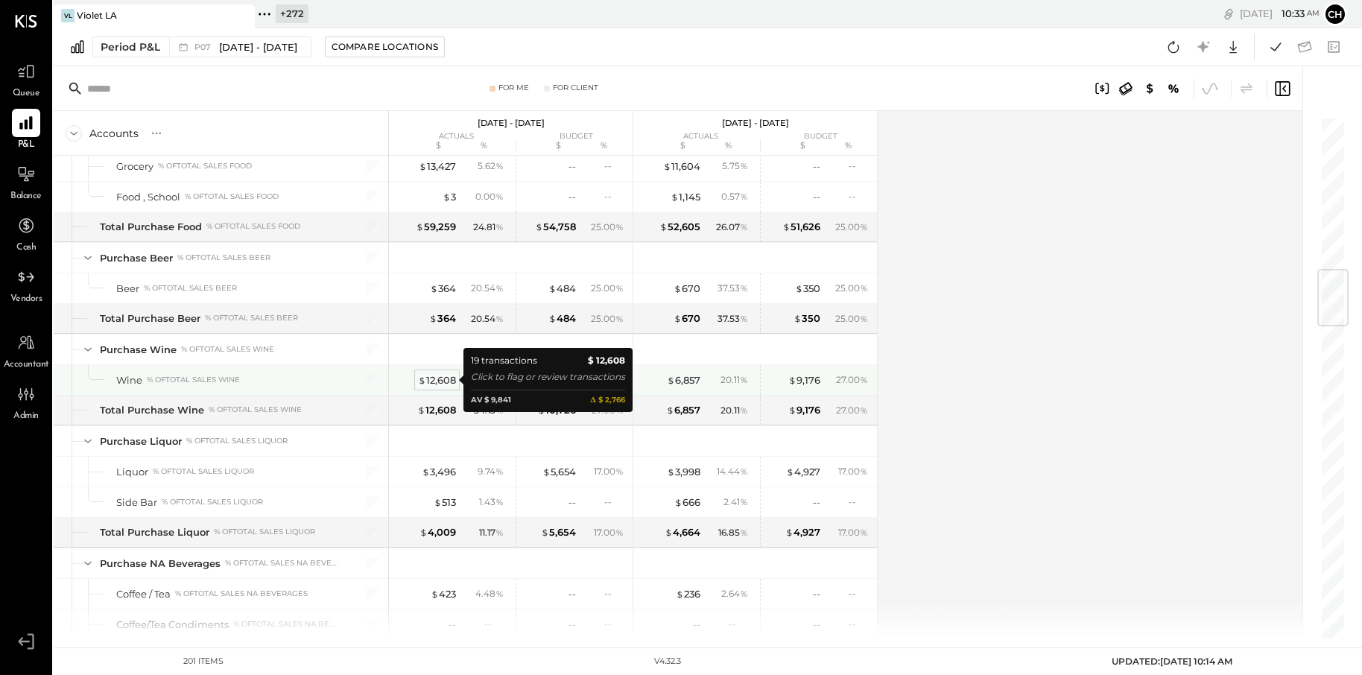
click at [451, 381] on div "$ 12,608" at bounding box center [437, 380] width 38 height 14
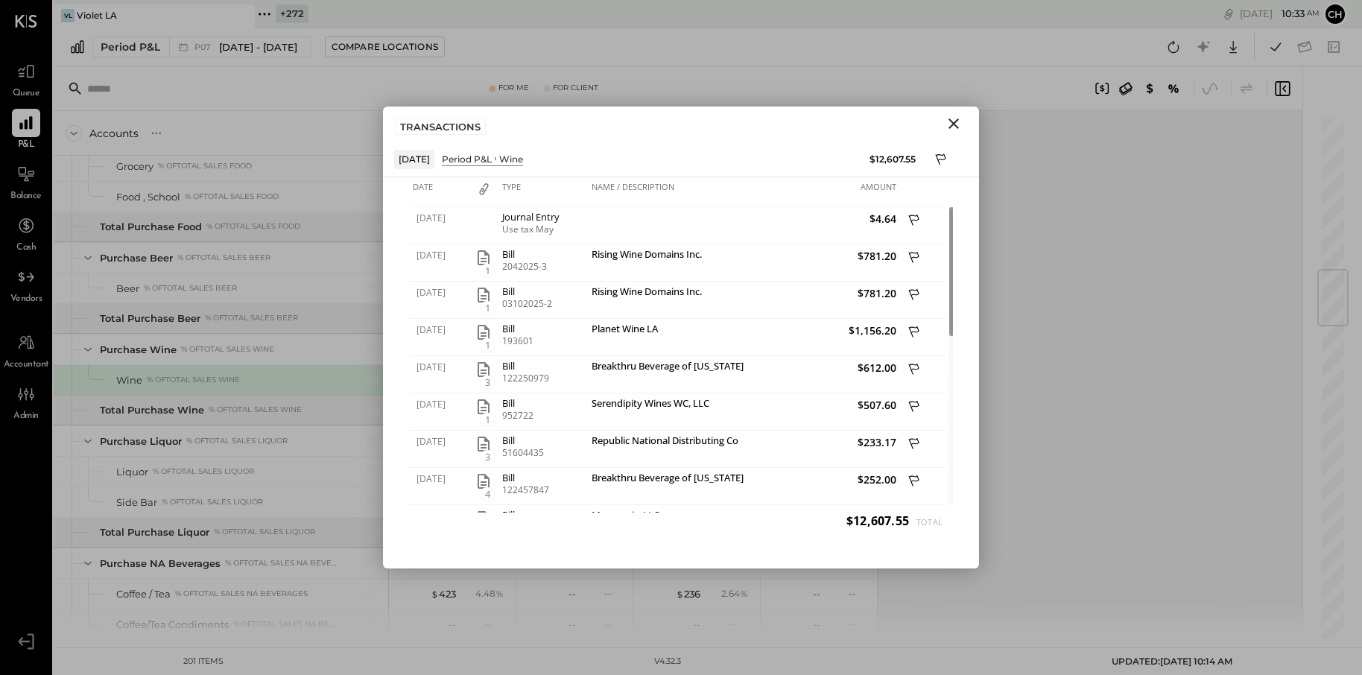
click at [954, 118] on icon "Close" at bounding box center [954, 124] width 18 height 18
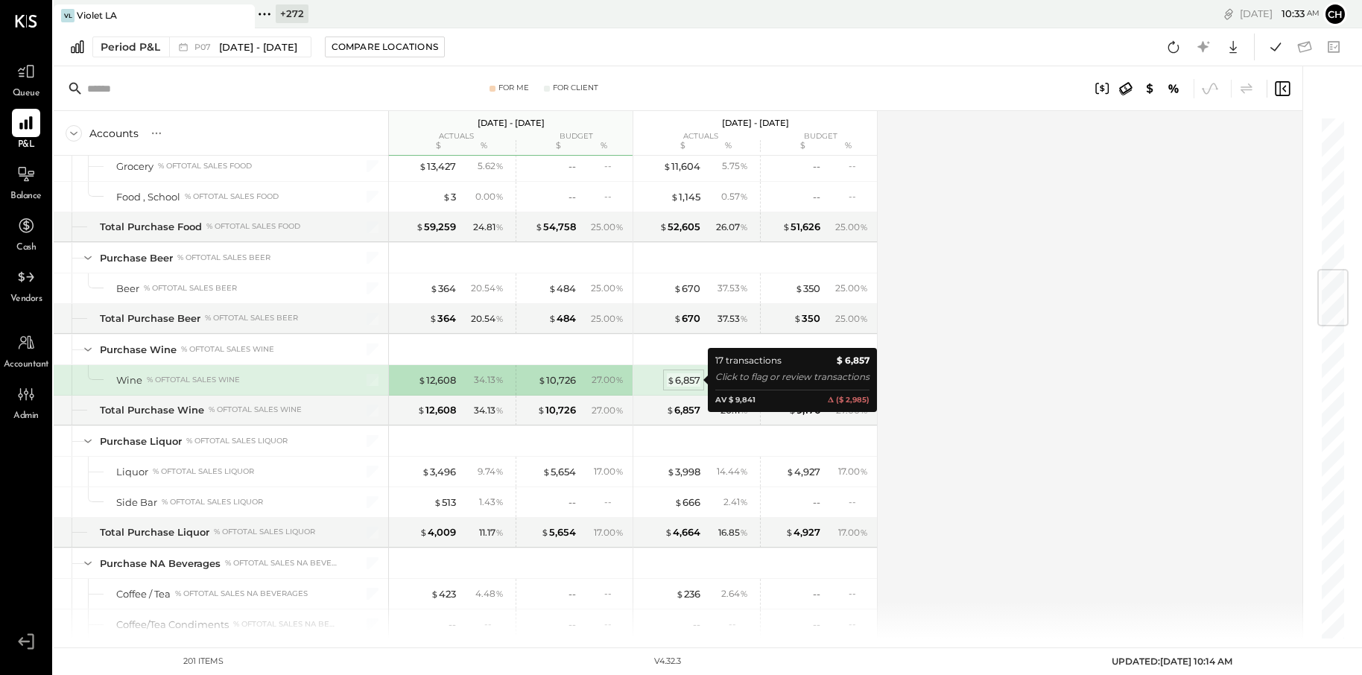
click at [682, 381] on div "$ 6,857" at bounding box center [684, 380] width 34 height 14
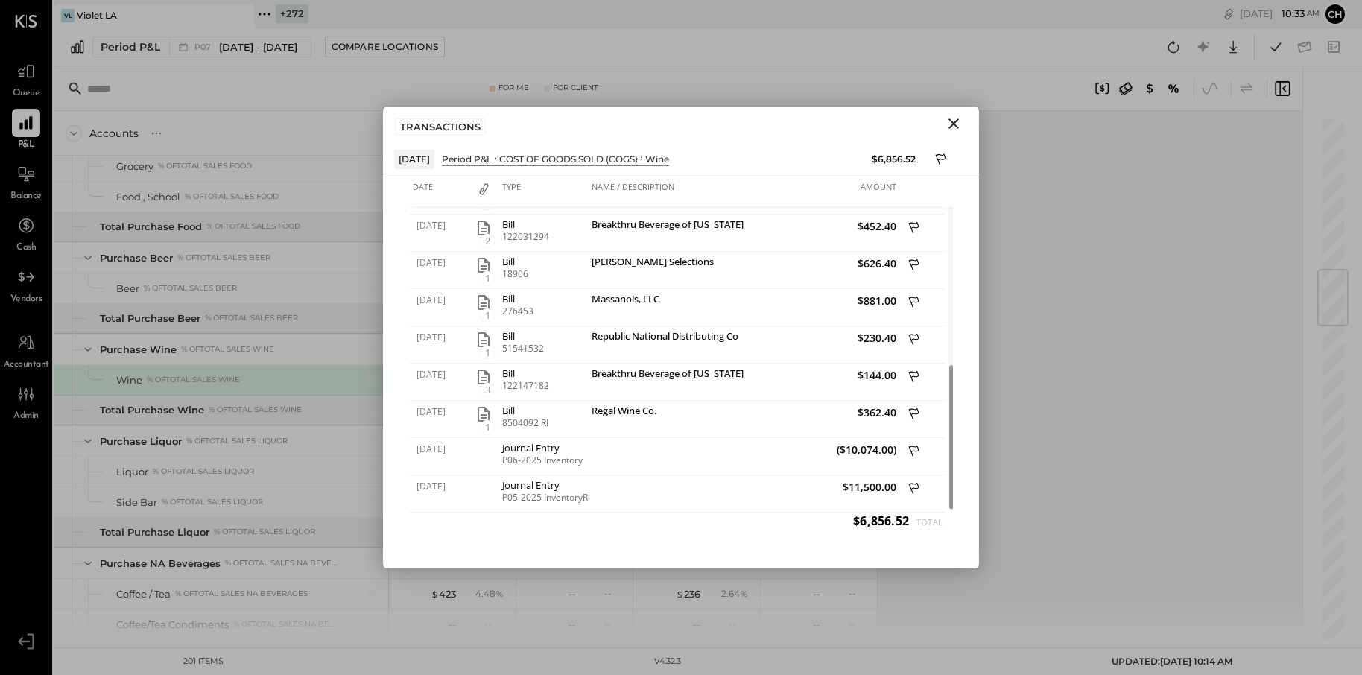
click at [959, 119] on icon "Close" at bounding box center [954, 124] width 18 height 18
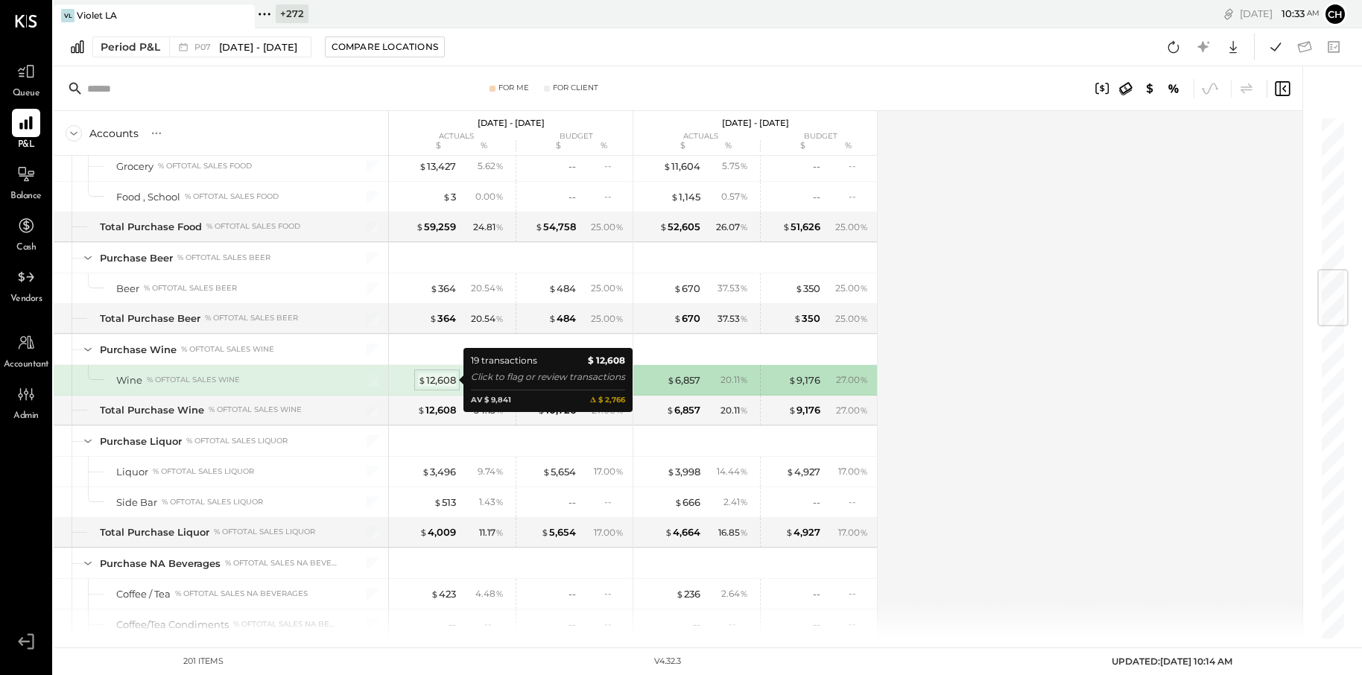
click at [443, 376] on div "$ 12,608" at bounding box center [437, 380] width 38 height 14
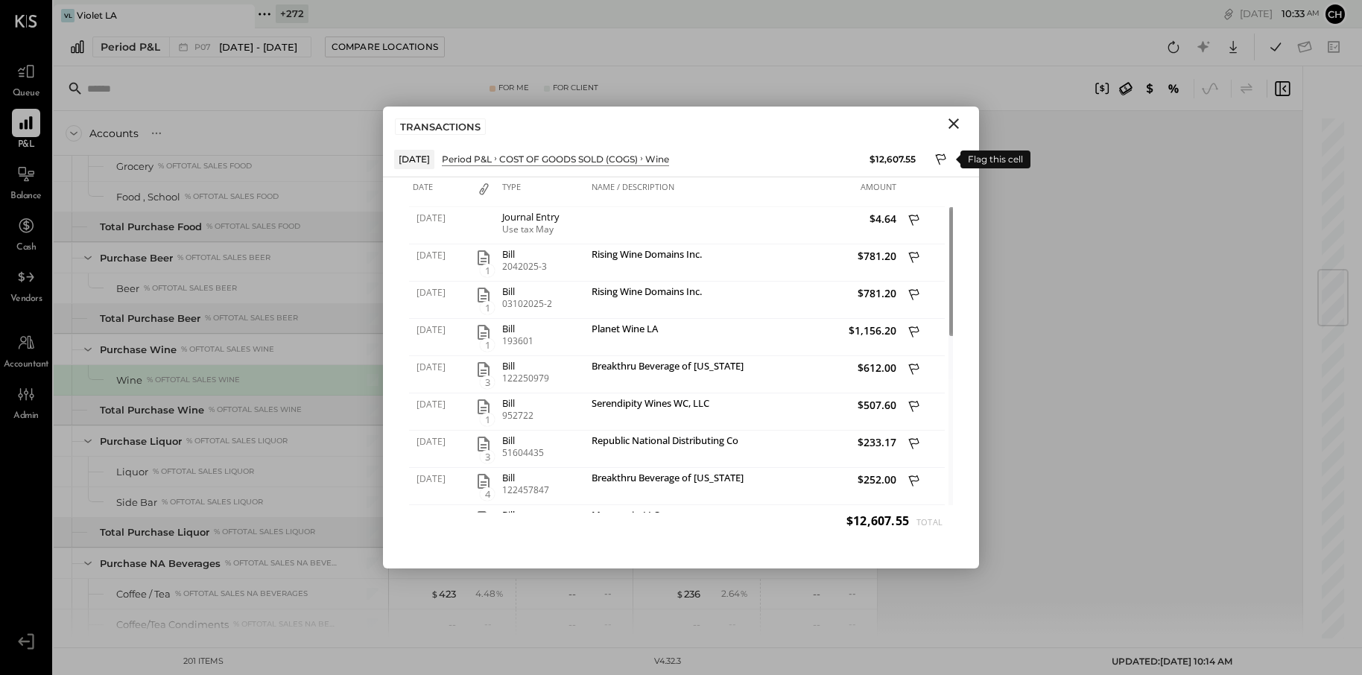
click at [942, 157] on icon at bounding box center [941, 161] width 13 height 18
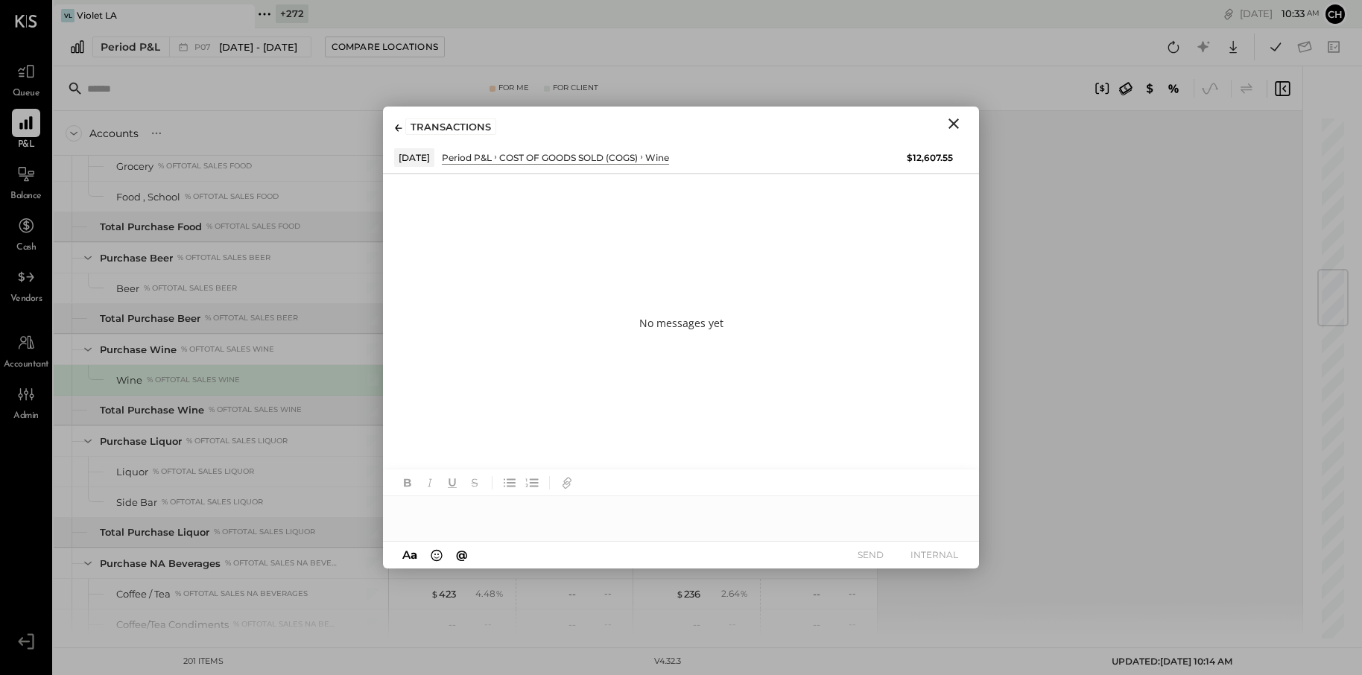
click at [580, 511] on div at bounding box center [681, 511] width 596 height 30
click at [577, 521] on div at bounding box center [681, 511] width 596 height 30
click at [945, 553] on button "INTERNAL" at bounding box center [934, 555] width 60 height 20
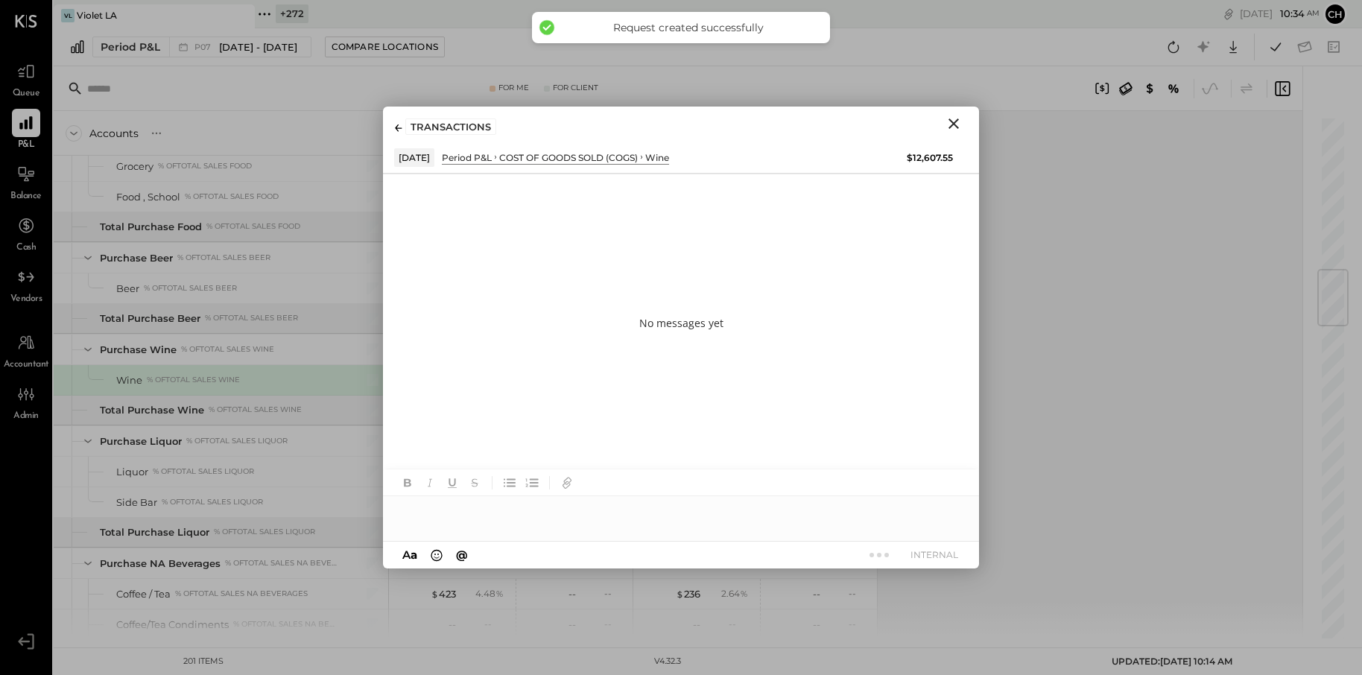
click at [954, 123] on icon "Close" at bounding box center [954, 124] width 18 height 18
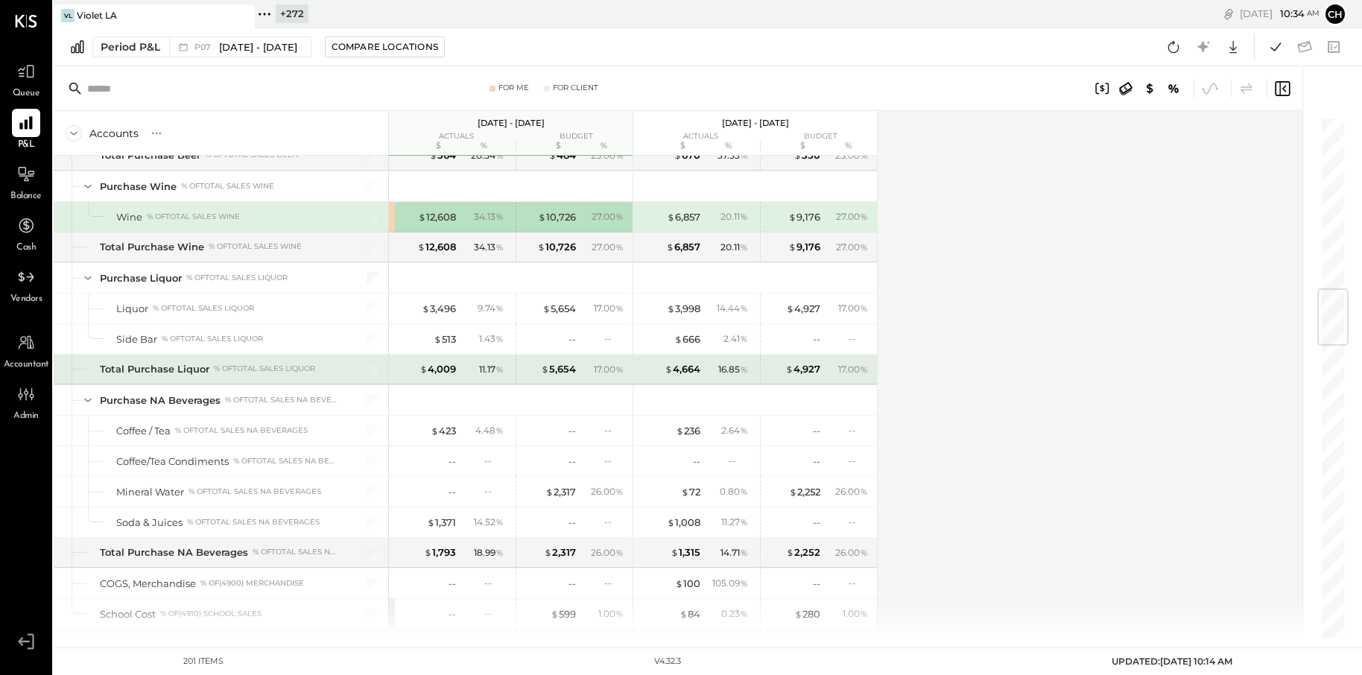
scroll to position [1466, 0]
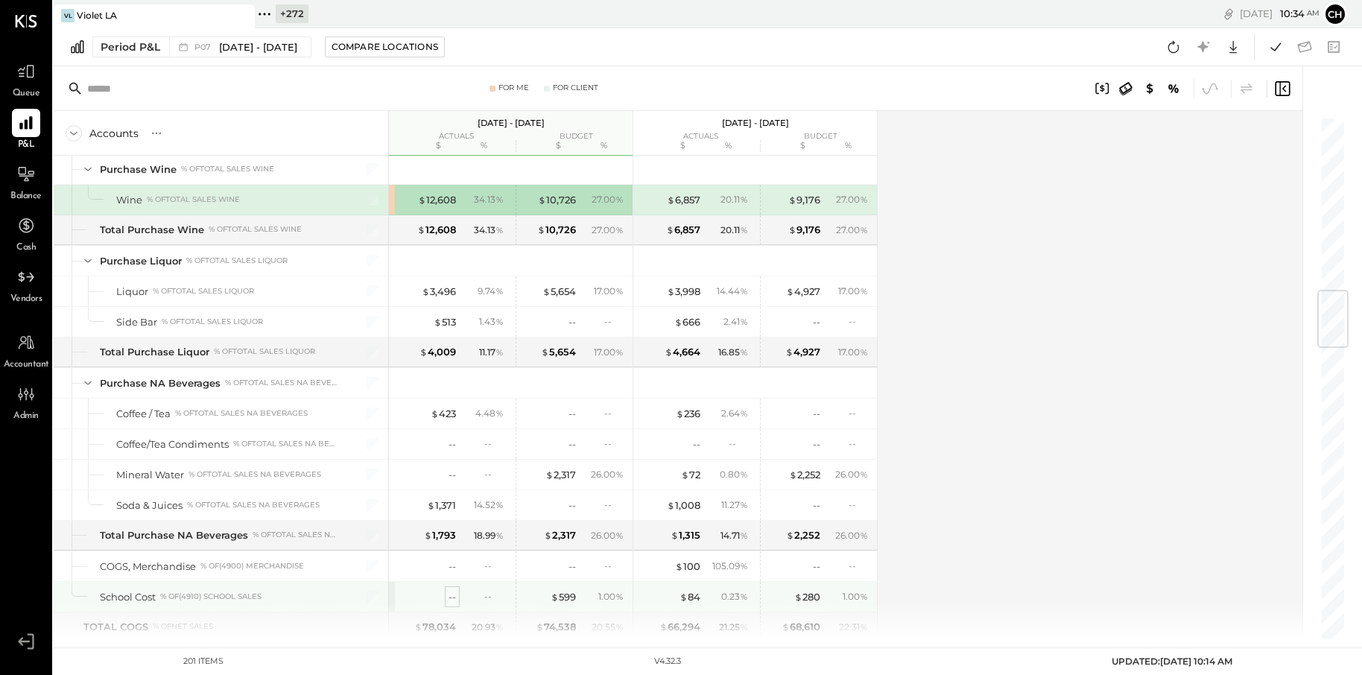
click at [449, 598] on div "--" at bounding box center [452, 597] width 7 height 14
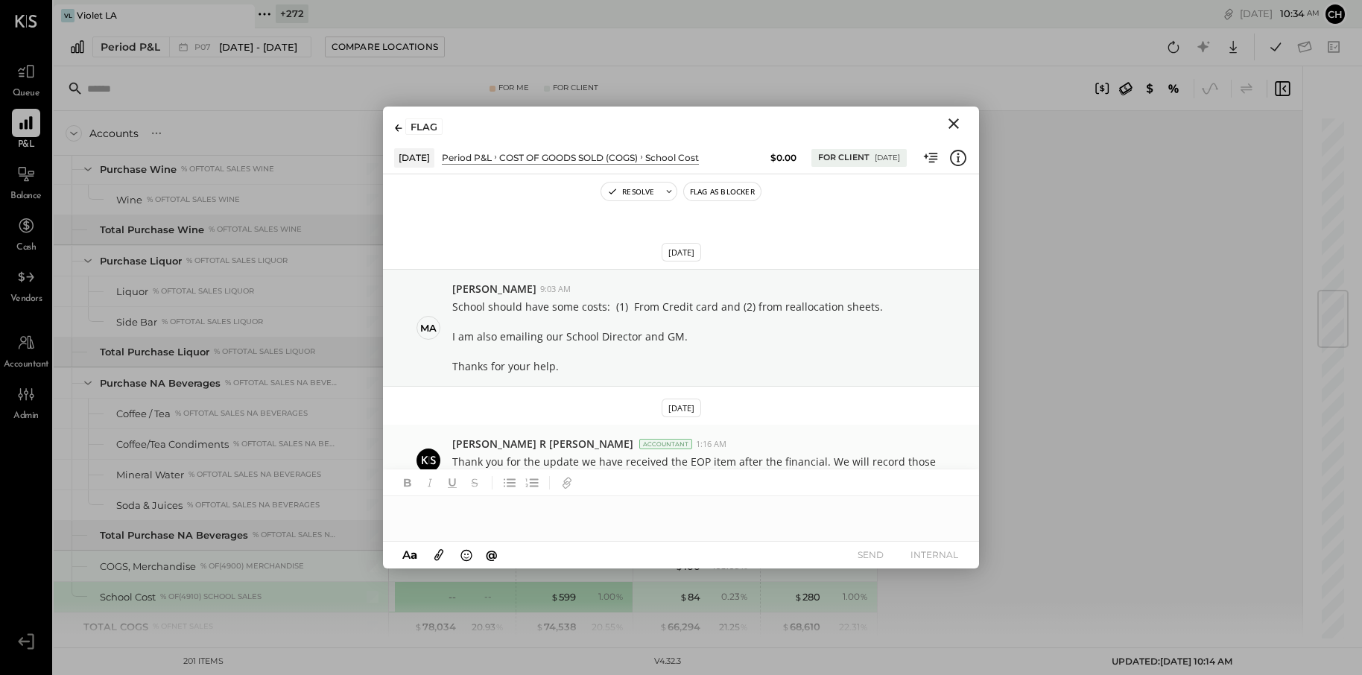
scroll to position [57, 0]
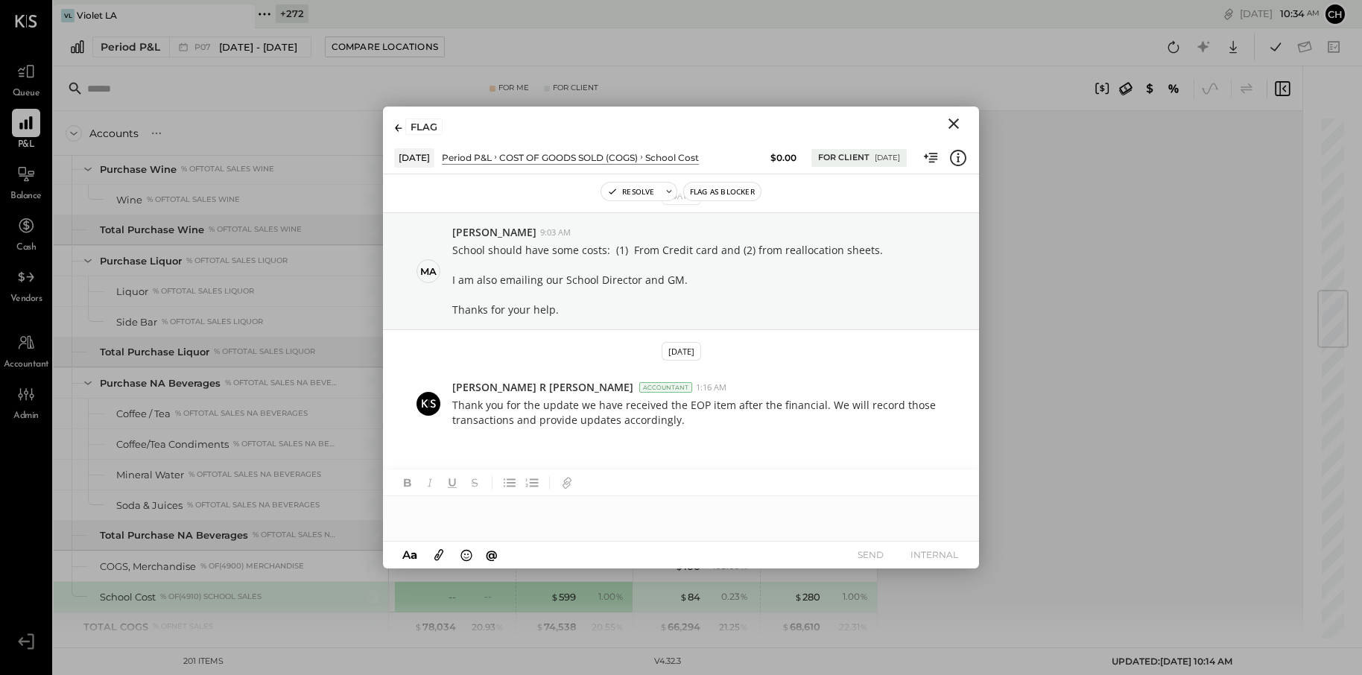
click at [962, 119] on icon "Close" at bounding box center [954, 124] width 18 height 18
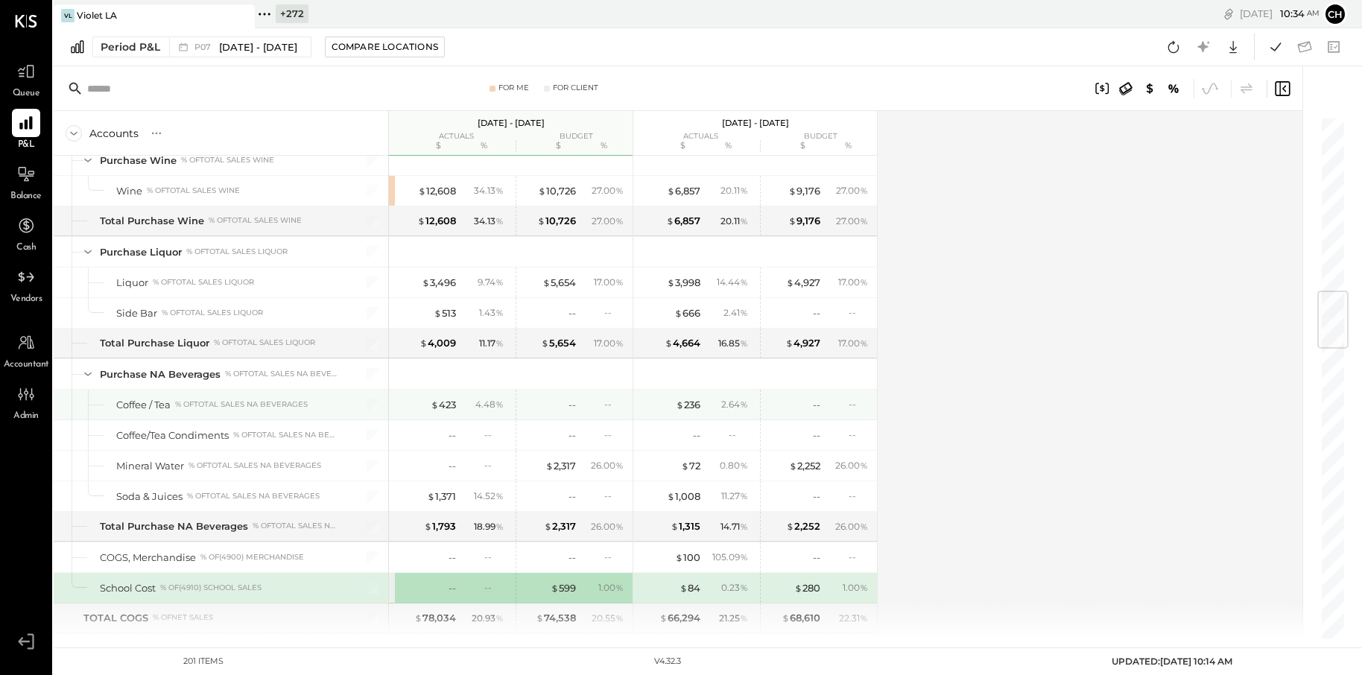
scroll to position [1377, 0]
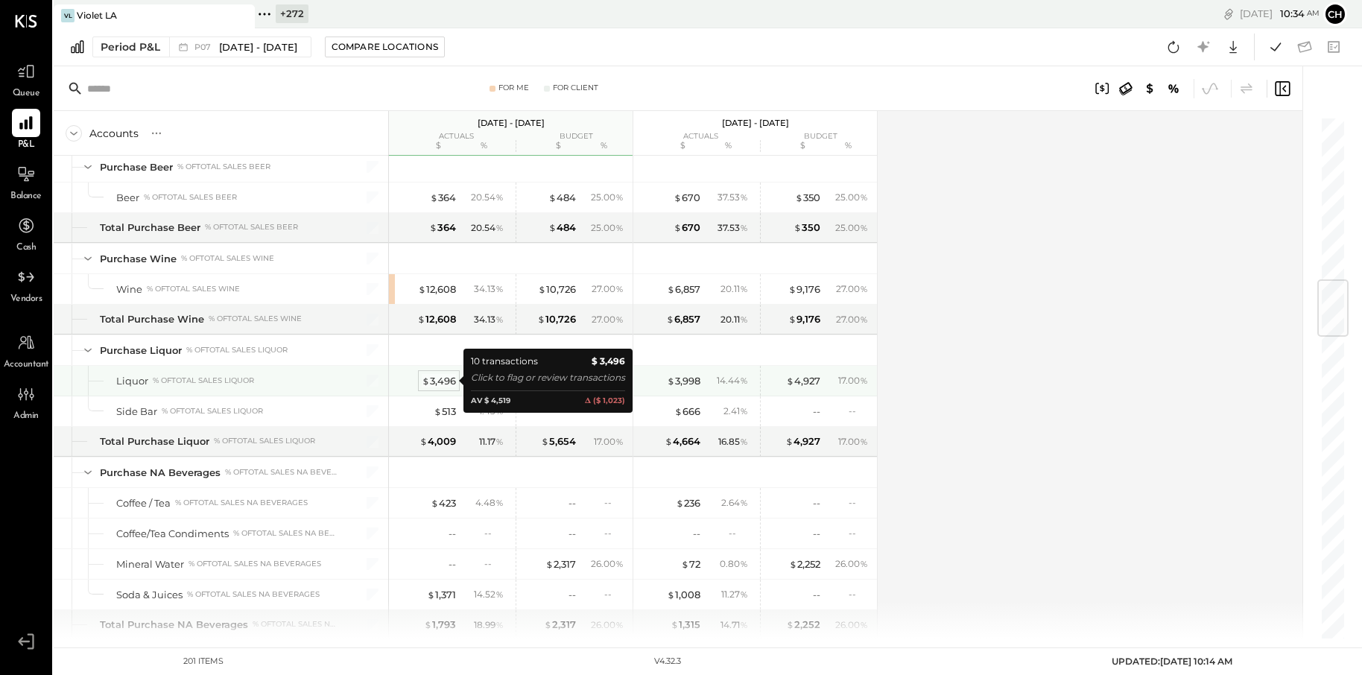
click at [440, 381] on div "$ 3,496" at bounding box center [439, 381] width 34 height 14
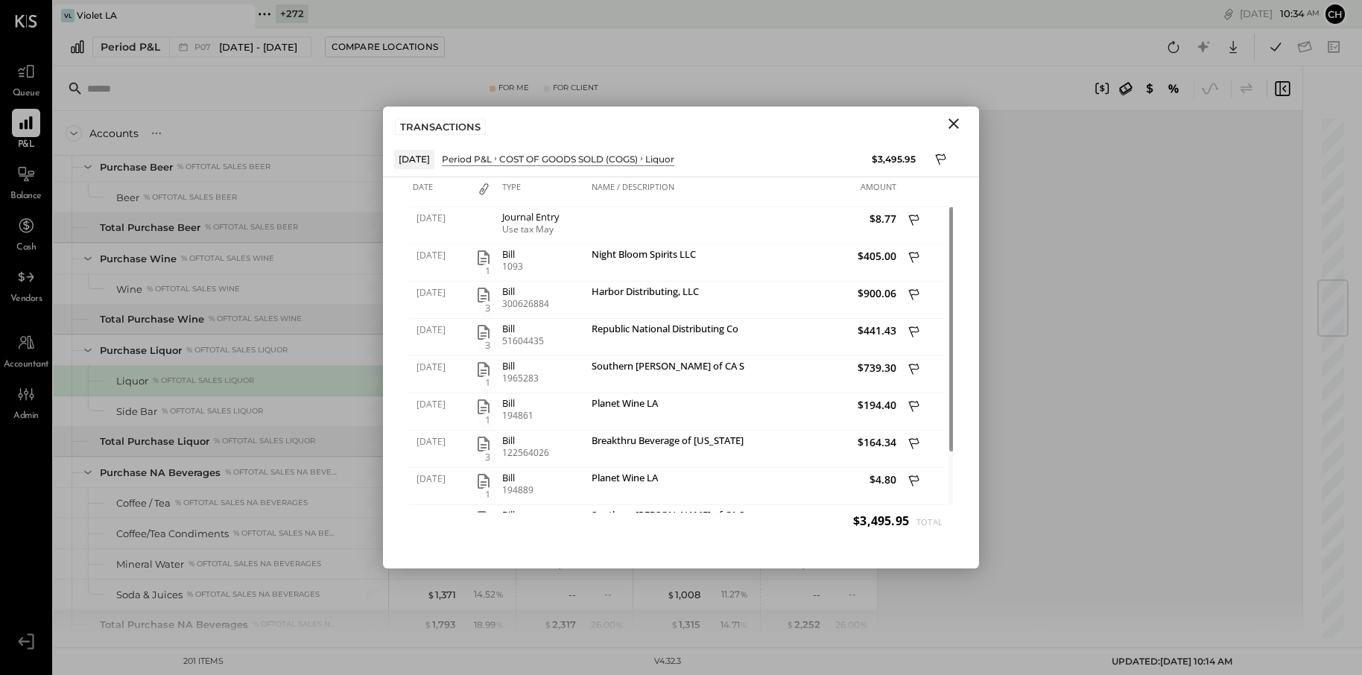
click at [958, 119] on icon "Close" at bounding box center [953, 123] width 10 height 10
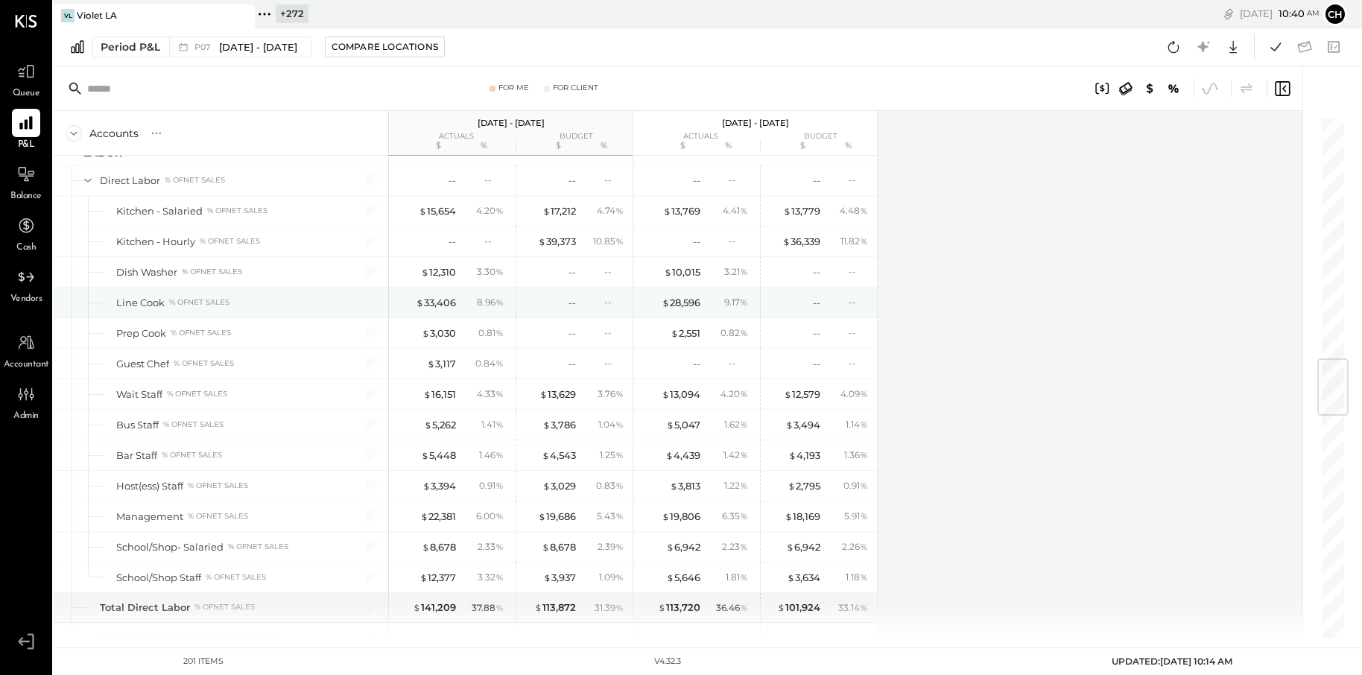
scroll to position [2038, 0]
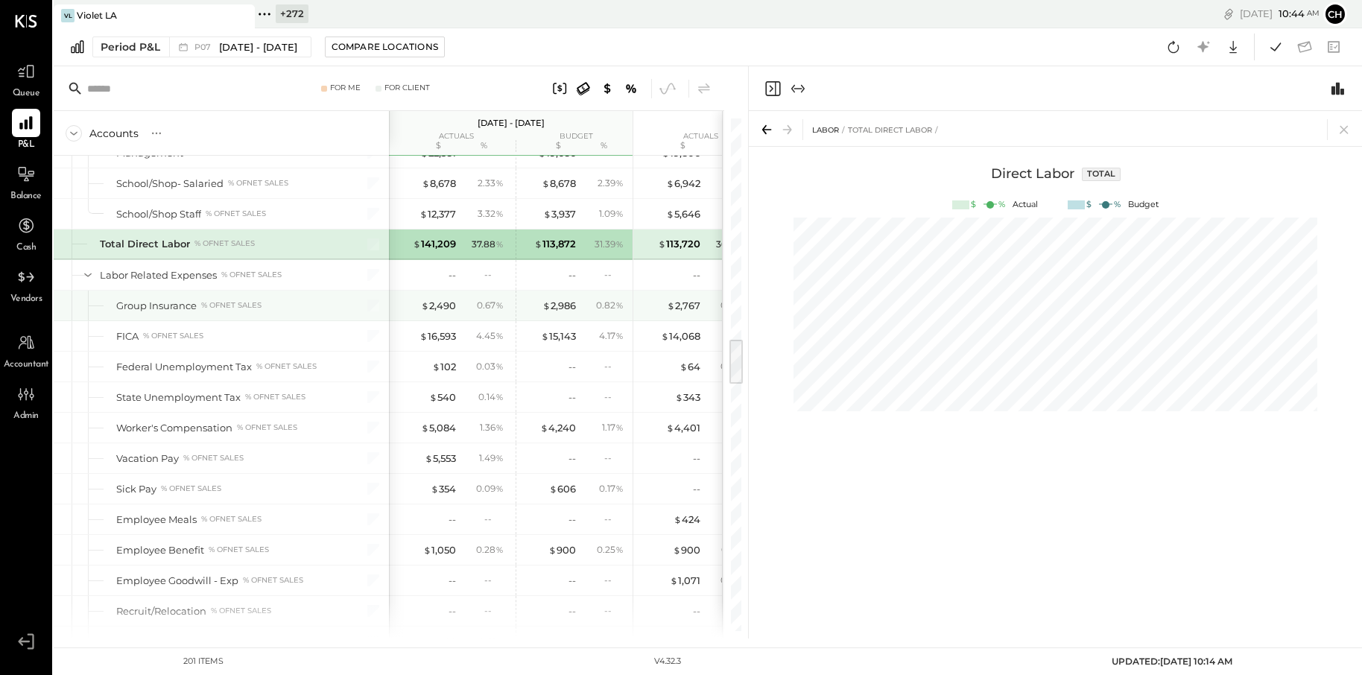
scroll to position [2303, 0]
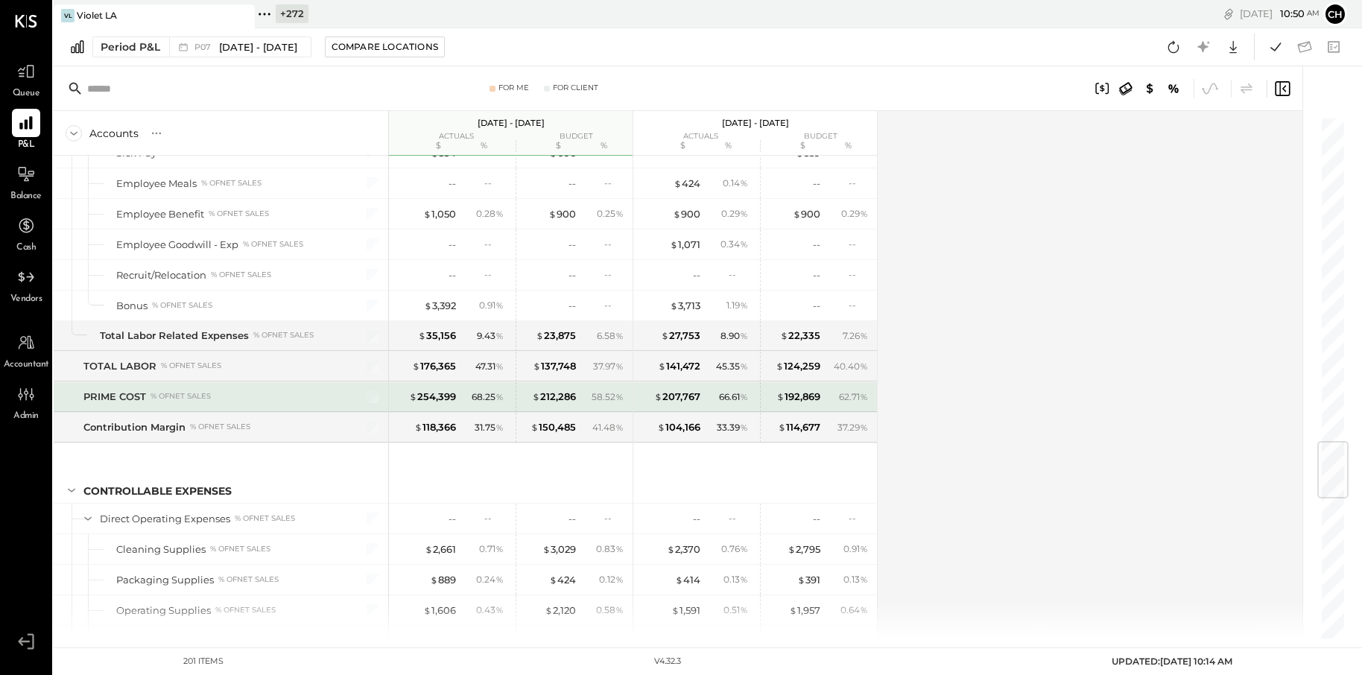
scroll to position [2740, 0]
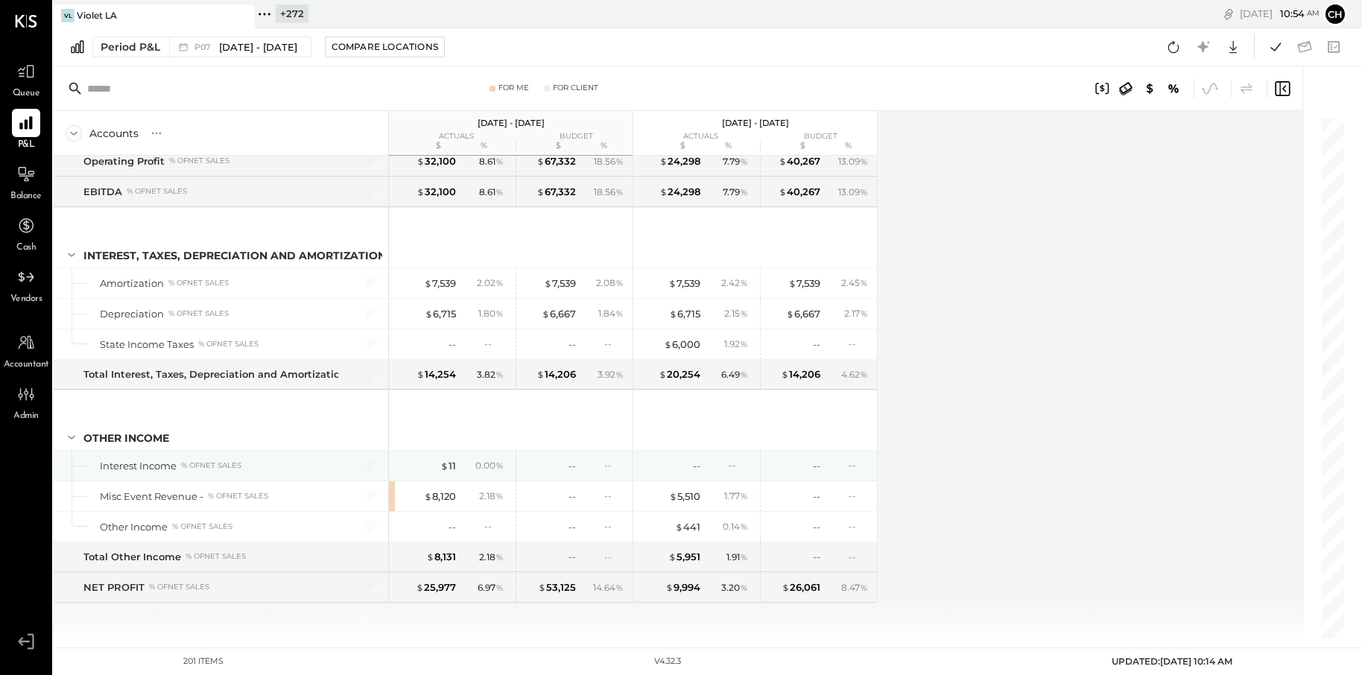
scroll to position [5078, 0]
